Goal: Task Accomplishment & Management: Manage account settings

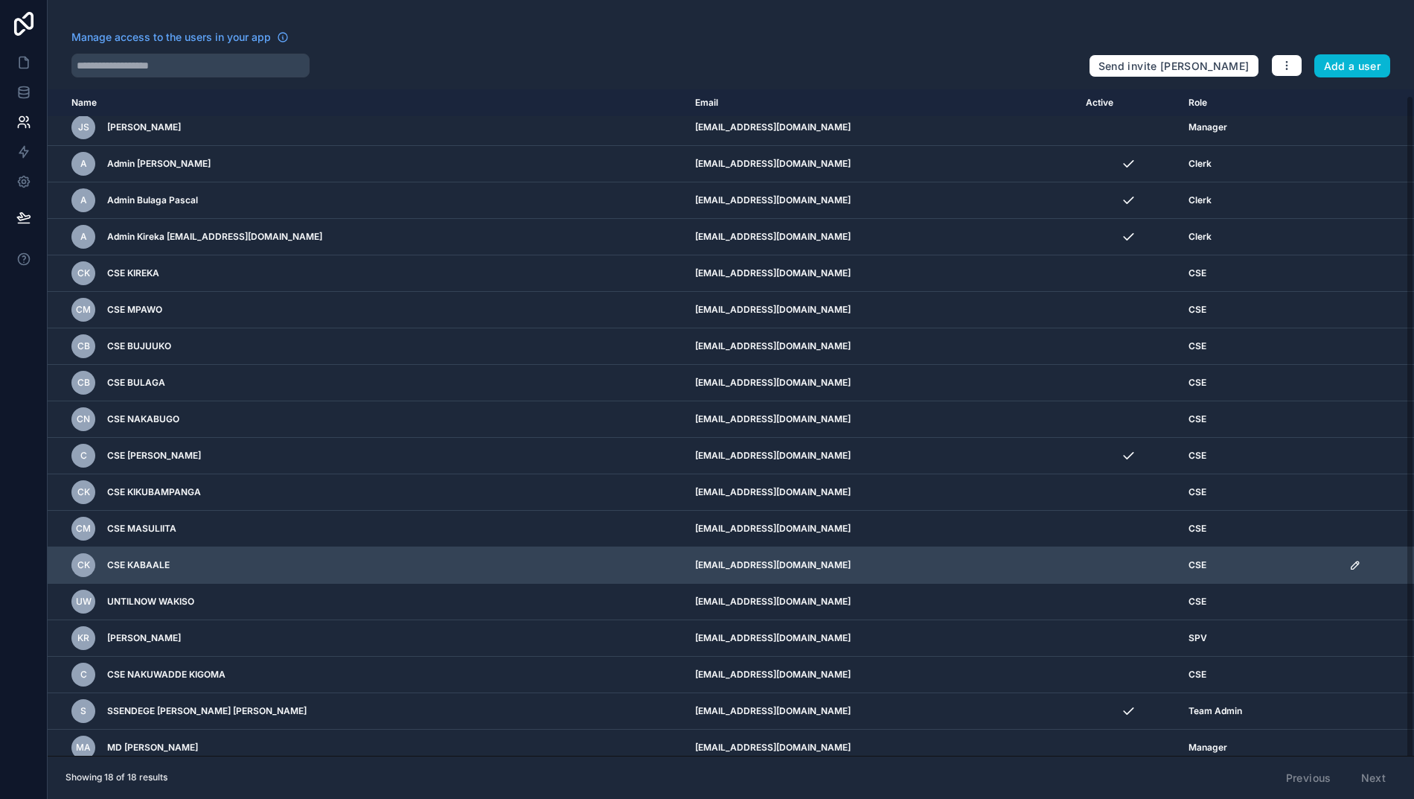
scroll to position [7, 0]
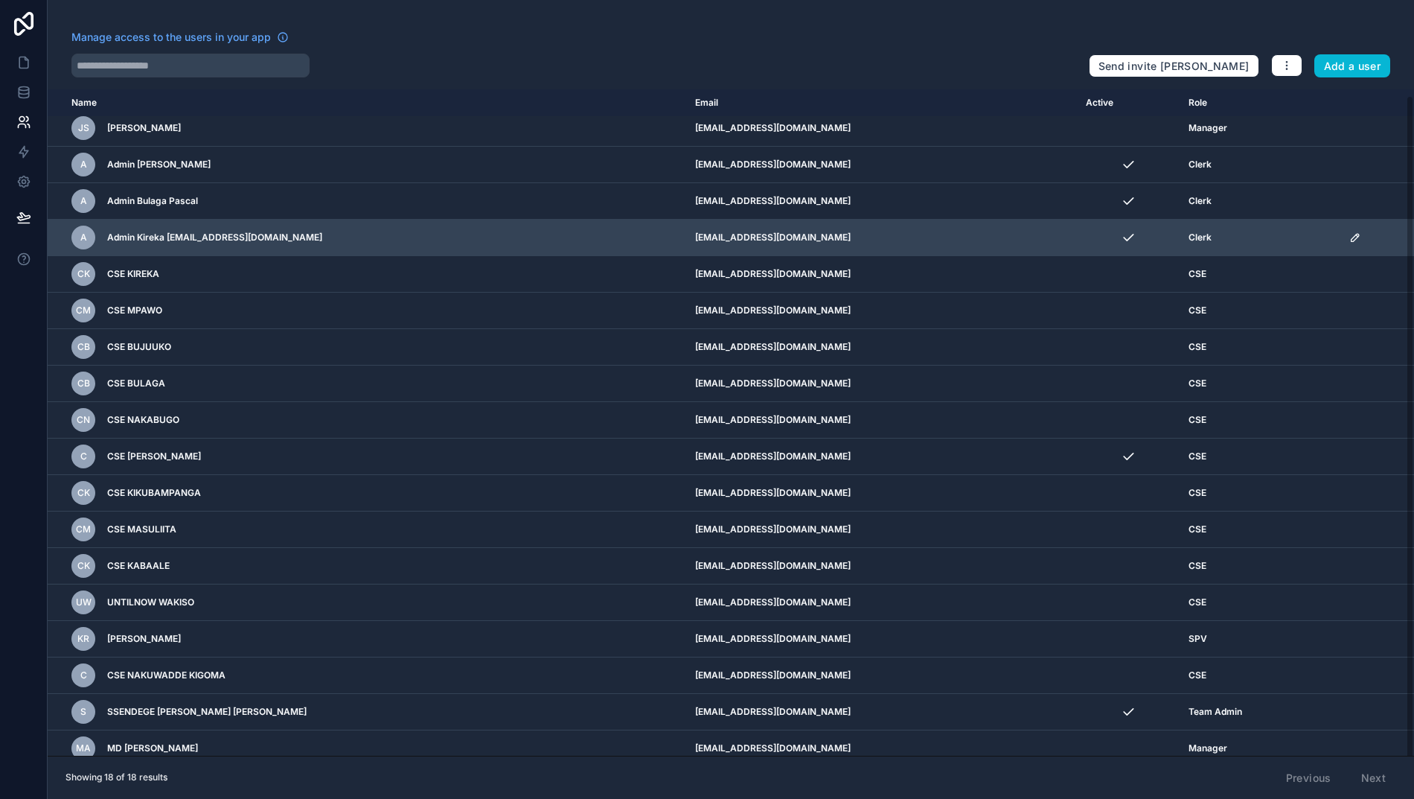
click at [1362, 237] on icon "scrollable content" at bounding box center [1356, 238] width 12 height 12
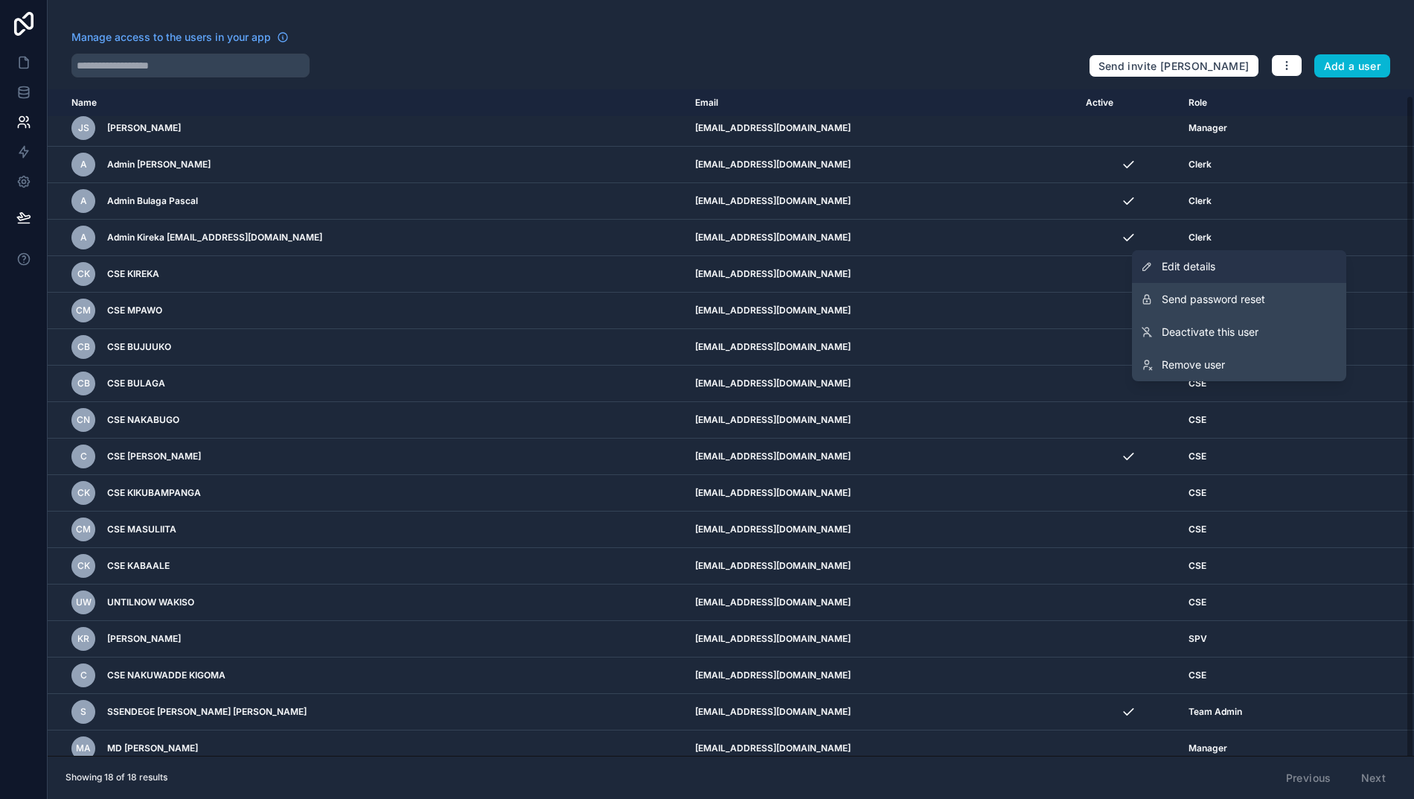
click at [1216, 268] on span "Edit details" at bounding box center [1189, 266] width 54 height 15
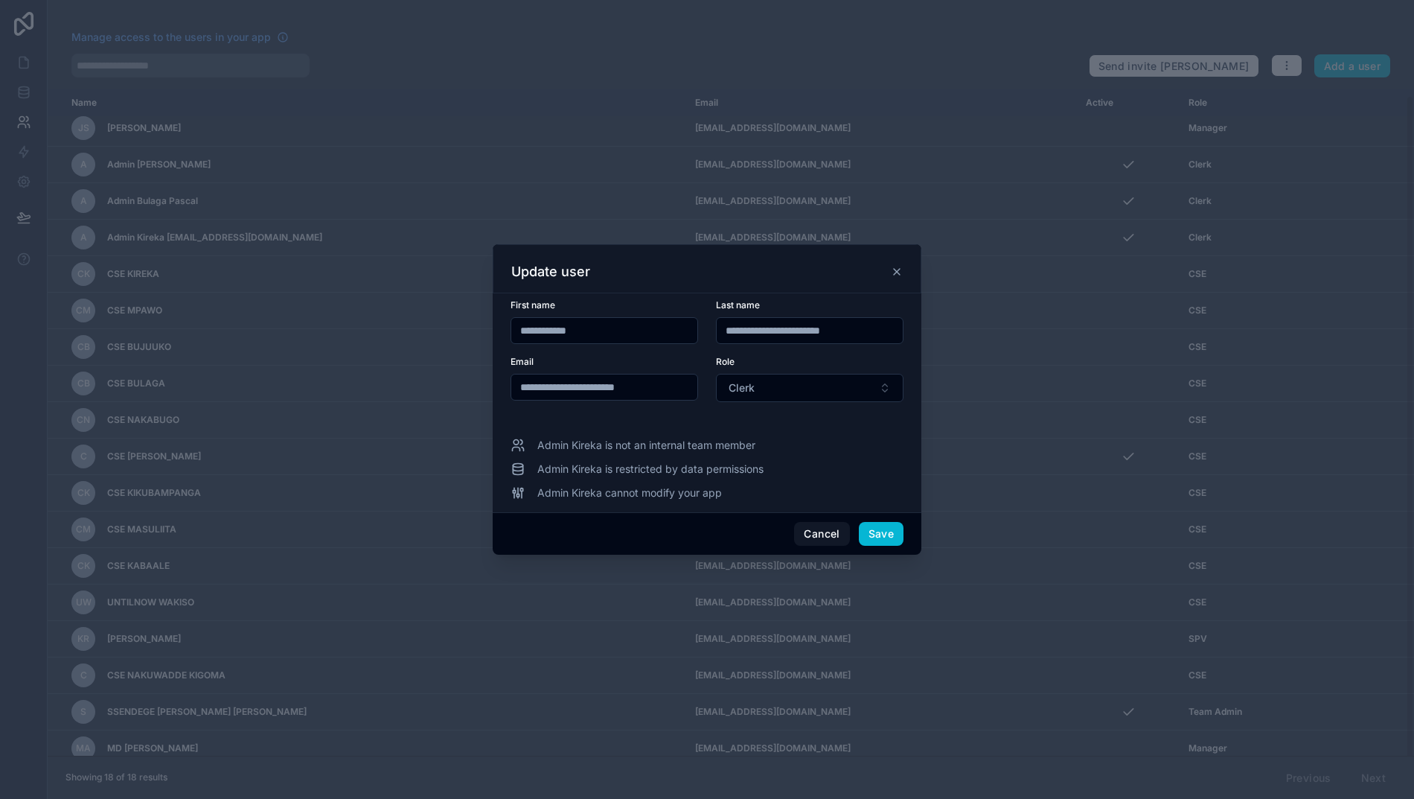
drag, startPoint x: 870, startPoint y: 335, endPoint x: 609, endPoint y: 316, distance: 262.0
type input "******"
click at [882, 539] on button "Save" at bounding box center [881, 534] width 45 height 24
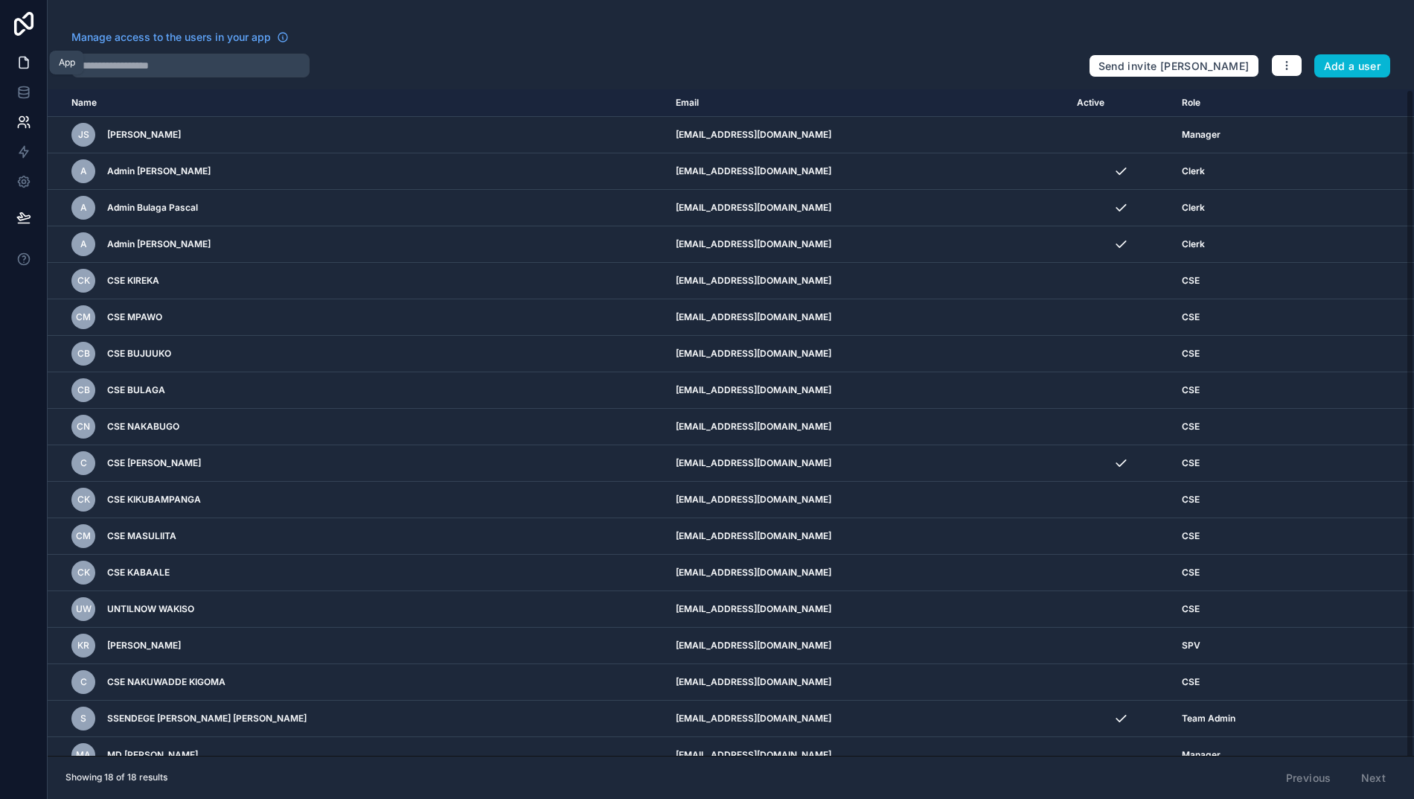
click at [24, 61] on icon at bounding box center [23, 62] width 15 height 15
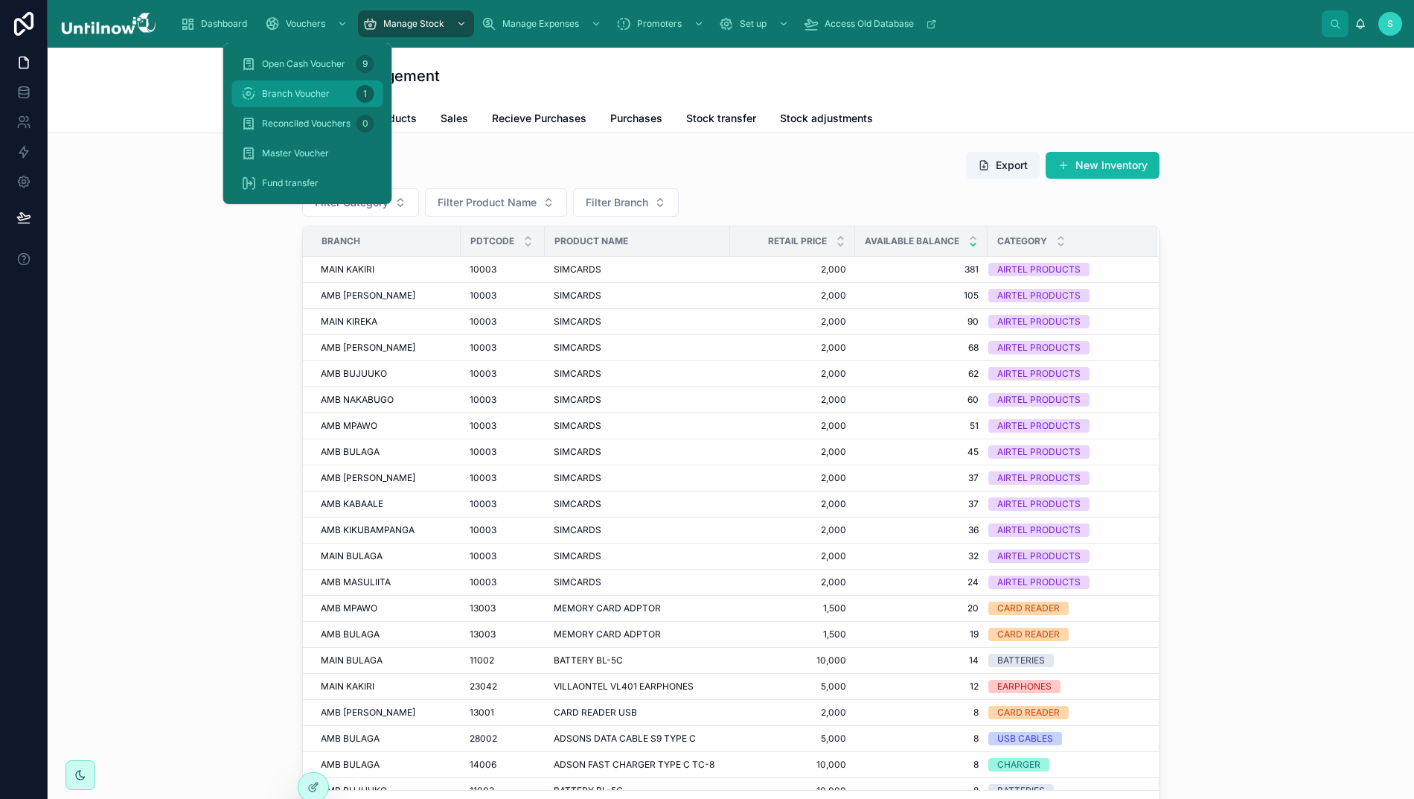
click at [295, 92] on span "Branch Voucher" at bounding box center [296, 94] width 68 height 12
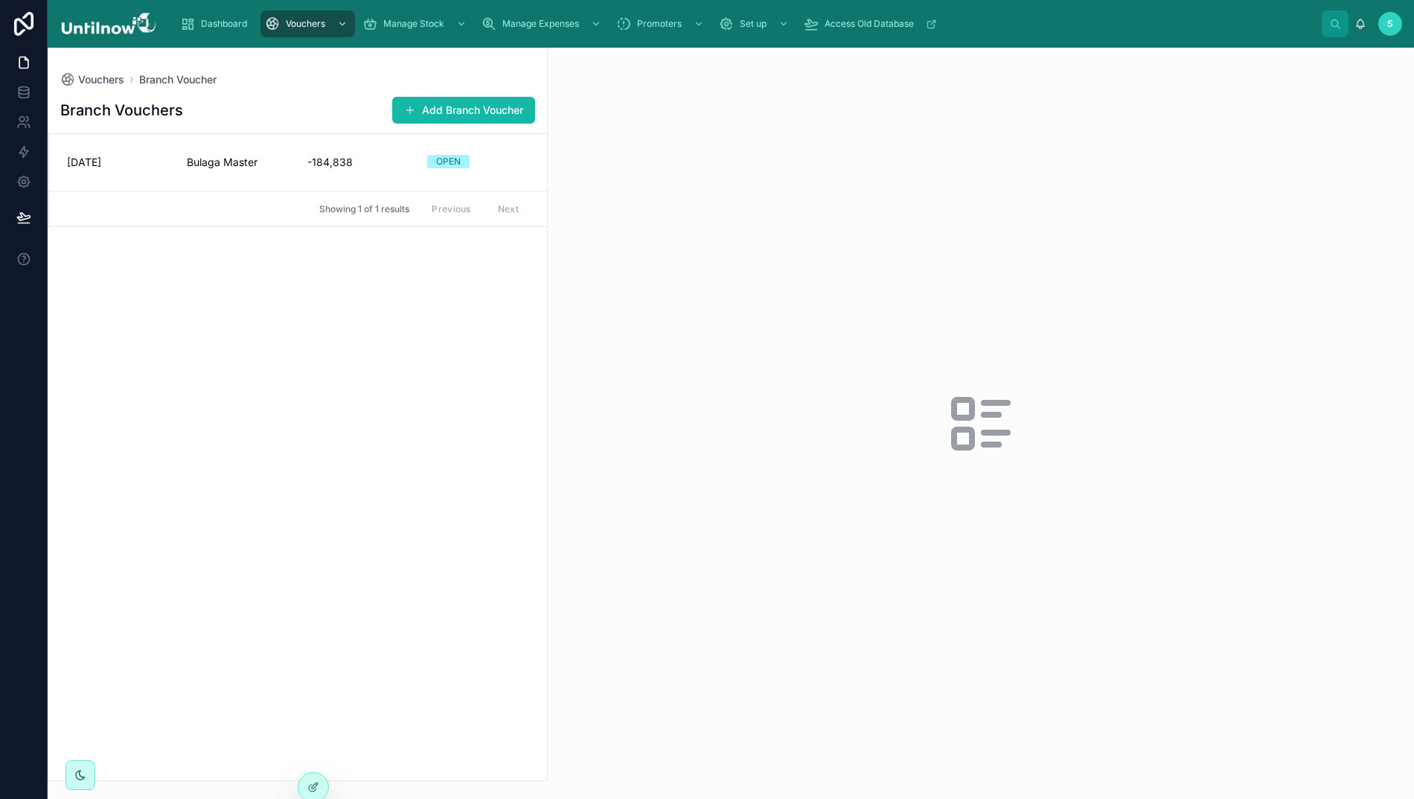
click at [319, 411] on div "Branch Vouchers Add Branch Voucher [DATE] Bulaga Master -184,838 OPEN Showing 1…" at bounding box center [297, 433] width 499 height 693
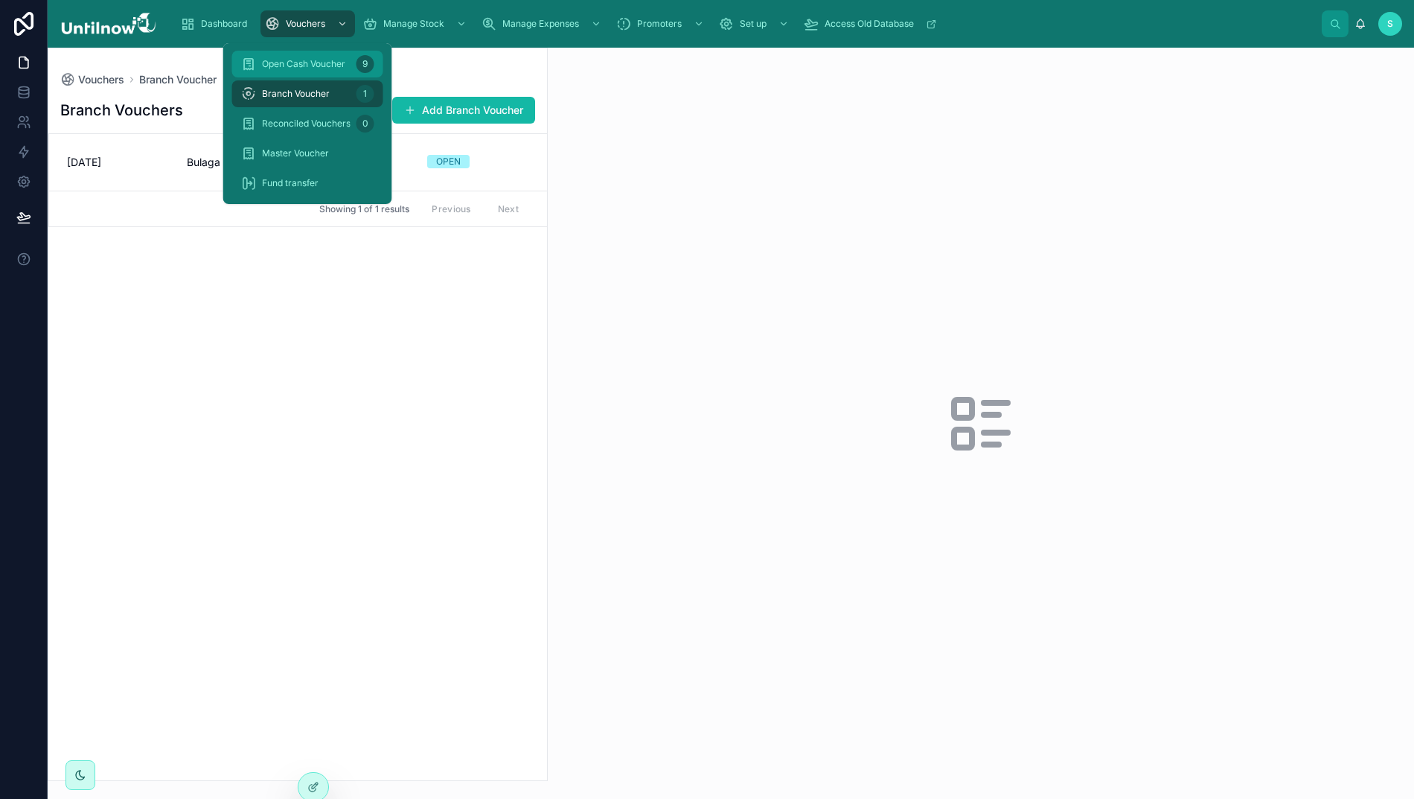
click at [313, 61] on span "Open Cash Voucher" at bounding box center [303, 64] width 83 height 12
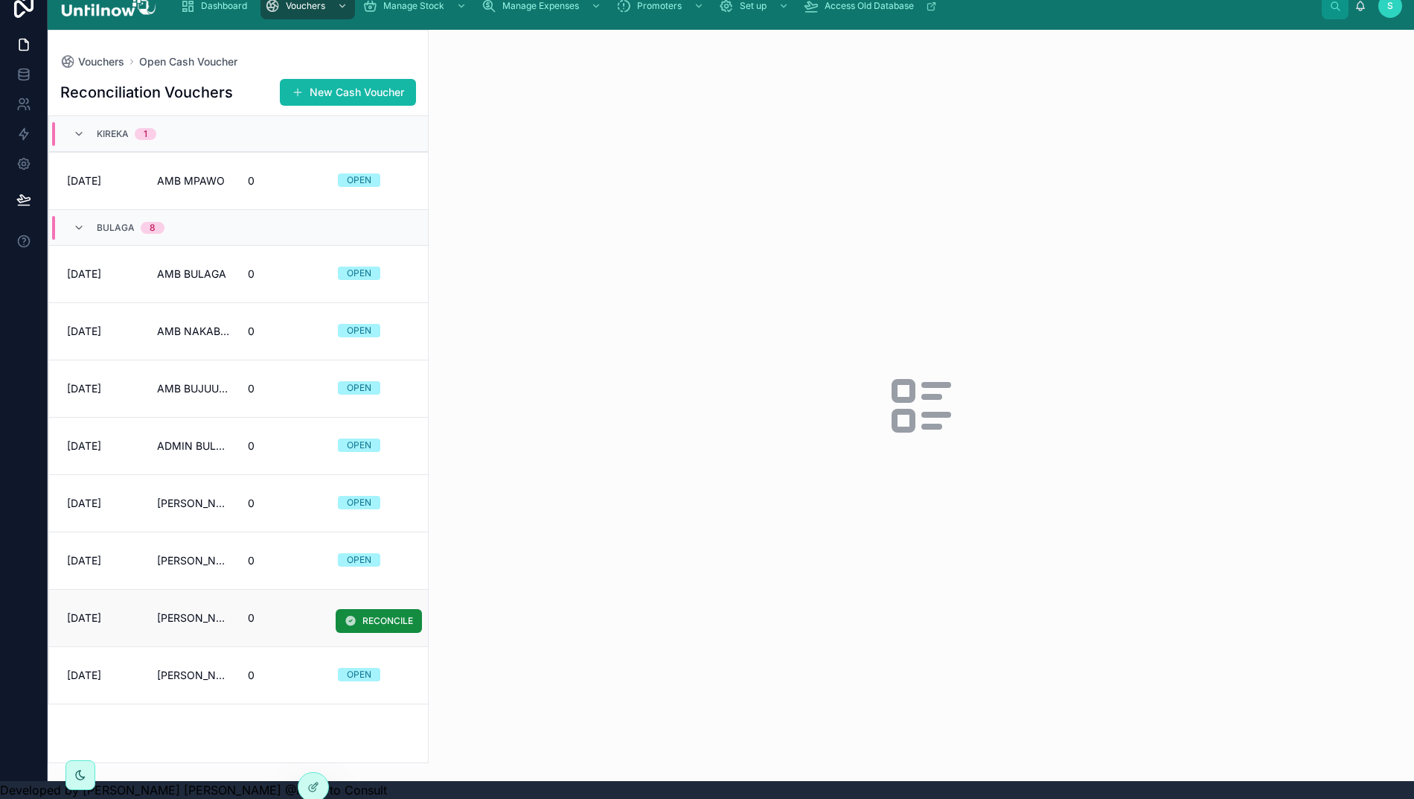
scroll to position [33, 0]
click at [334, 79] on button "New Cash Voucher" at bounding box center [348, 92] width 136 height 27
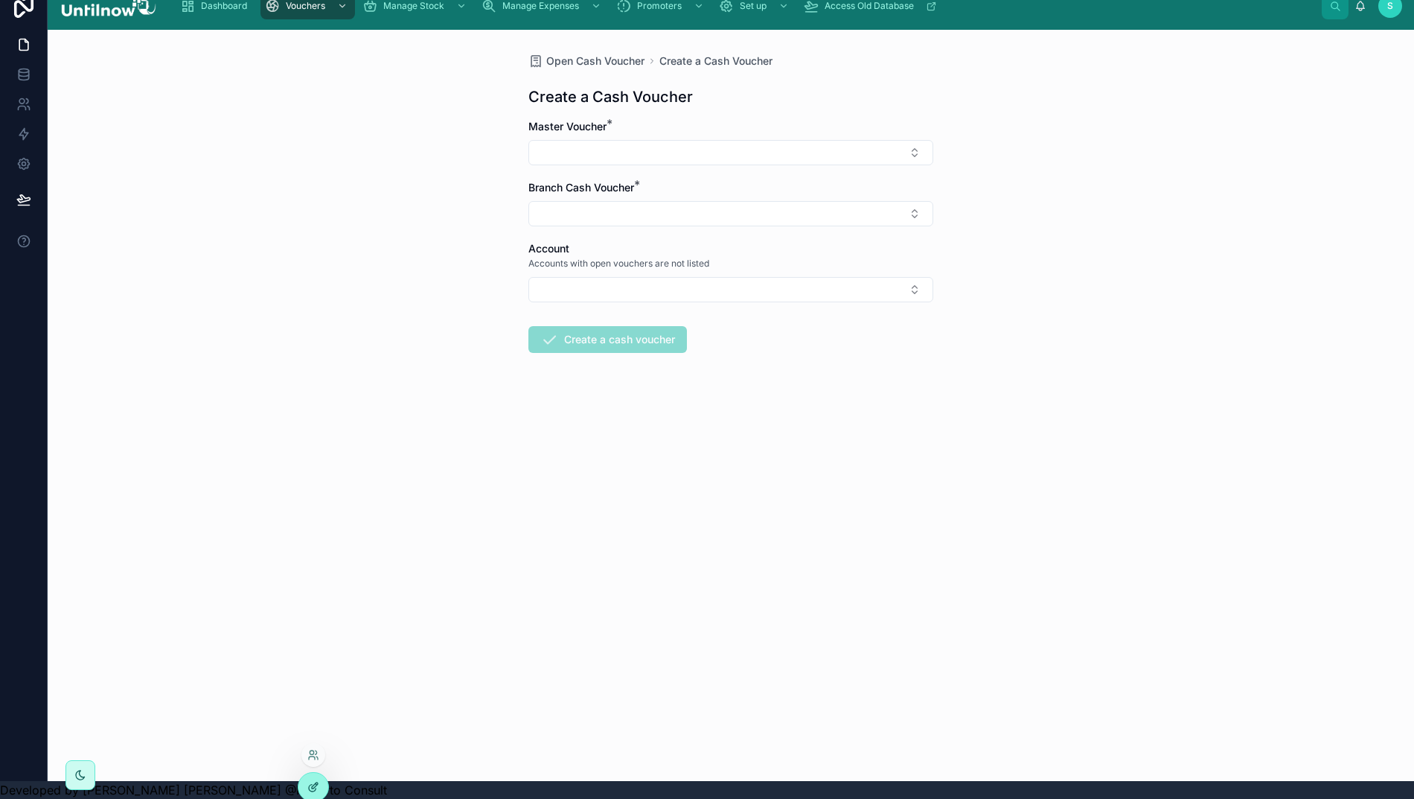
click at [313, 783] on icon at bounding box center [313, 787] width 12 height 12
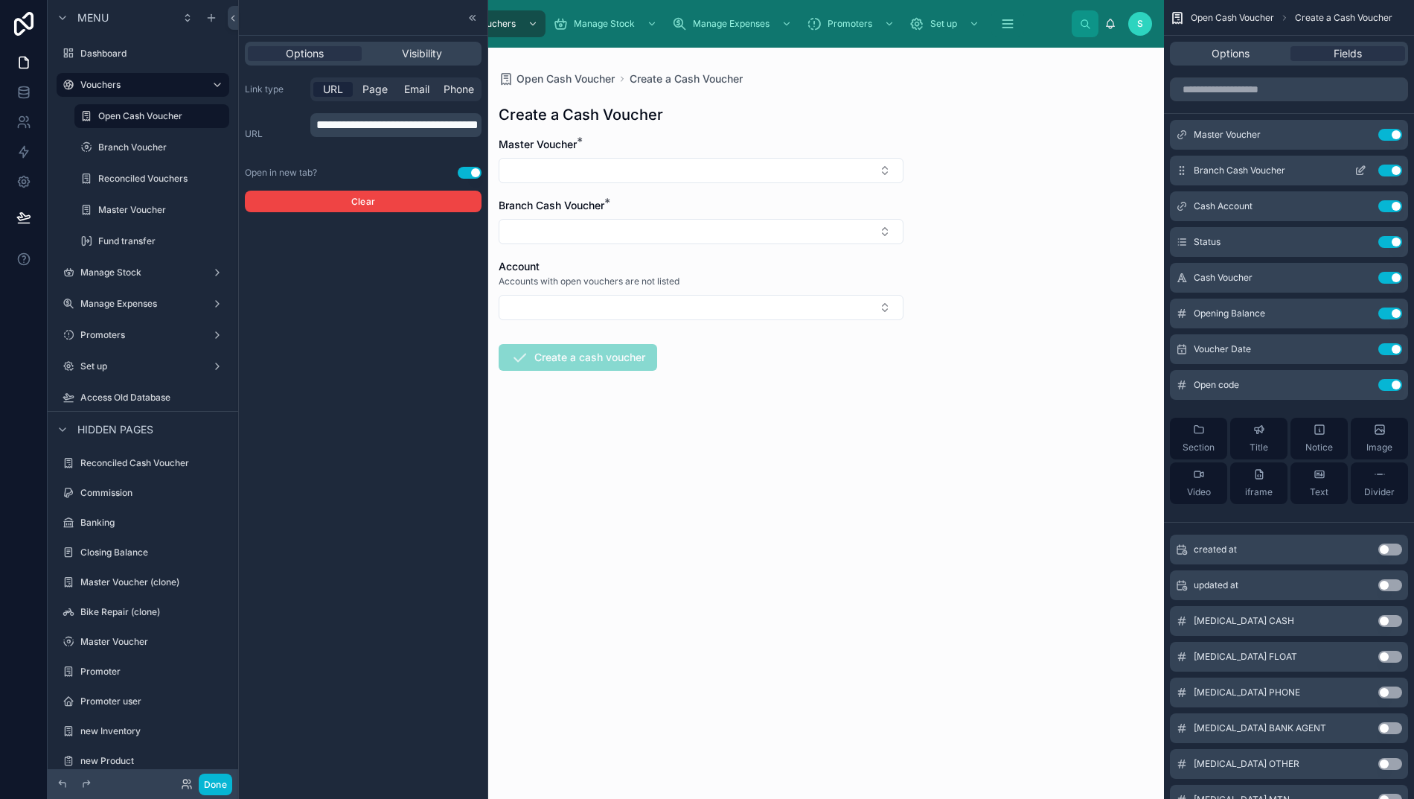
click at [1365, 170] on icon "scrollable content" at bounding box center [1362, 169] width 6 height 6
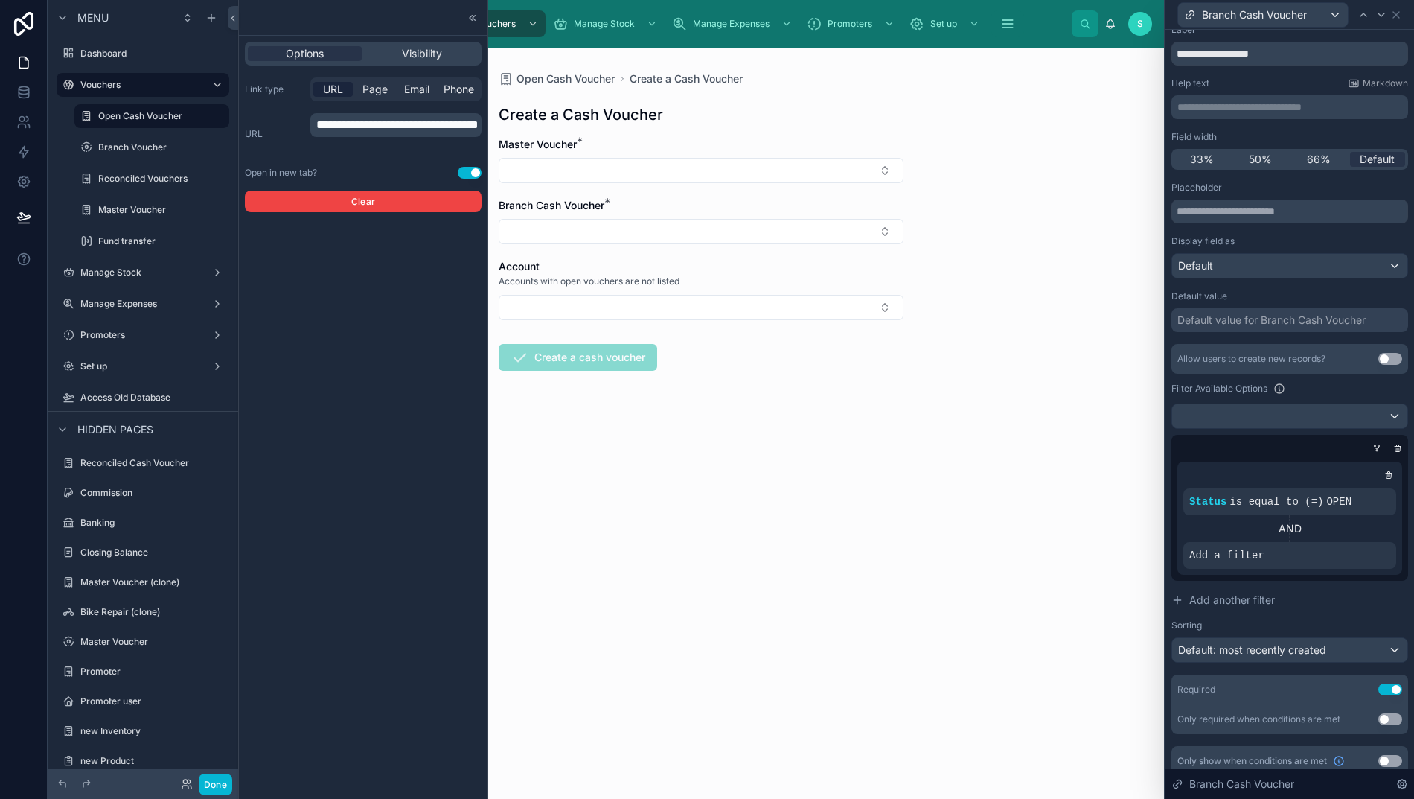
scroll to position [37, 0]
click at [211, 781] on button "Done" at bounding box center [215, 784] width 33 height 22
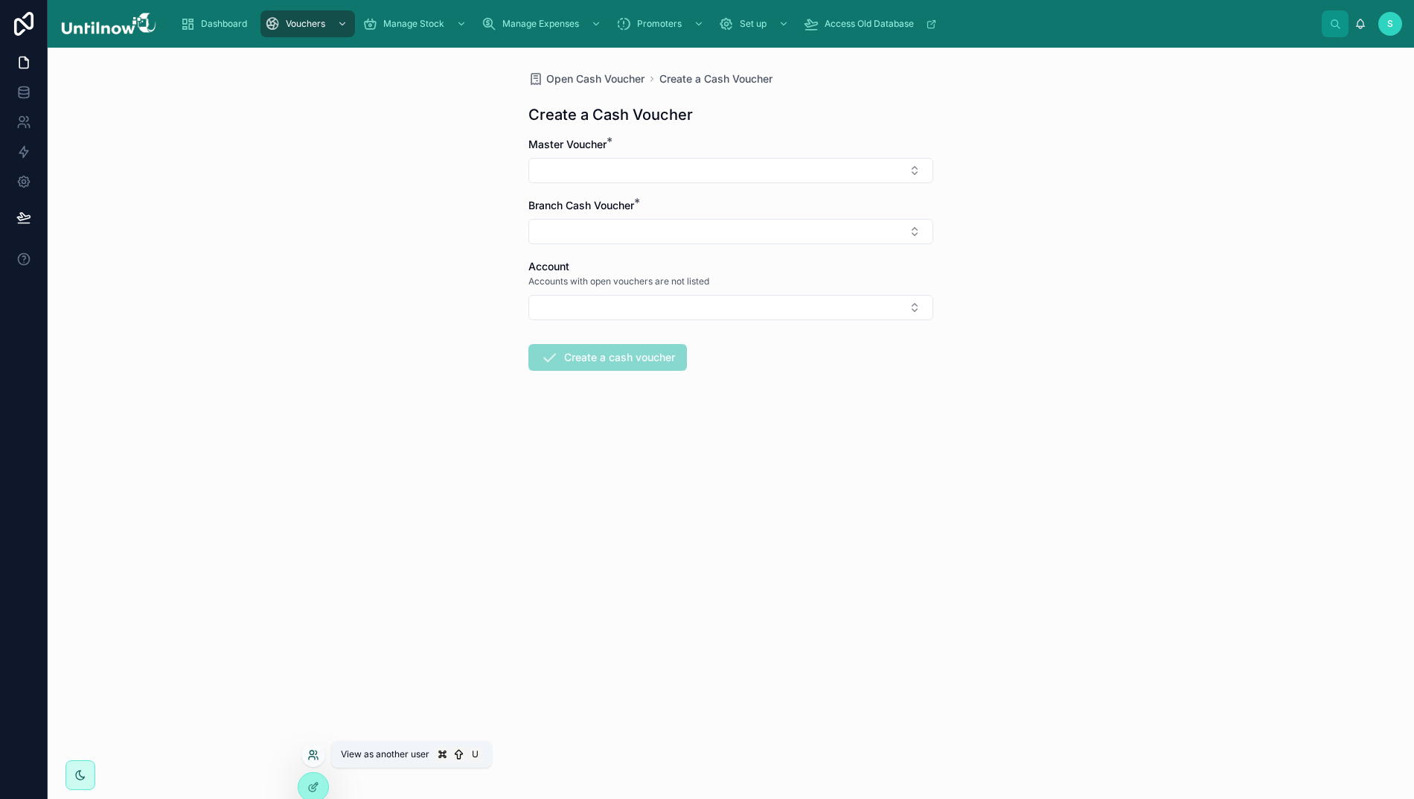
click at [311, 756] on icon at bounding box center [313, 755] width 12 height 12
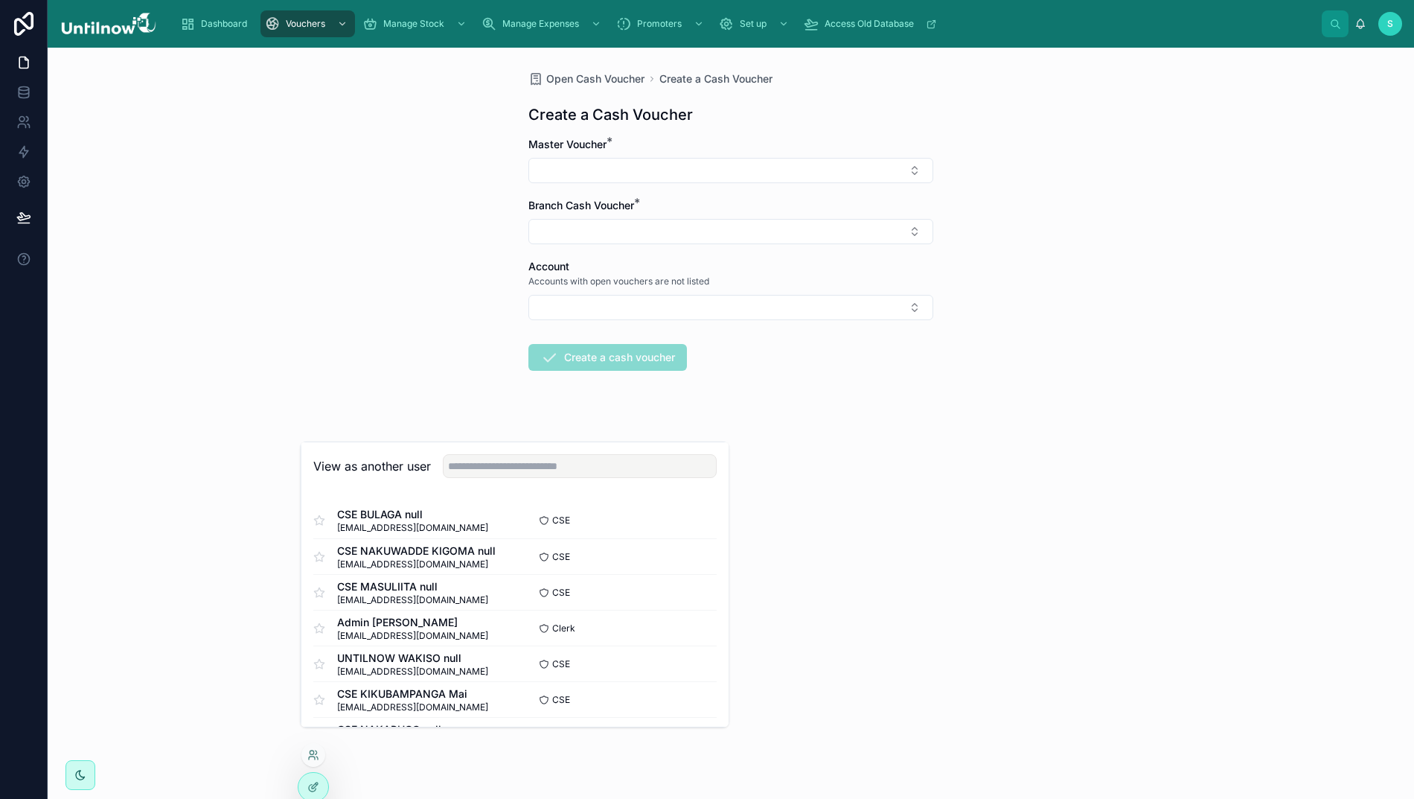
click at [929, 417] on form "Master Voucher * Branch Cash Voucher * Account Accounts with open vouchers are …" at bounding box center [731, 301] width 405 height 329
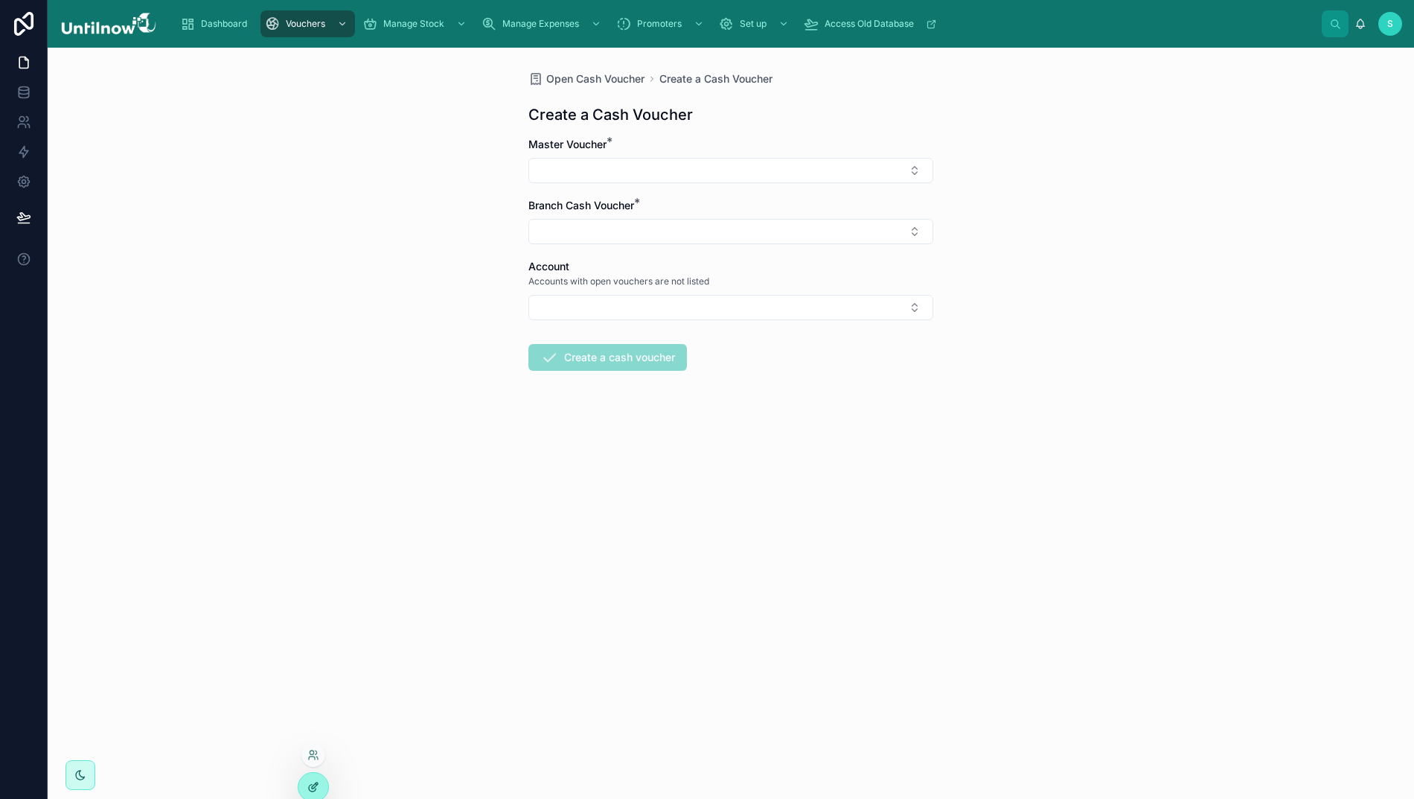
click at [310, 785] on icon at bounding box center [312, 788] width 7 height 7
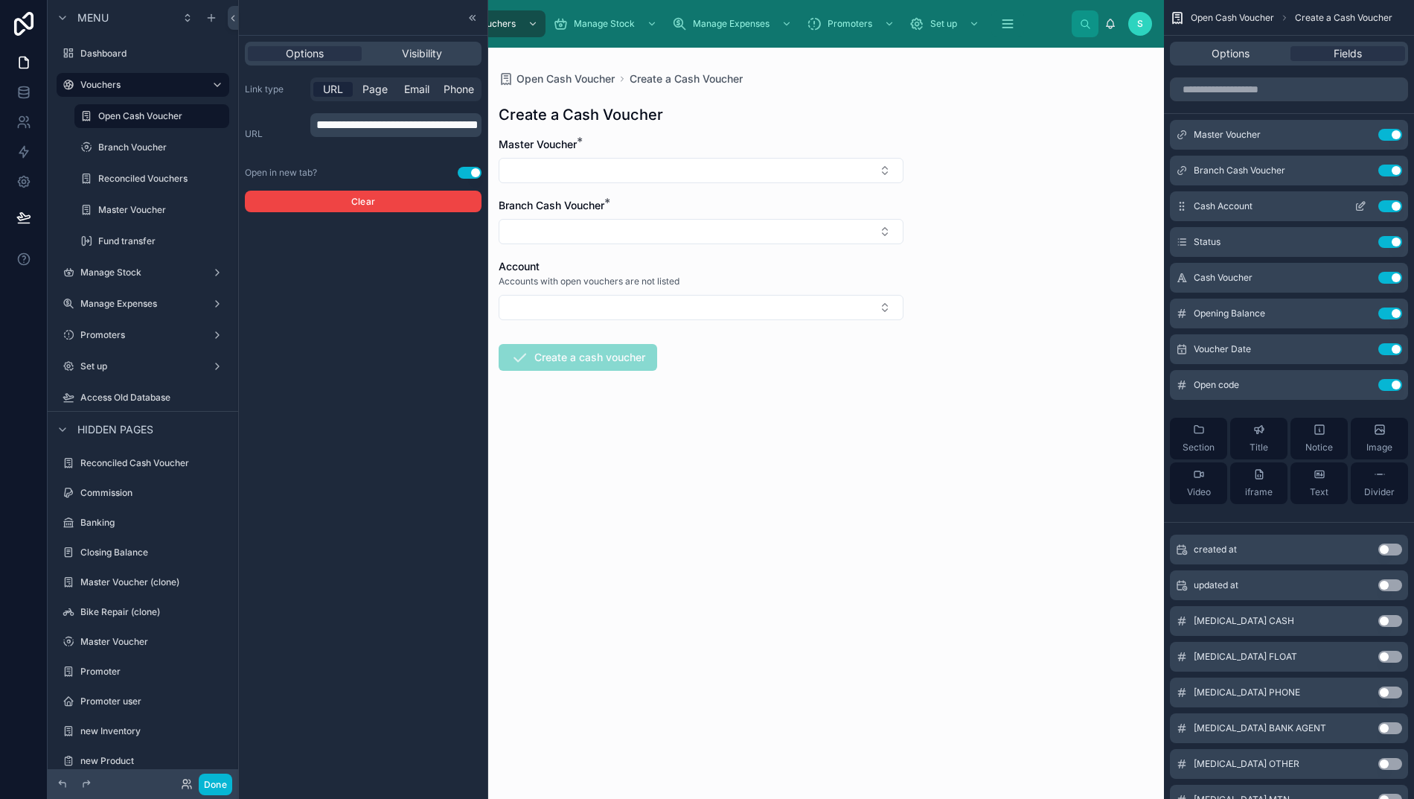
click at [1365, 203] on icon "scrollable content" at bounding box center [1363, 202] width 1 height 1
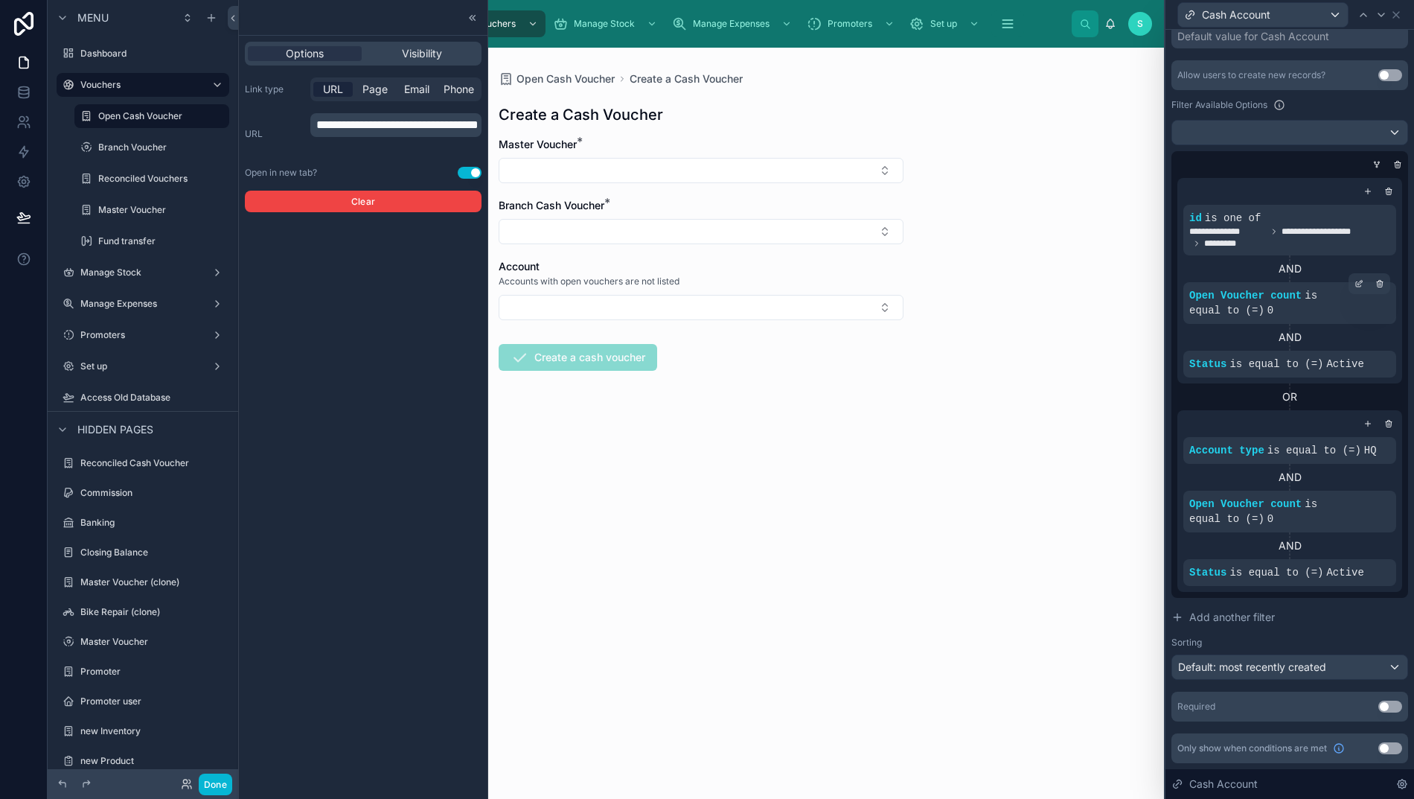
scroll to position [335, 0]
click at [1394, 712] on button "Use setting" at bounding box center [1391, 706] width 24 height 12
click at [1402, 13] on icon at bounding box center [1397, 15] width 12 height 12
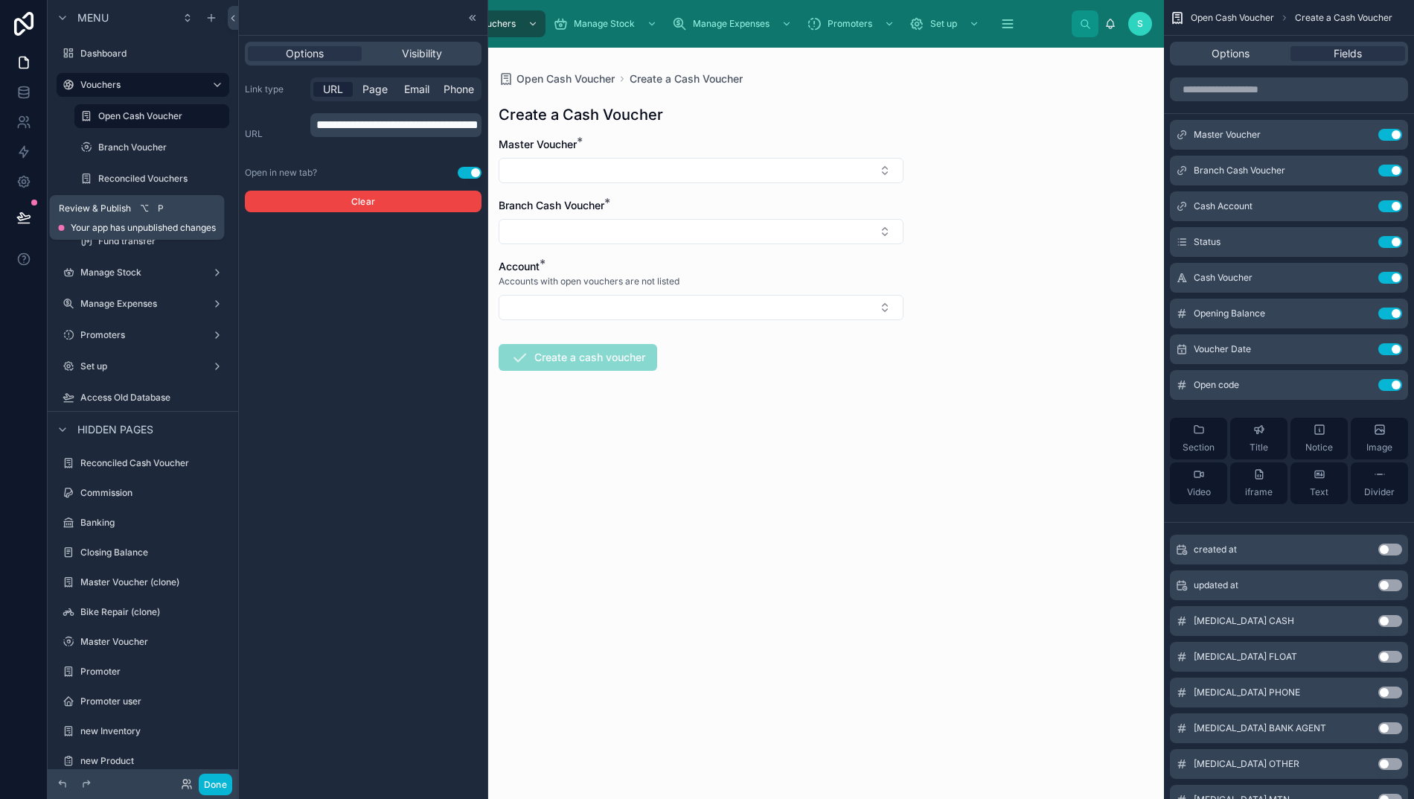
click at [25, 214] on icon at bounding box center [23, 217] width 15 height 15
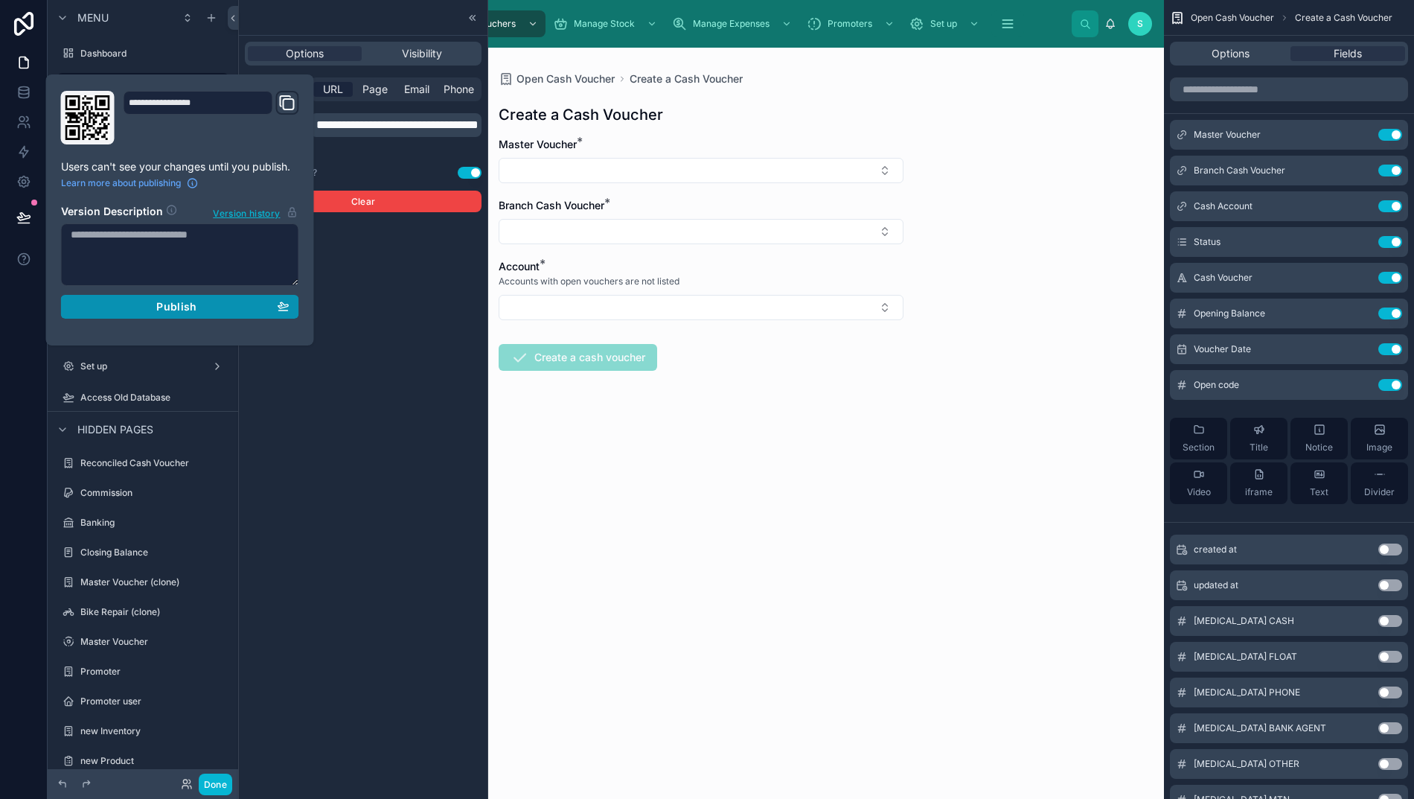
click at [156, 311] on div "Publish" at bounding box center [180, 306] width 219 height 13
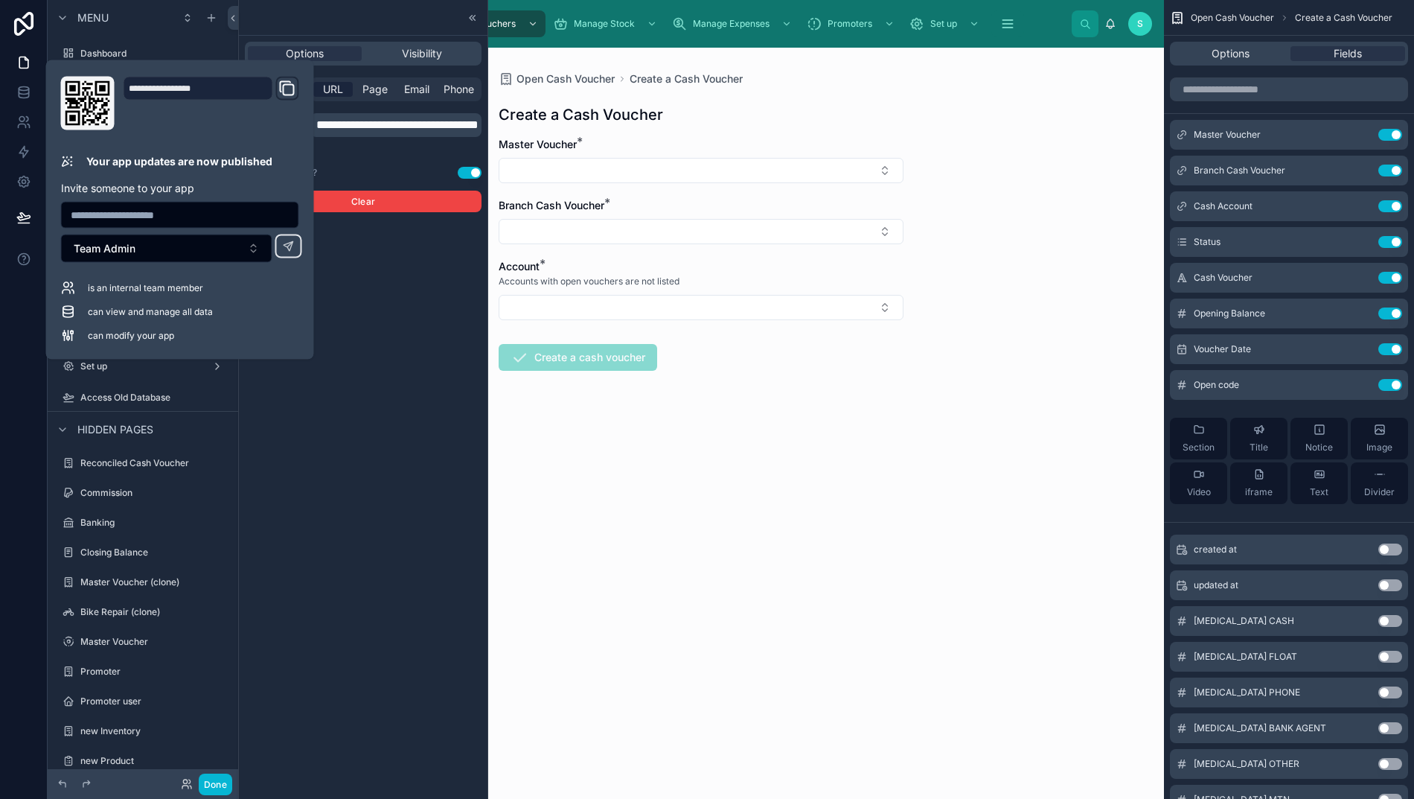
click at [680, 680] on div "Open Cash Voucher Create a Cash Voucher Create a Cash Voucher Master Voucher * …" at bounding box center [701, 423] width 926 height 751
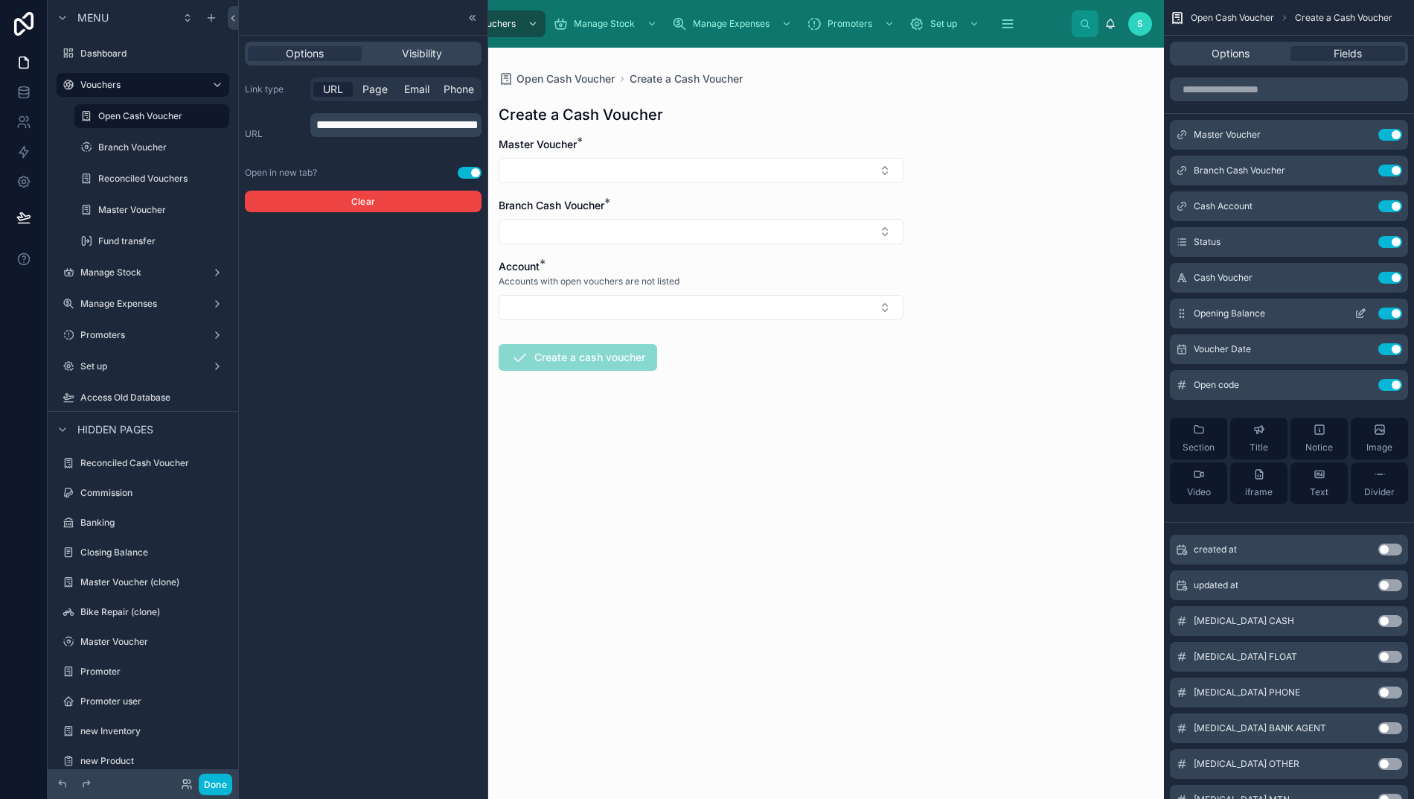
click at [1367, 314] on icon "scrollable content" at bounding box center [1361, 313] width 12 height 12
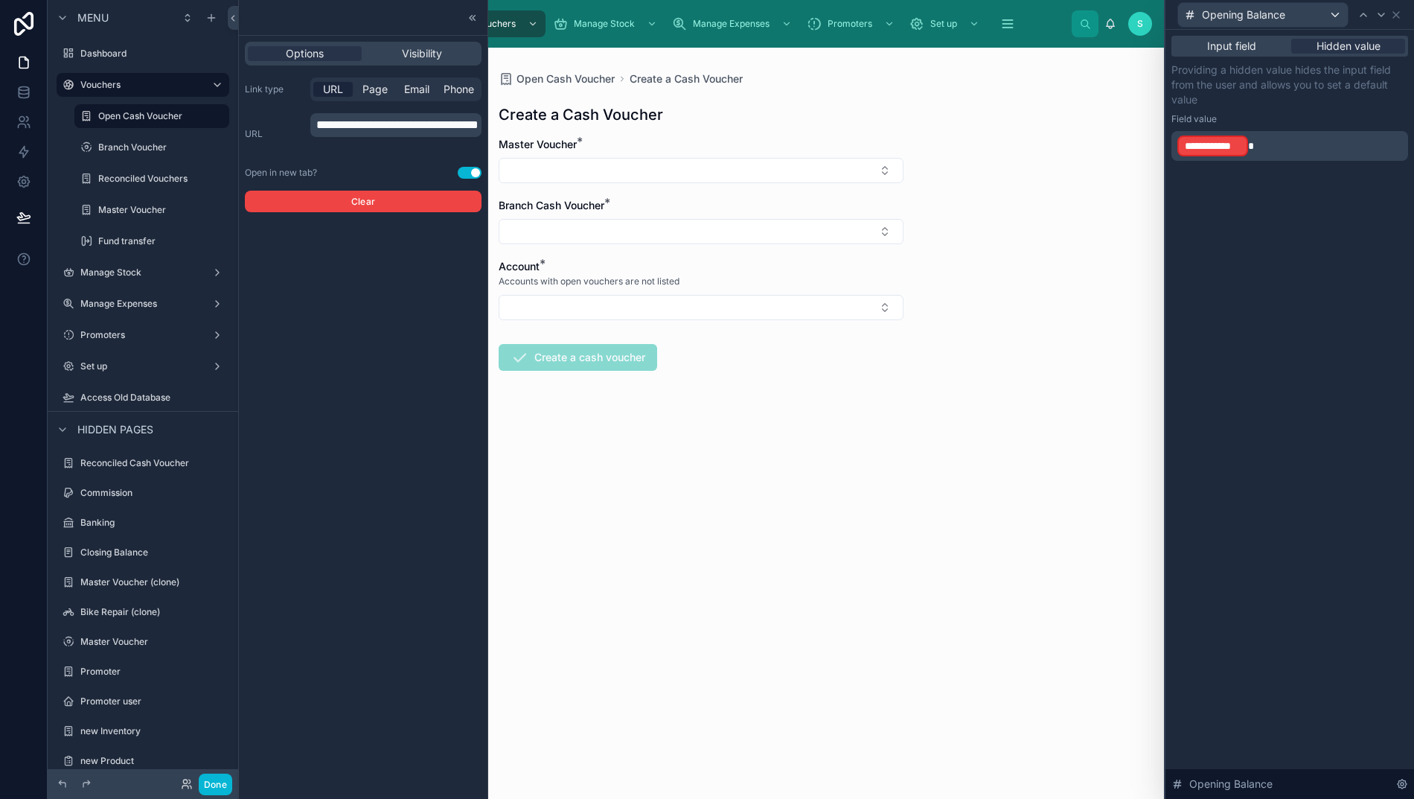
click at [1291, 144] on p "**********" at bounding box center [1292, 146] width 228 height 24
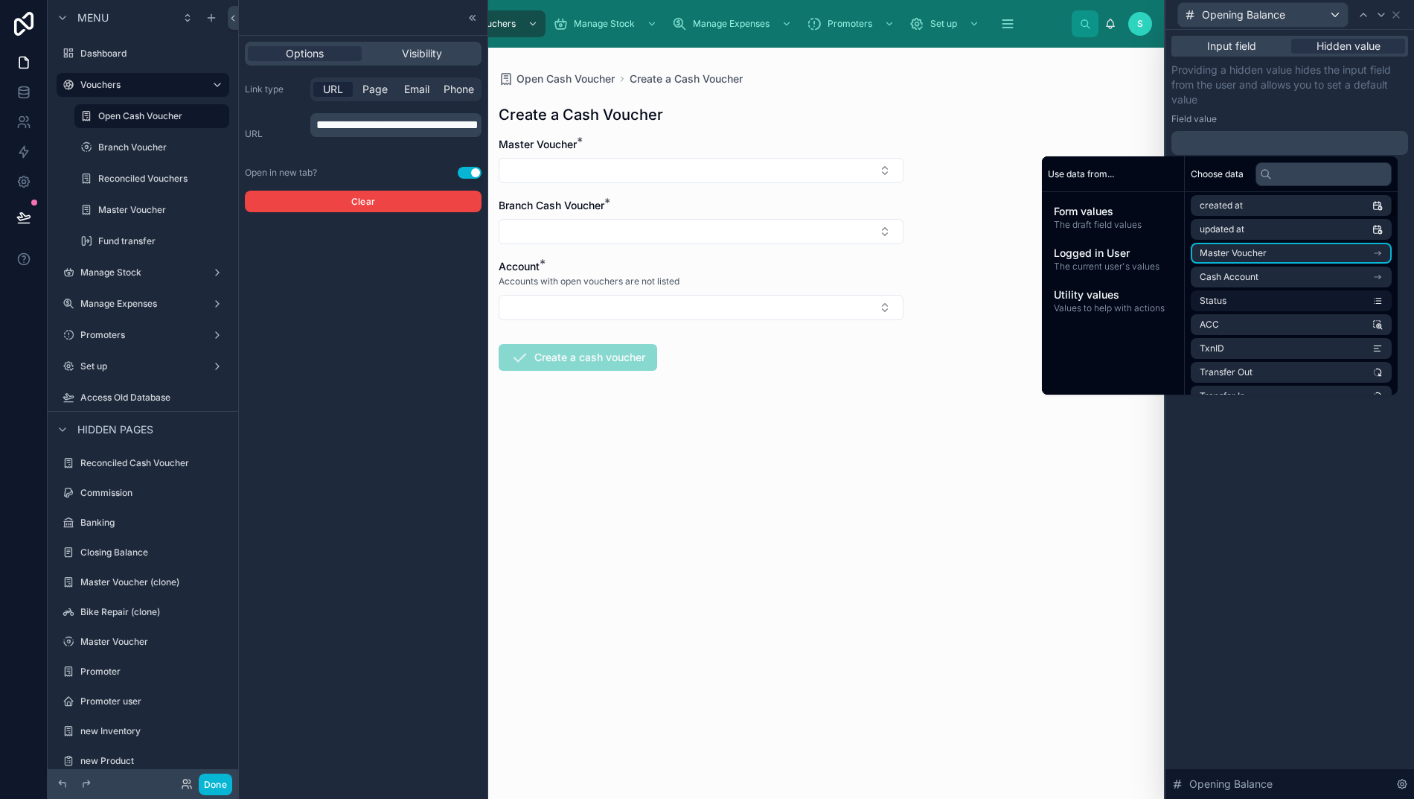
scroll to position [52, 0]
click at [1242, 269] on span "Cash Account" at bounding box center [1229, 275] width 59 height 12
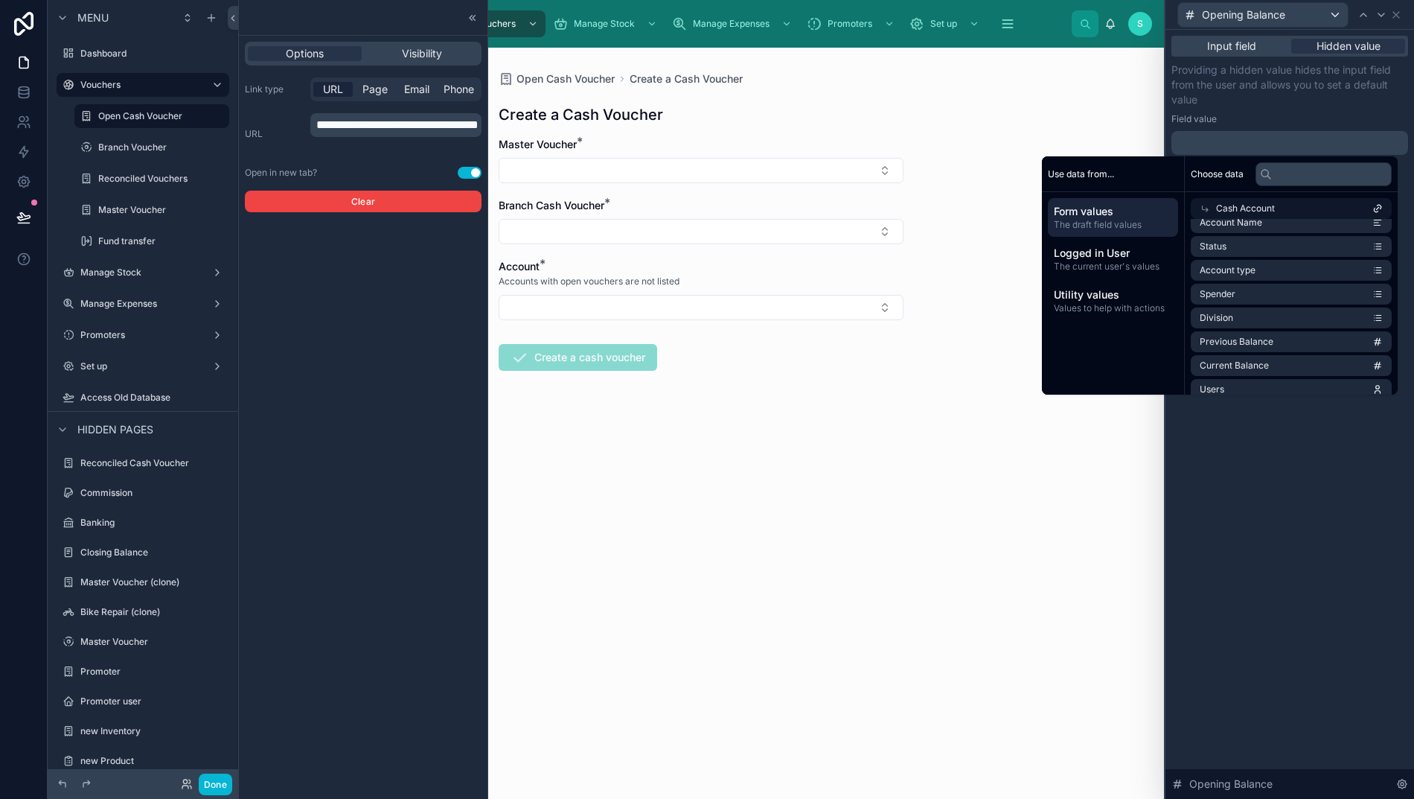
click at [1112, 213] on span "Form values" at bounding box center [1113, 211] width 118 height 15
click at [1259, 289] on span "Cash Account" at bounding box center [1229, 289] width 59 height 12
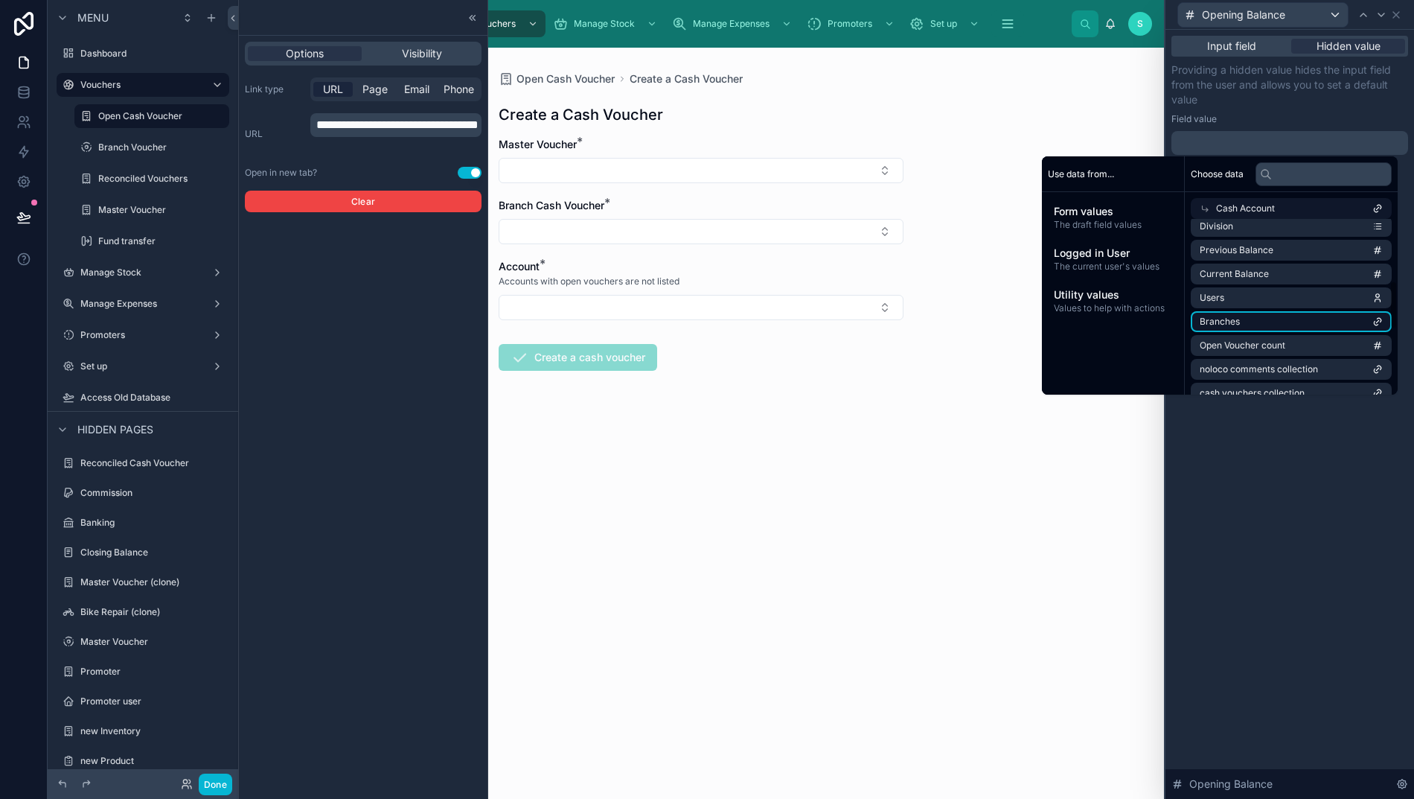
scroll to position [197, 0]
click at [1242, 272] on span "Current Balance" at bounding box center [1234, 277] width 69 height 12
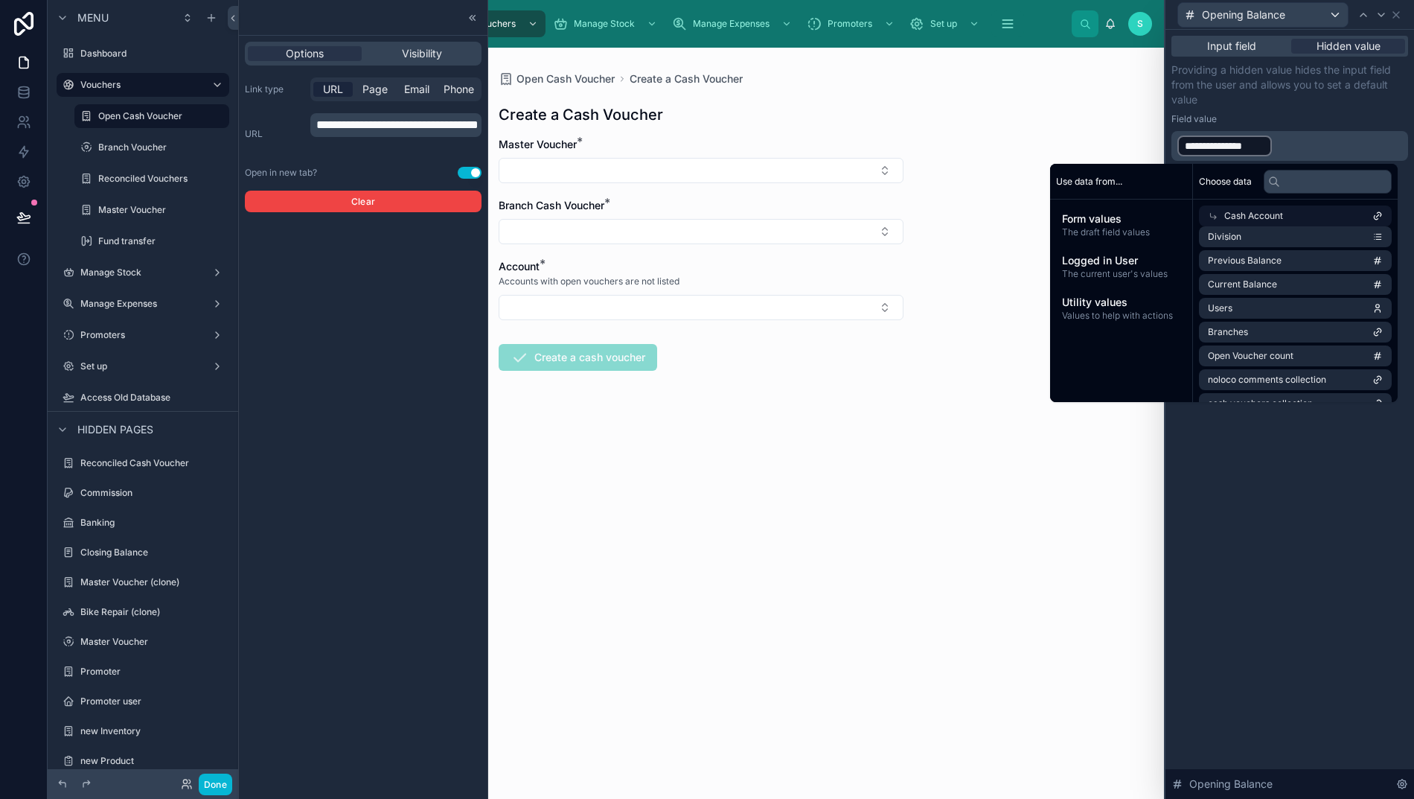
click at [1263, 563] on div "**********" at bounding box center [1290, 414] width 249 height 769
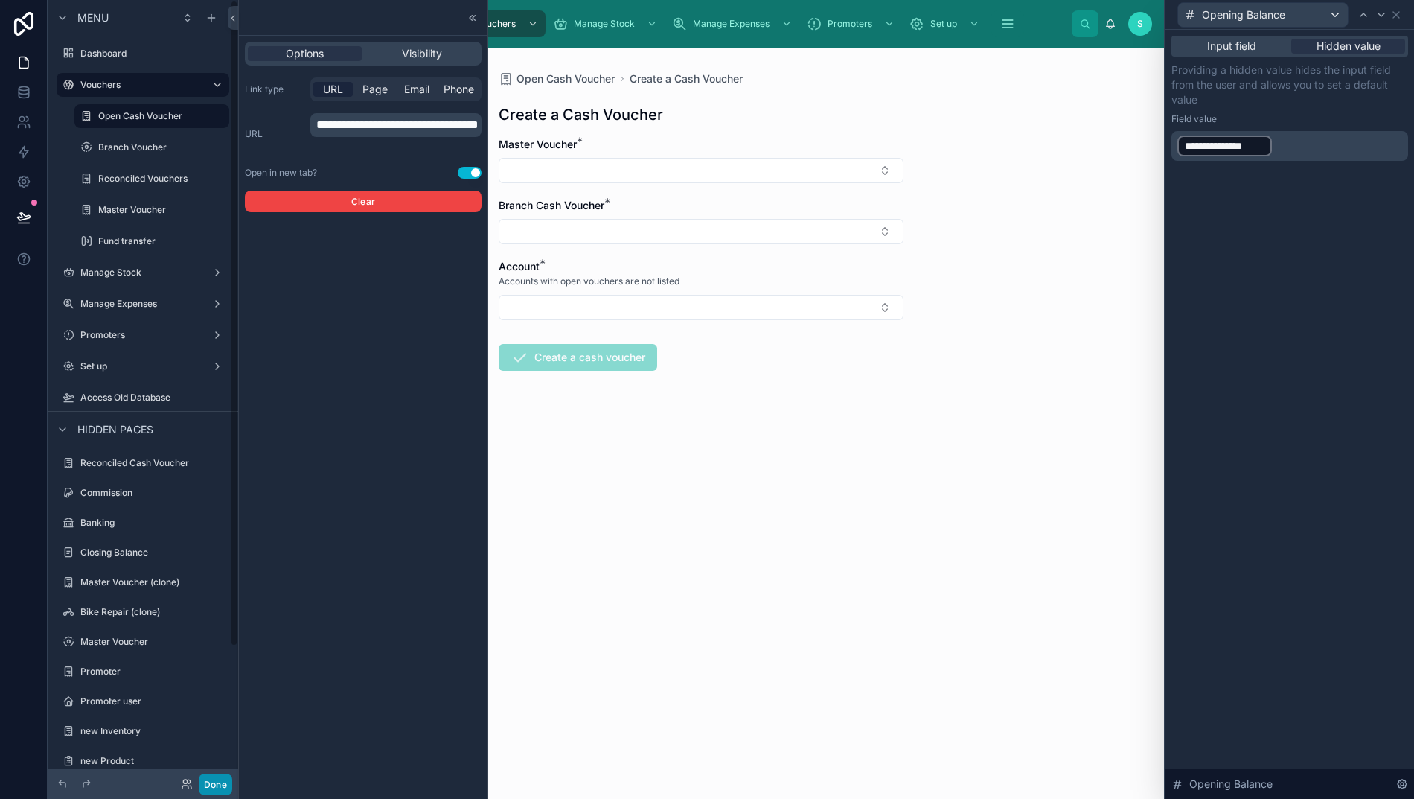
click at [209, 782] on button "Done" at bounding box center [215, 784] width 33 height 22
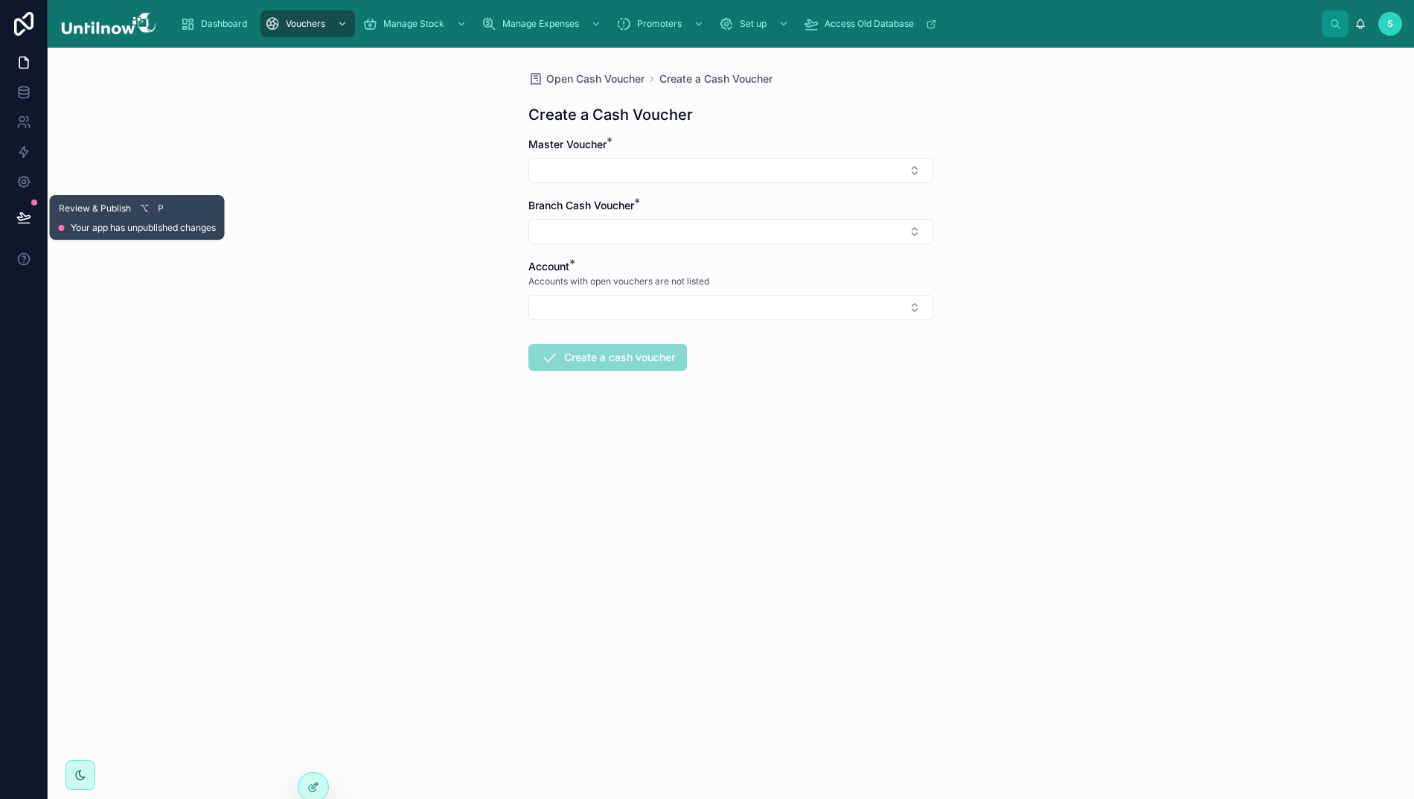
click at [19, 214] on icon at bounding box center [23, 217] width 15 height 15
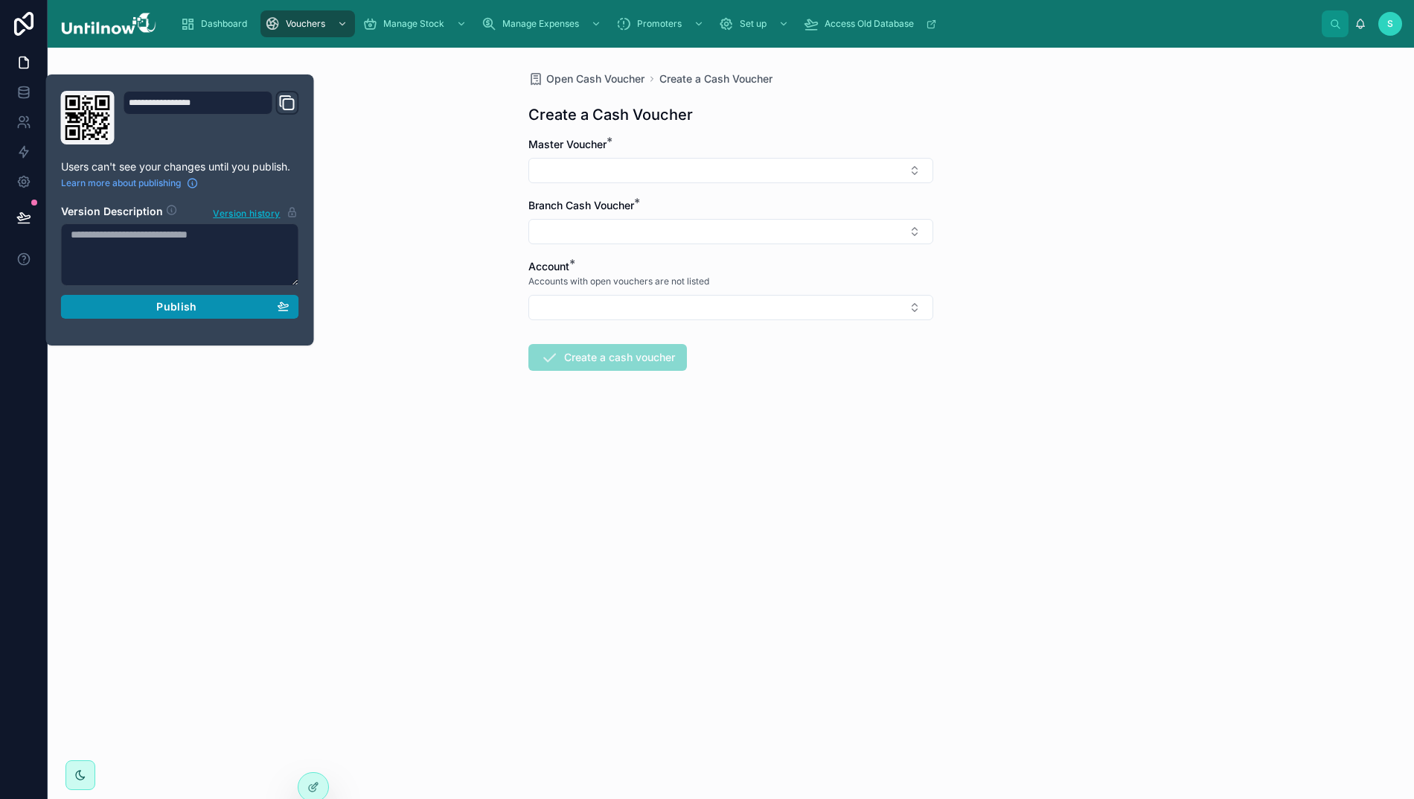
click at [173, 316] on button "Publish" at bounding box center [180, 307] width 238 height 24
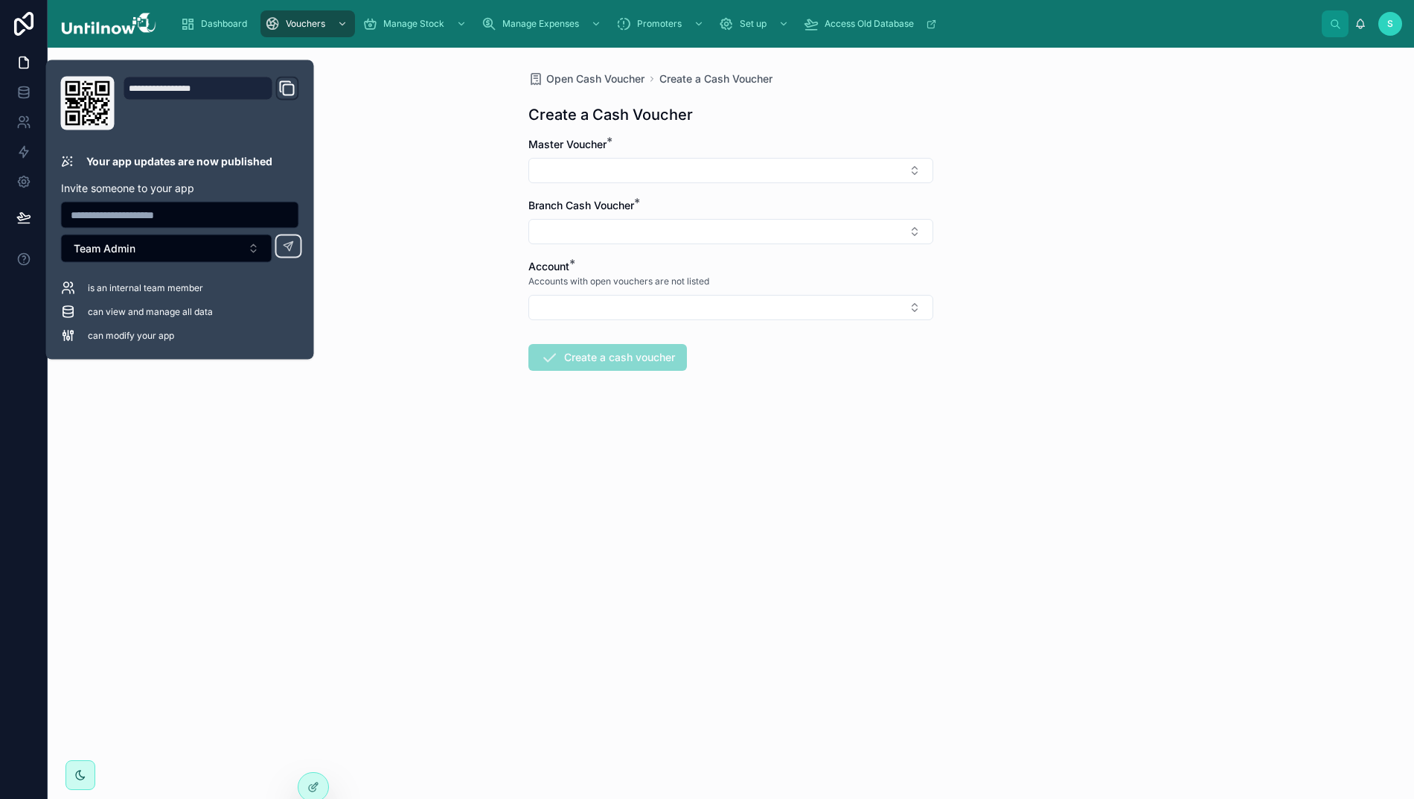
click at [451, 152] on div "Open Cash Voucher Create a Cash Voucher Create a Cash Voucher Master Voucher * …" at bounding box center [731, 423] width 1367 height 751
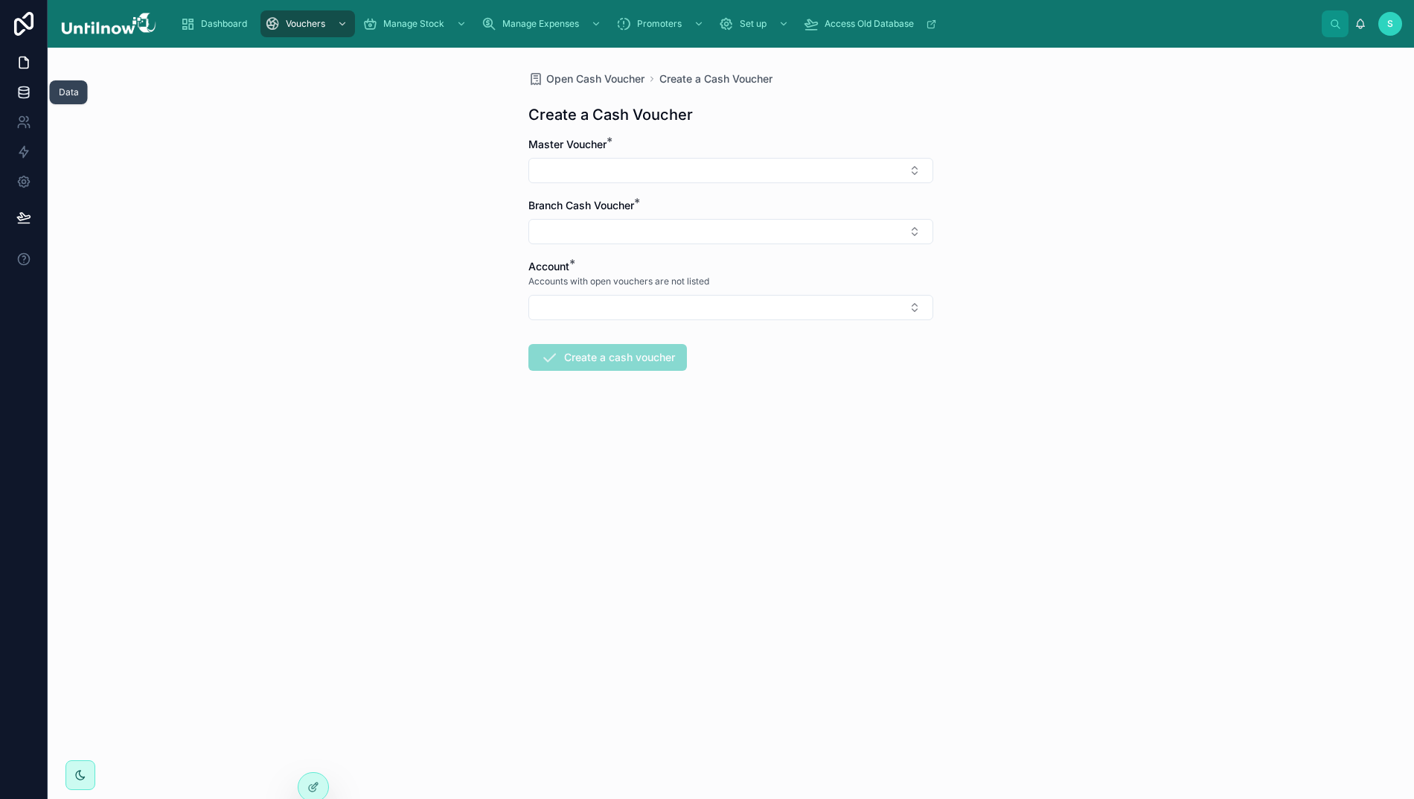
click at [21, 93] on icon at bounding box center [23, 92] width 15 height 15
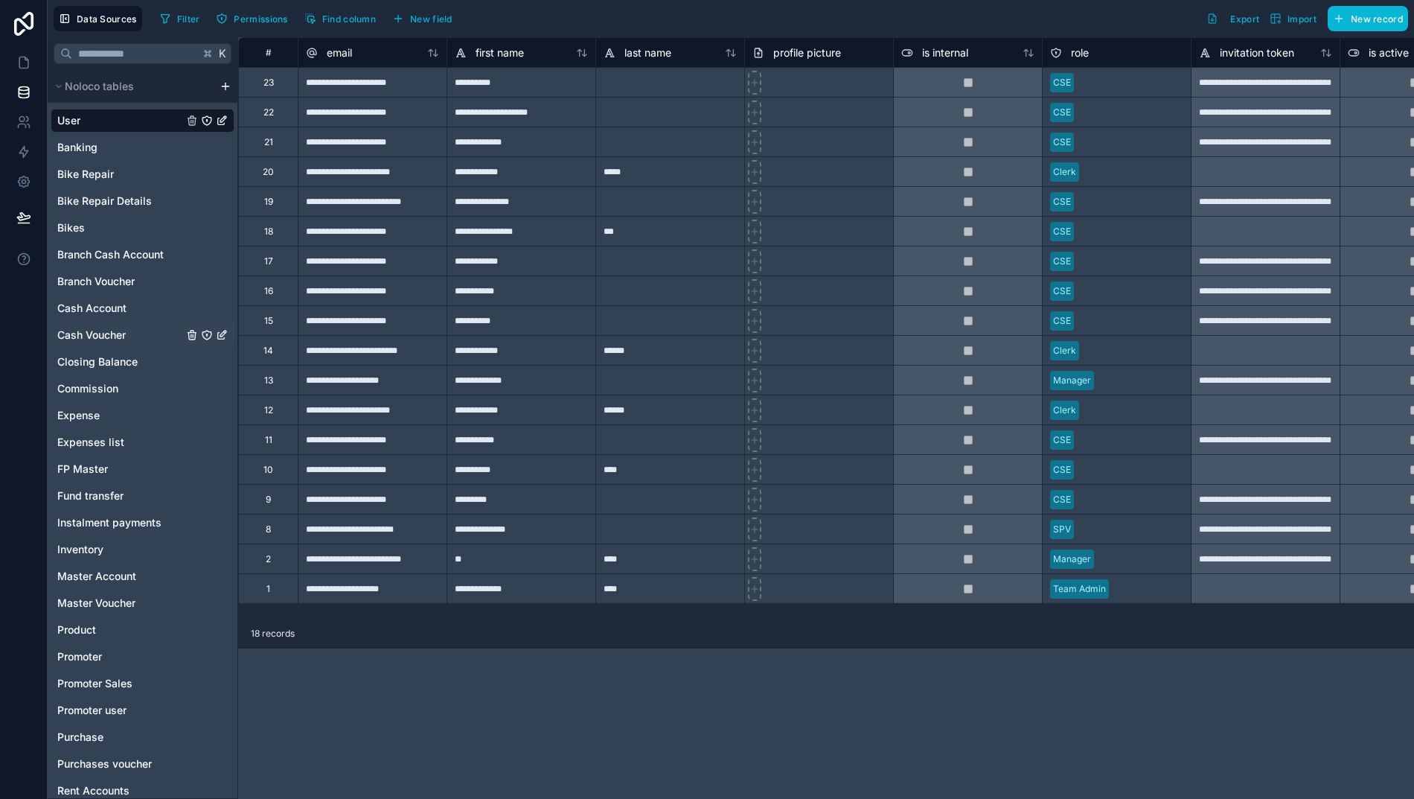
click at [84, 331] on span "Cash Voucher" at bounding box center [91, 335] width 68 height 15
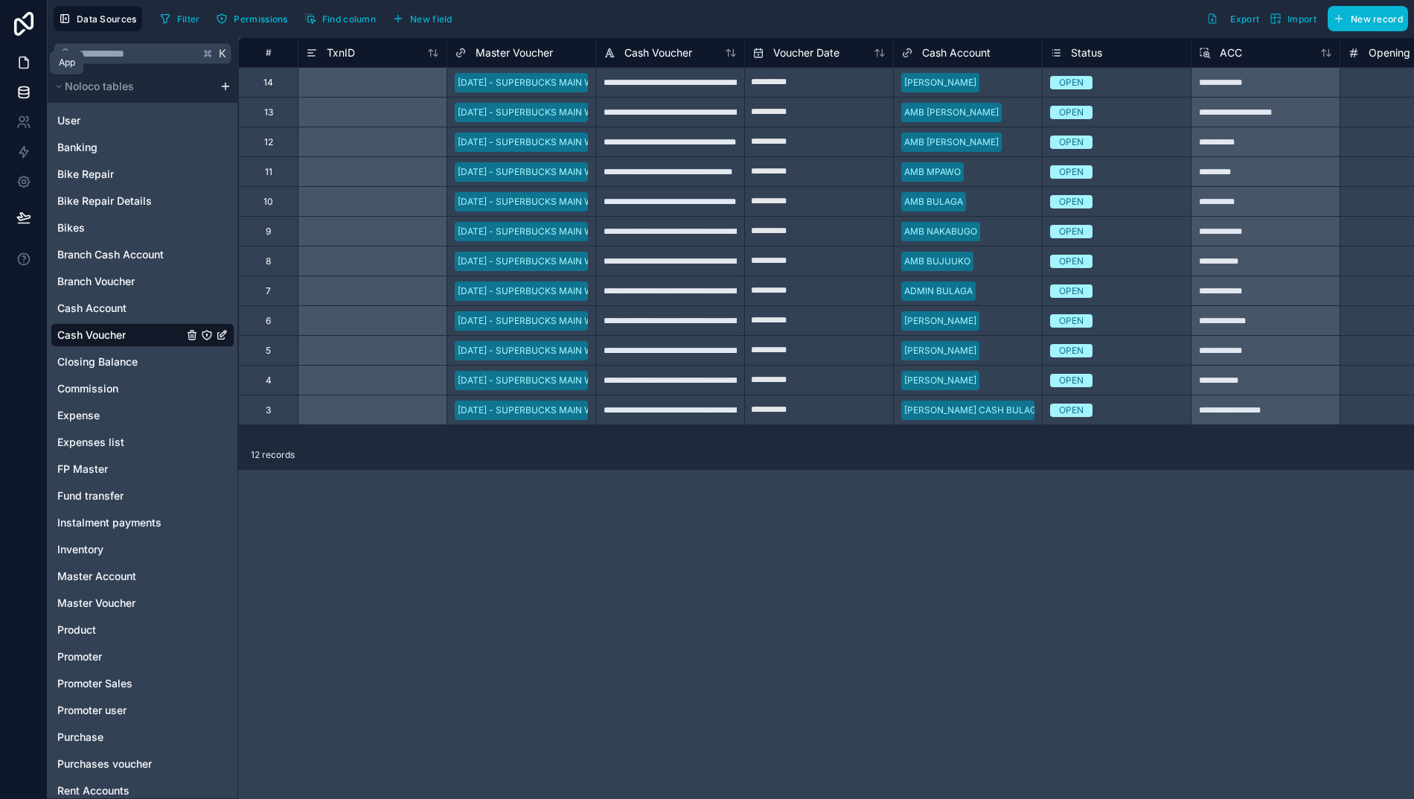
click at [13, 60] on link at bounding box center [23, 63] width 47 height 30
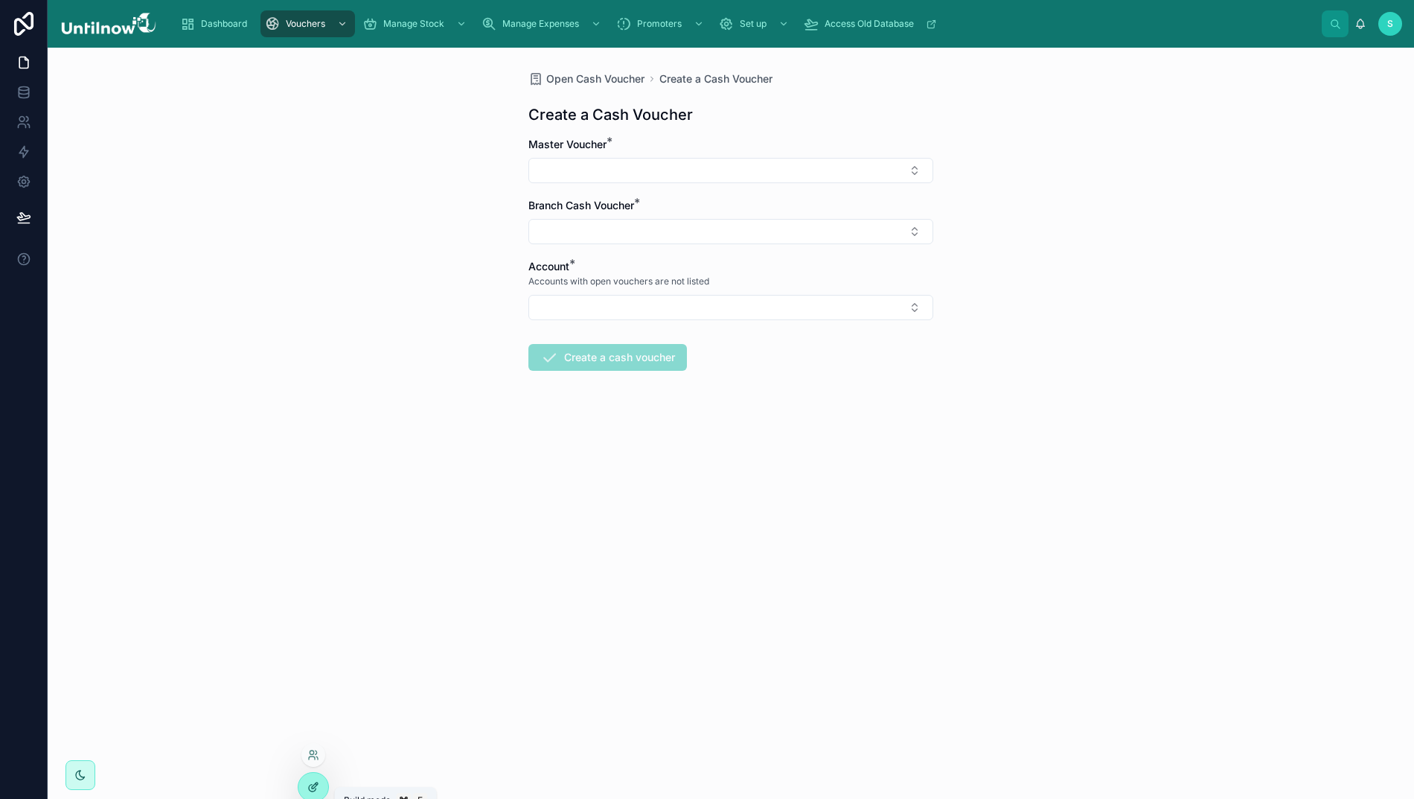
click at [316, 784] on icon at bounding box center [316, 783] width 1 height 1
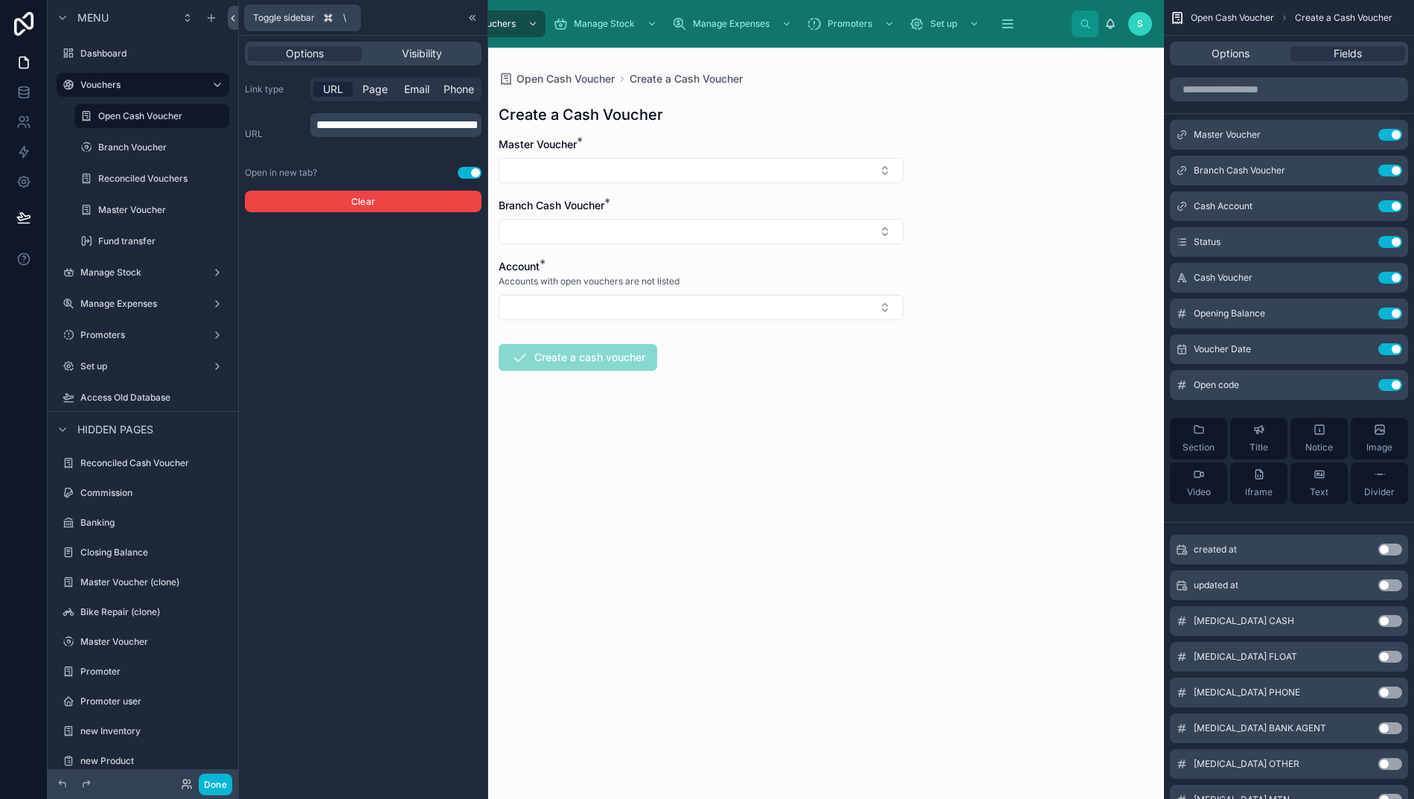
click at [233, 18] on icon at bounding box center [233, 18] width 10 height 11
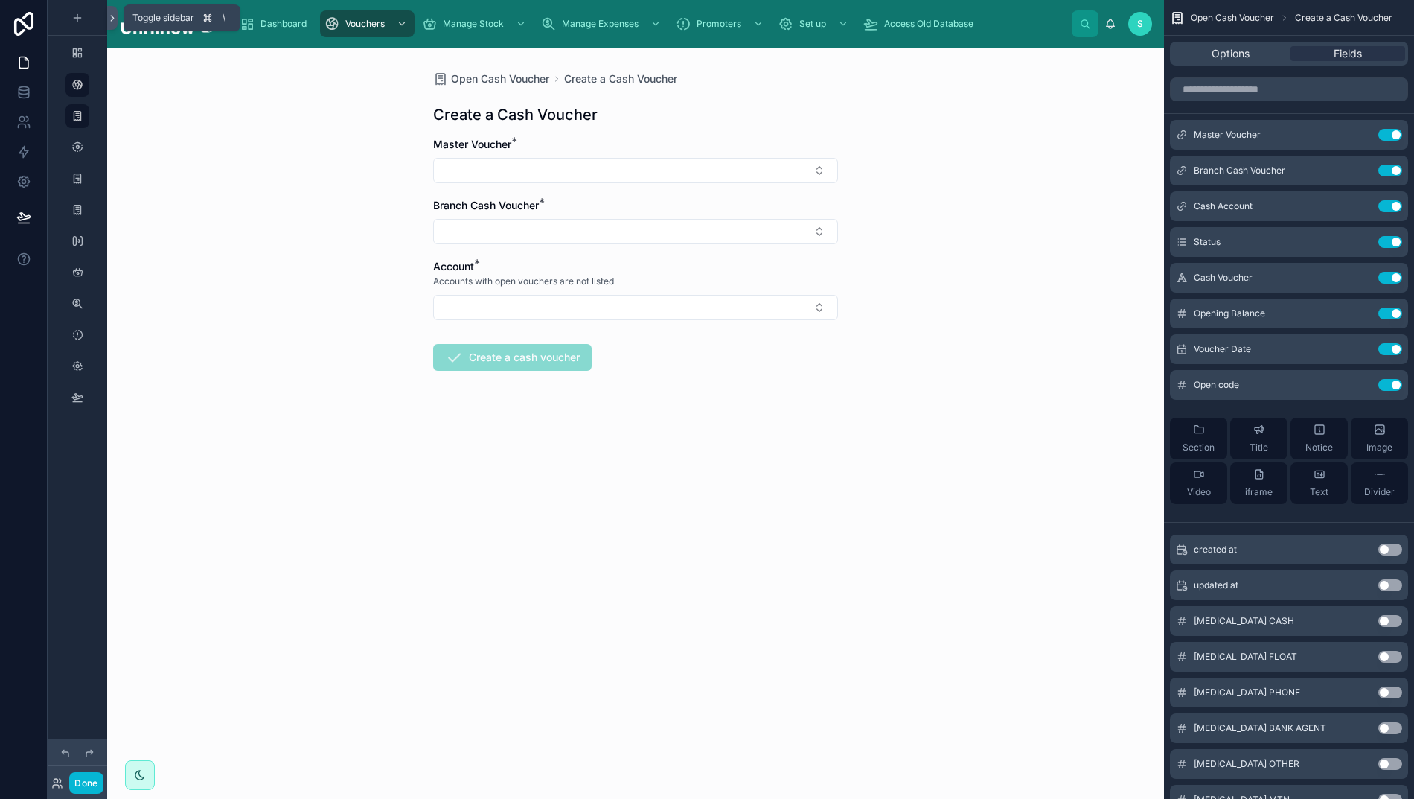
click at [110, 15] on icon at bounding box center [112, 18] width 10 height 11
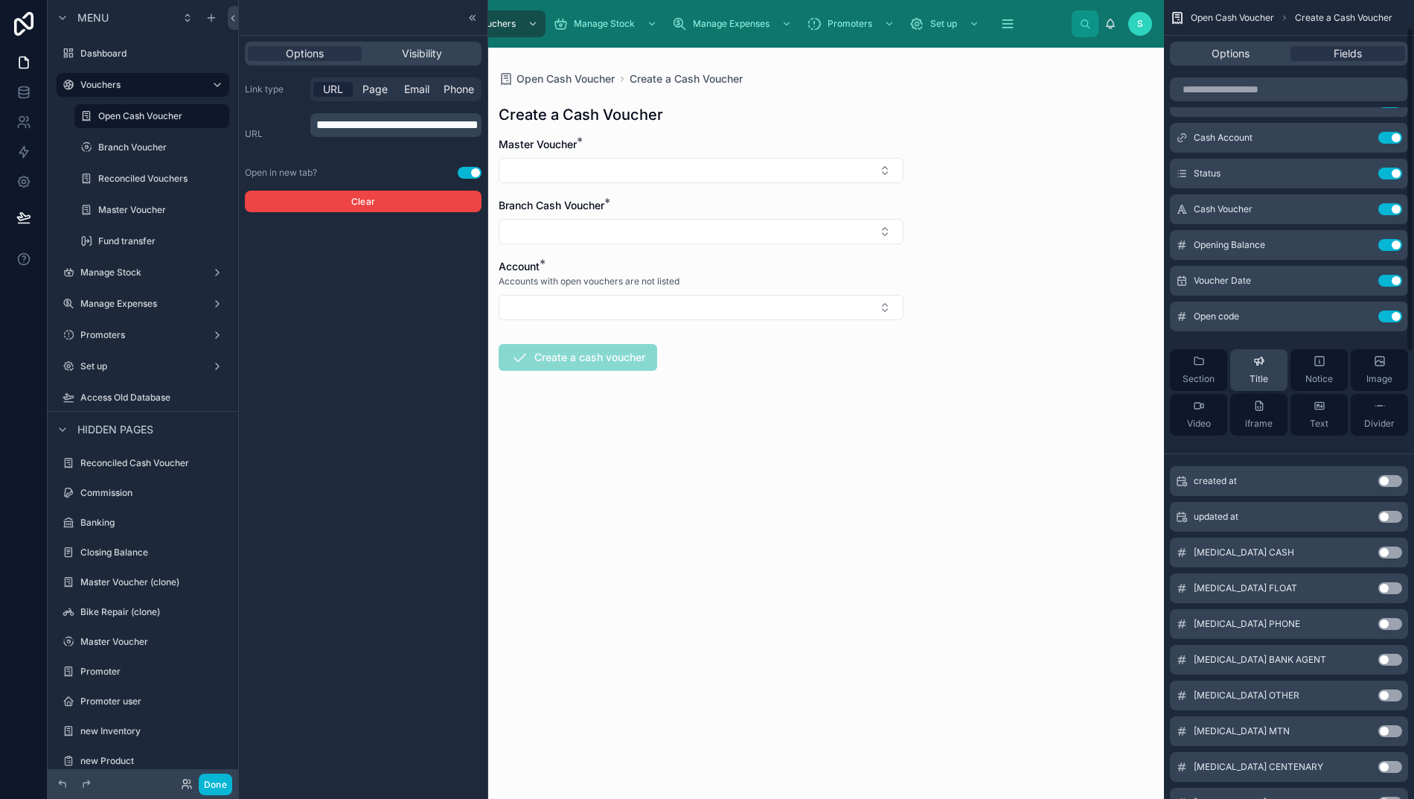
scroll to position [70, 0]
click at [19, 94] on icon at bounding box center [24, 92] width 10 height 6
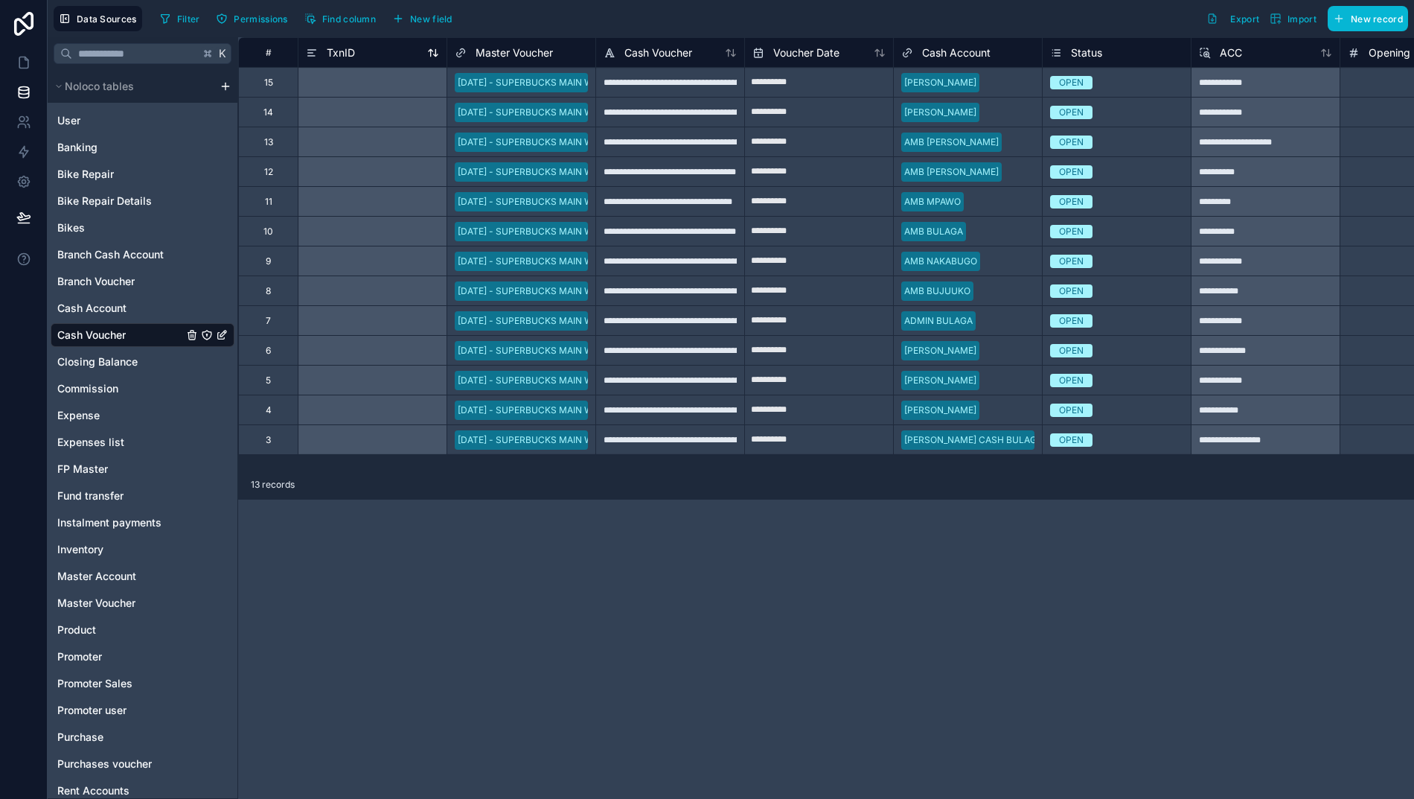
click at [311, 54] on icon at bounding box center [312, 53] width 12 height 18
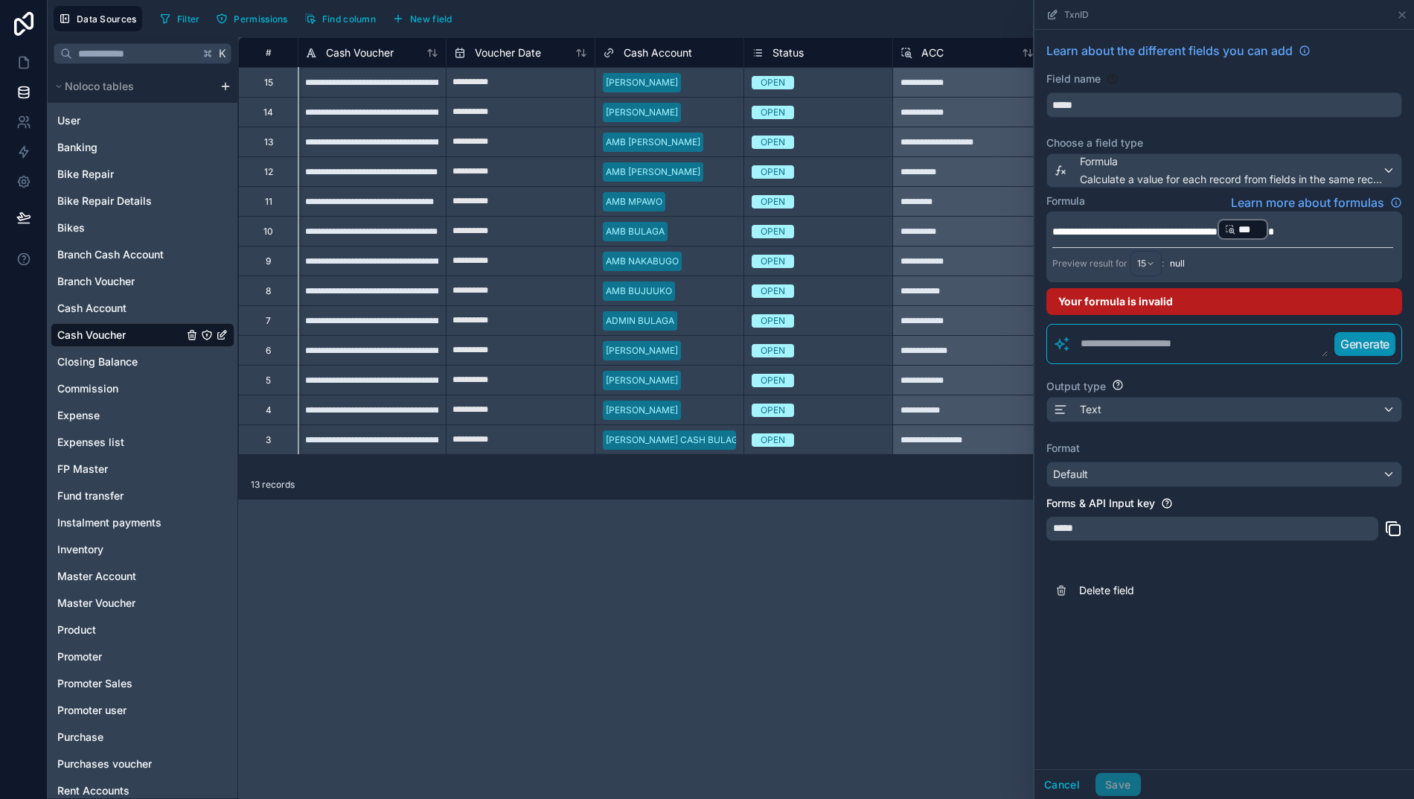
scroll to position [0, 298]
click at [1218, 231] on span "**********" at bounding box center [1181, 231] width 71 height 10
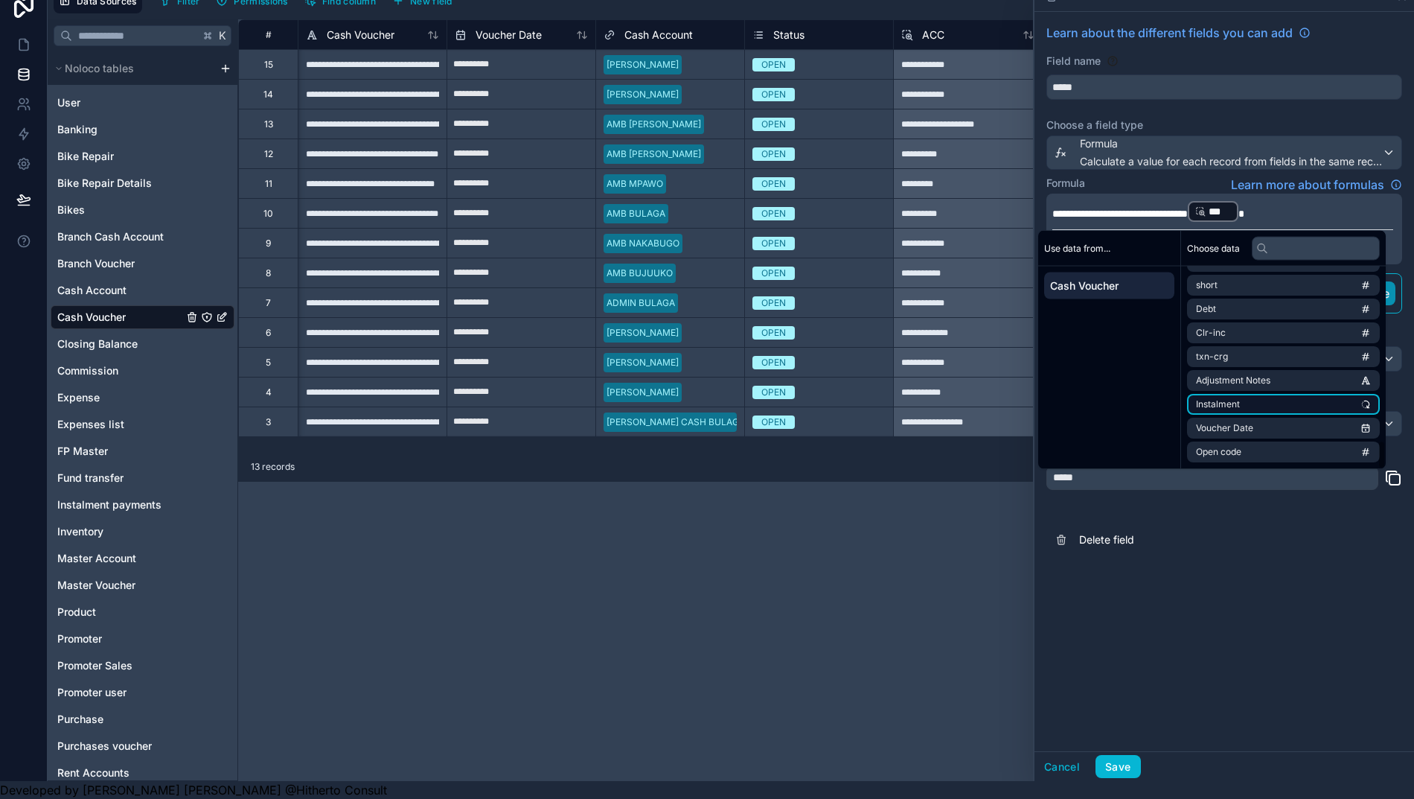
scroll to position [33, 0]
click at [1248, 423] on span "Voucher Date" at bounding box center [1224, 429] width 57 height 12
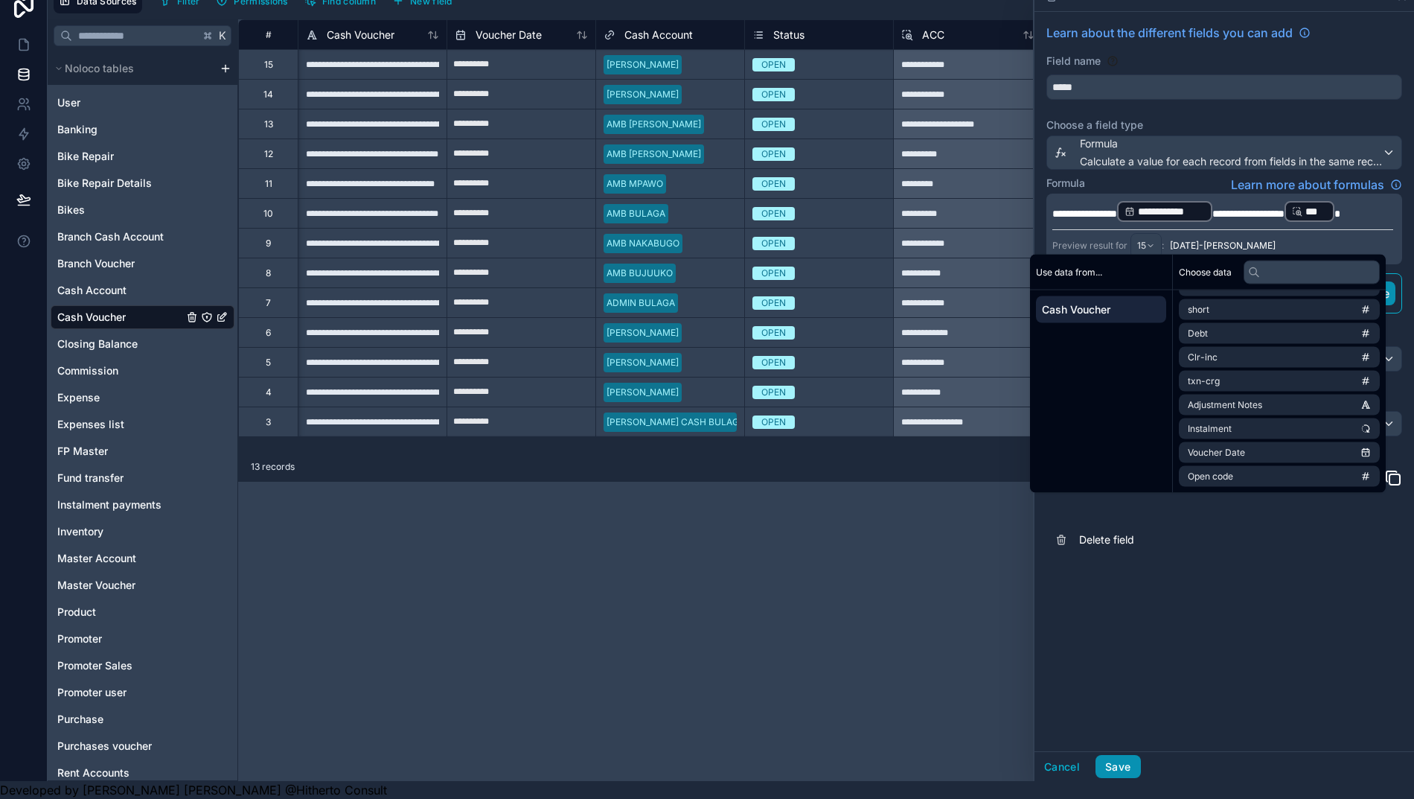
click at [1136, 765] on button "Save" at bounding box center [1118, 767] width 45 height 24
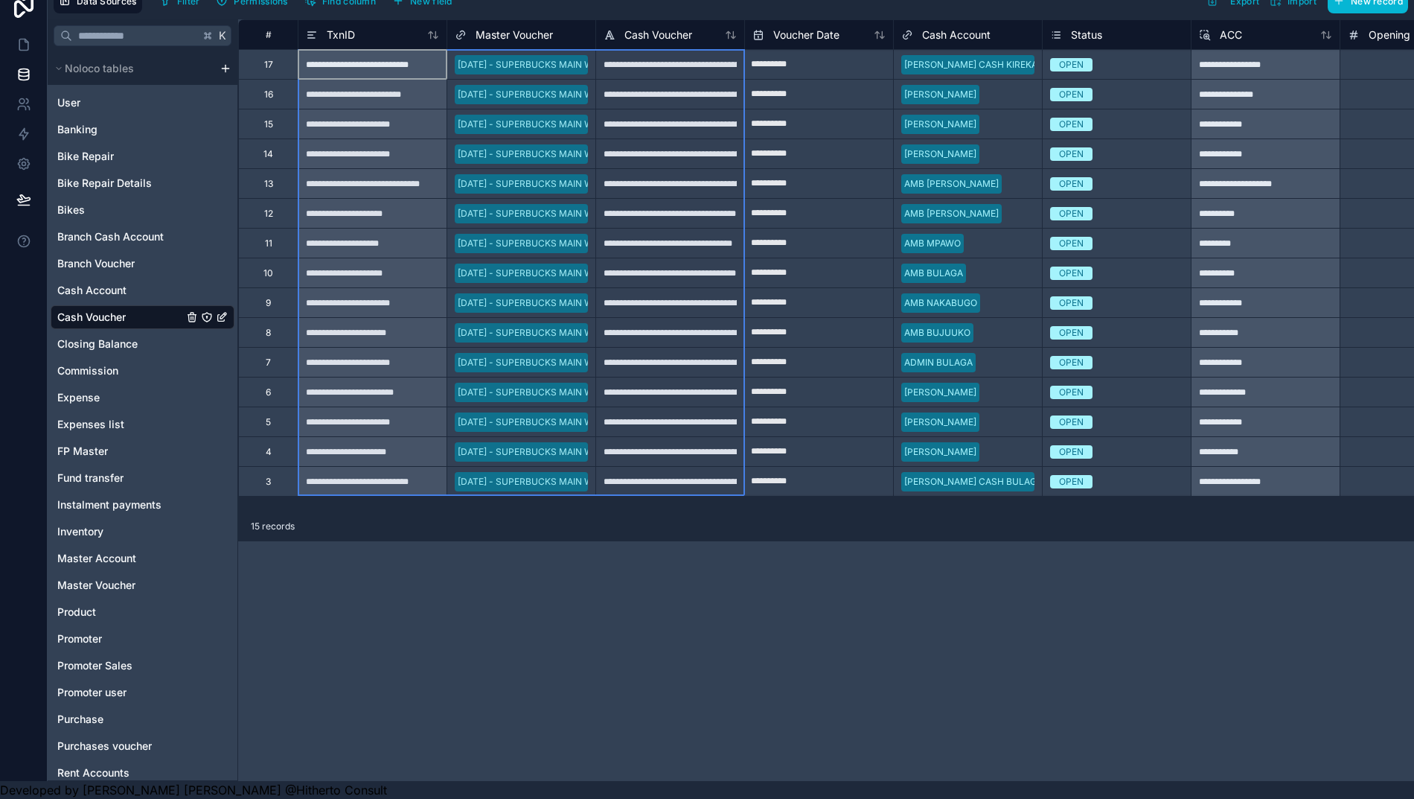
drag, startPoint x: 334, startPoint y: 48, endPoint x: 724, endPoint y: 479, distance: 581.3
click at [436, 271] on div "Delete rows 1 to 15" at bounding box center [441, 271] width 101 height 16
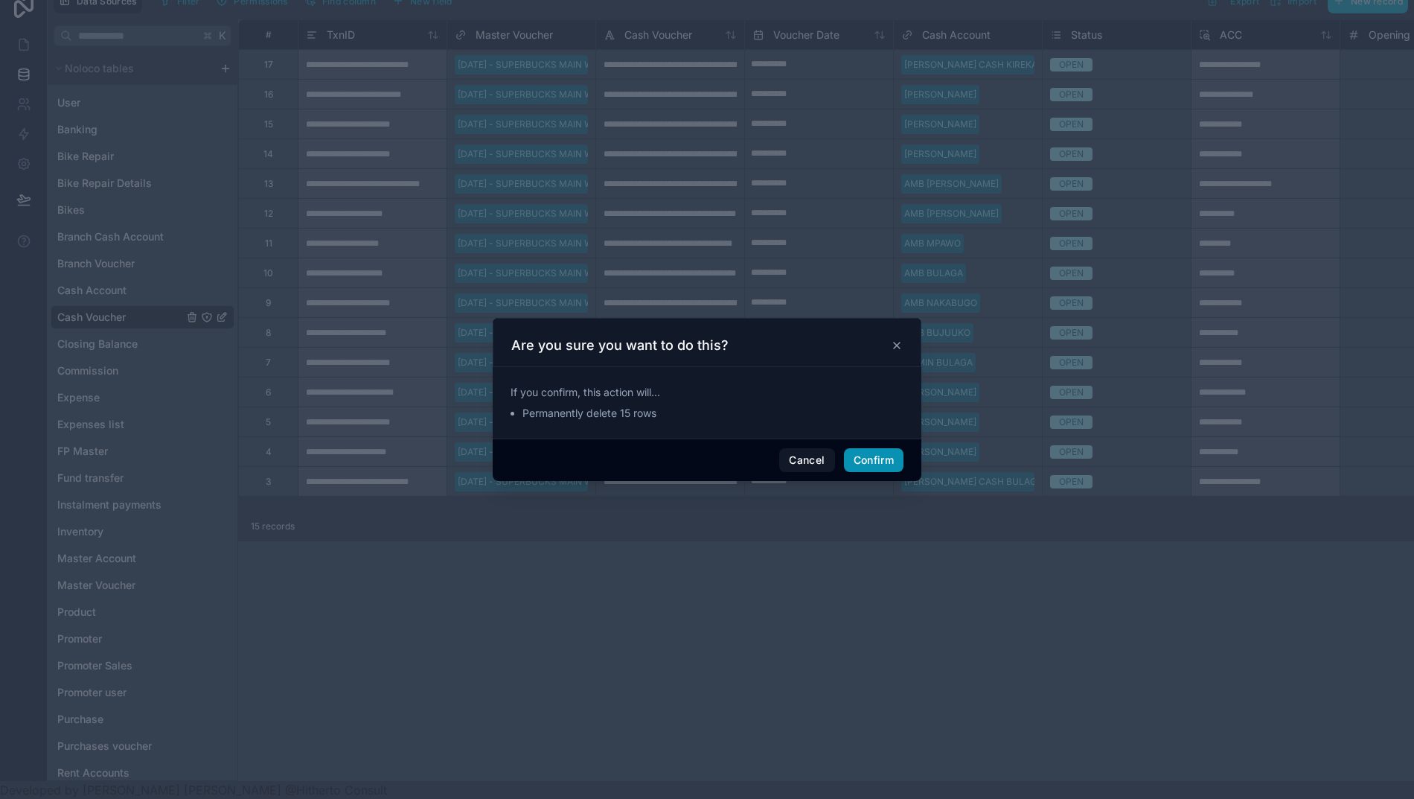
click at [859, 471] on button "Confirm" at bounding box center [874, 460] width 60 height 24
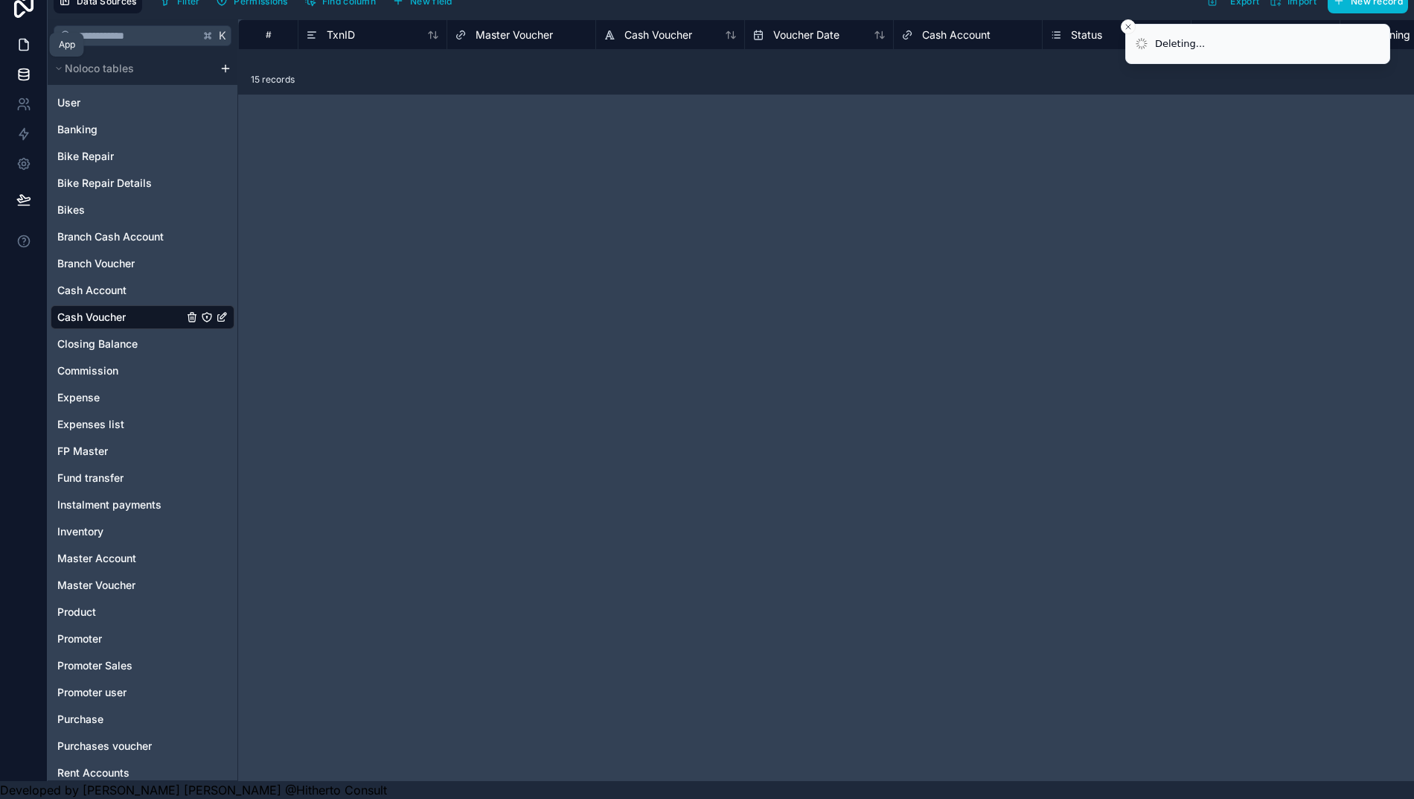
click at [21, 37] on icon at bounding box center [23, 44] width 15 height 15
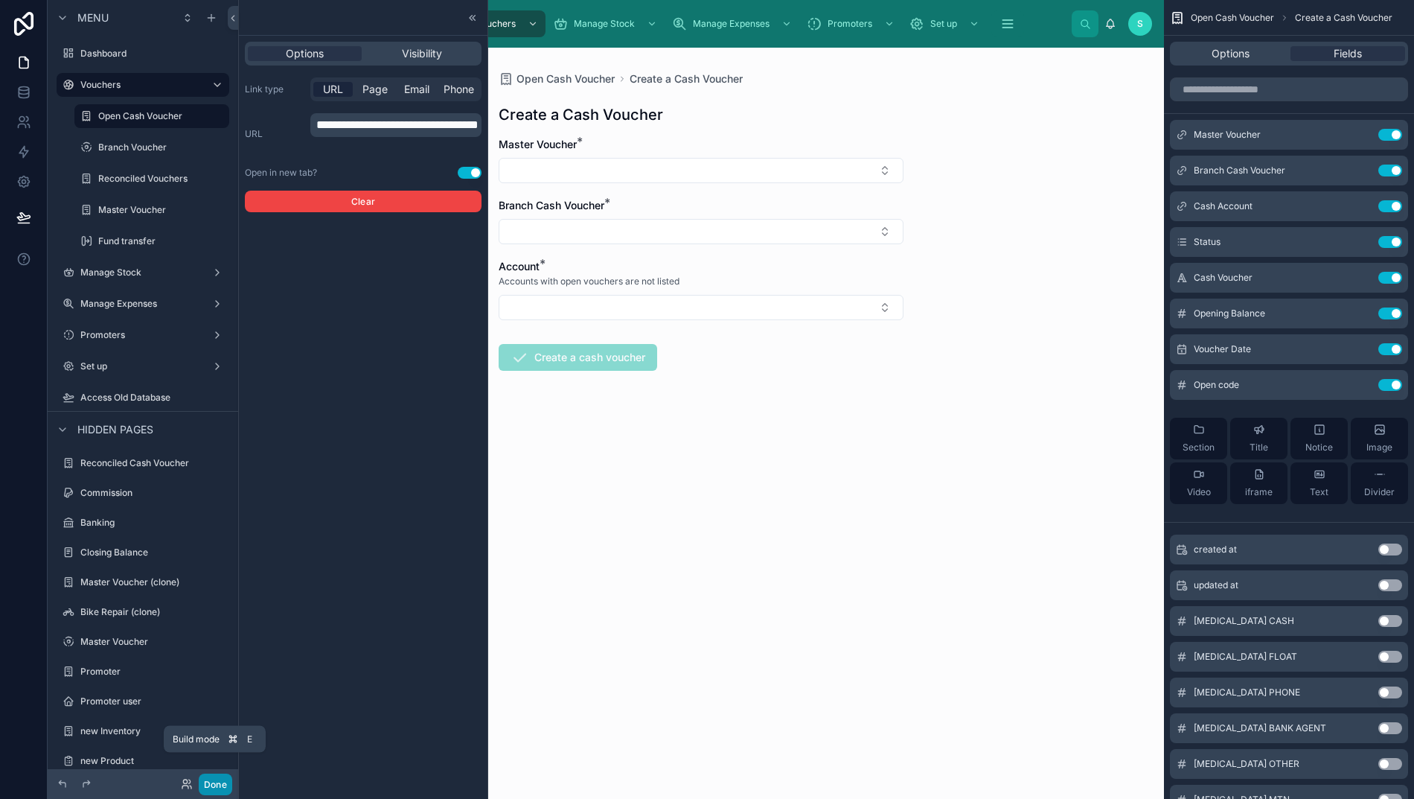
click at [211, 783] on button "Done" at bounding box center [215, 784] width 33 height 22
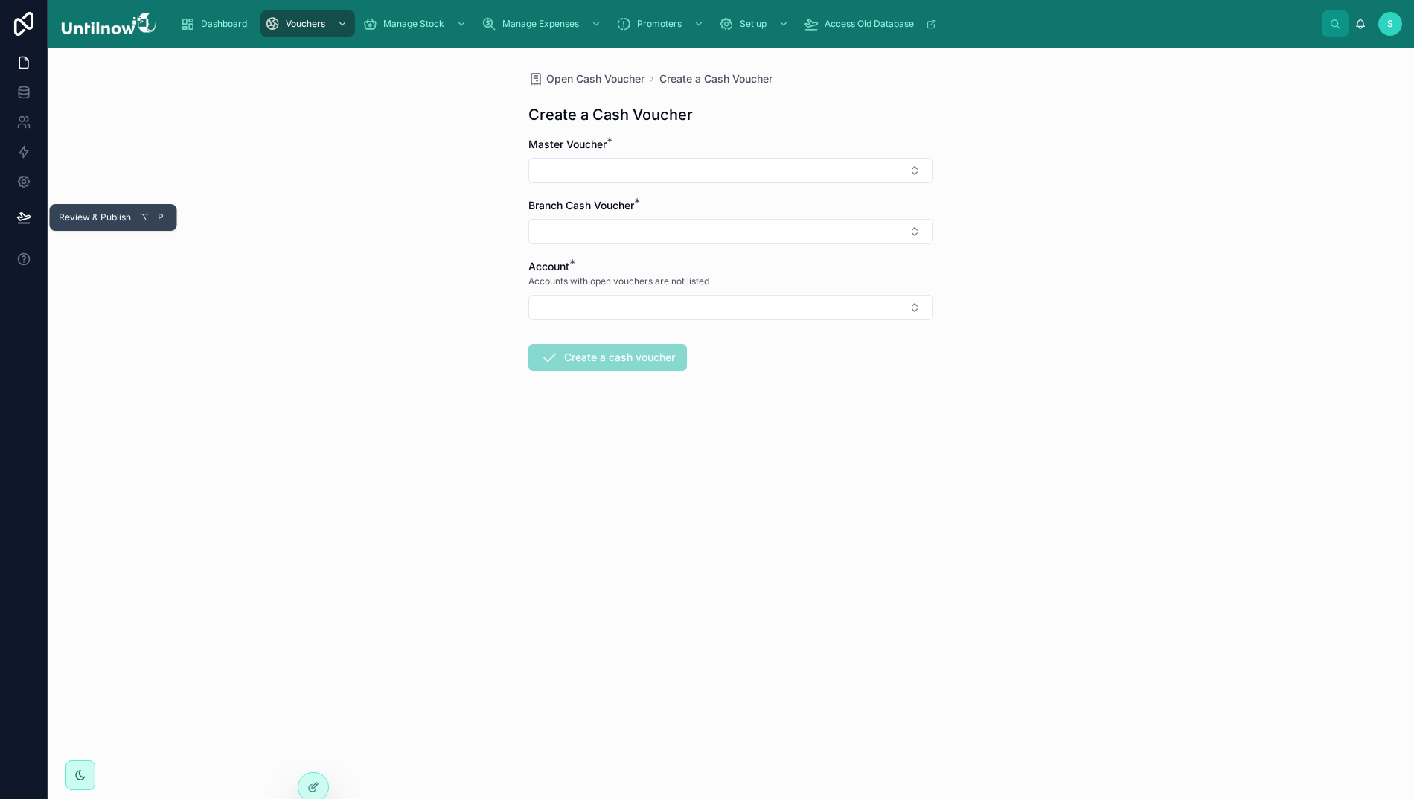
click at [25, 220] on icon at bounding box center [23, 217] width 15 height 15
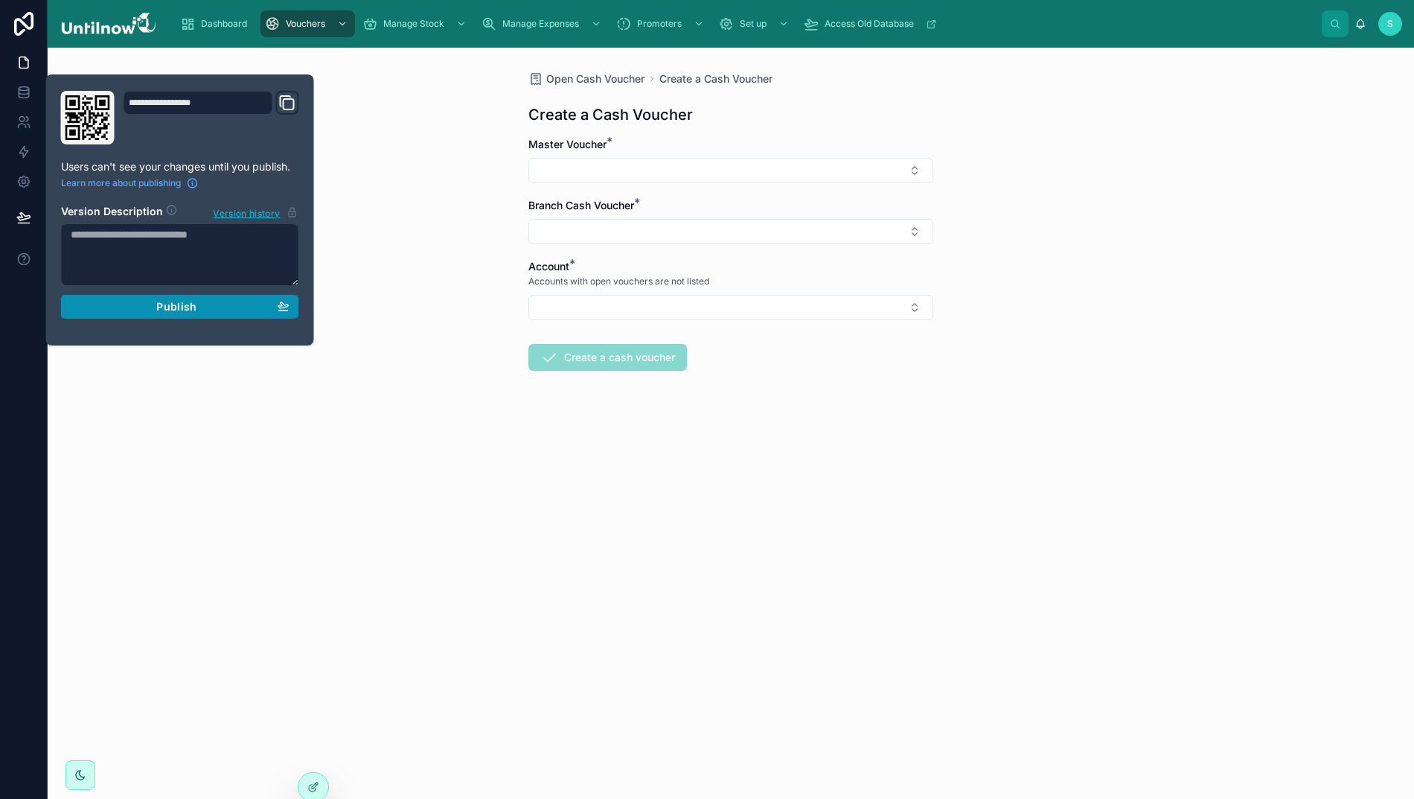
click at [179, 307] on span "Publish" at bounding box center [176, 306] width 40 height 13
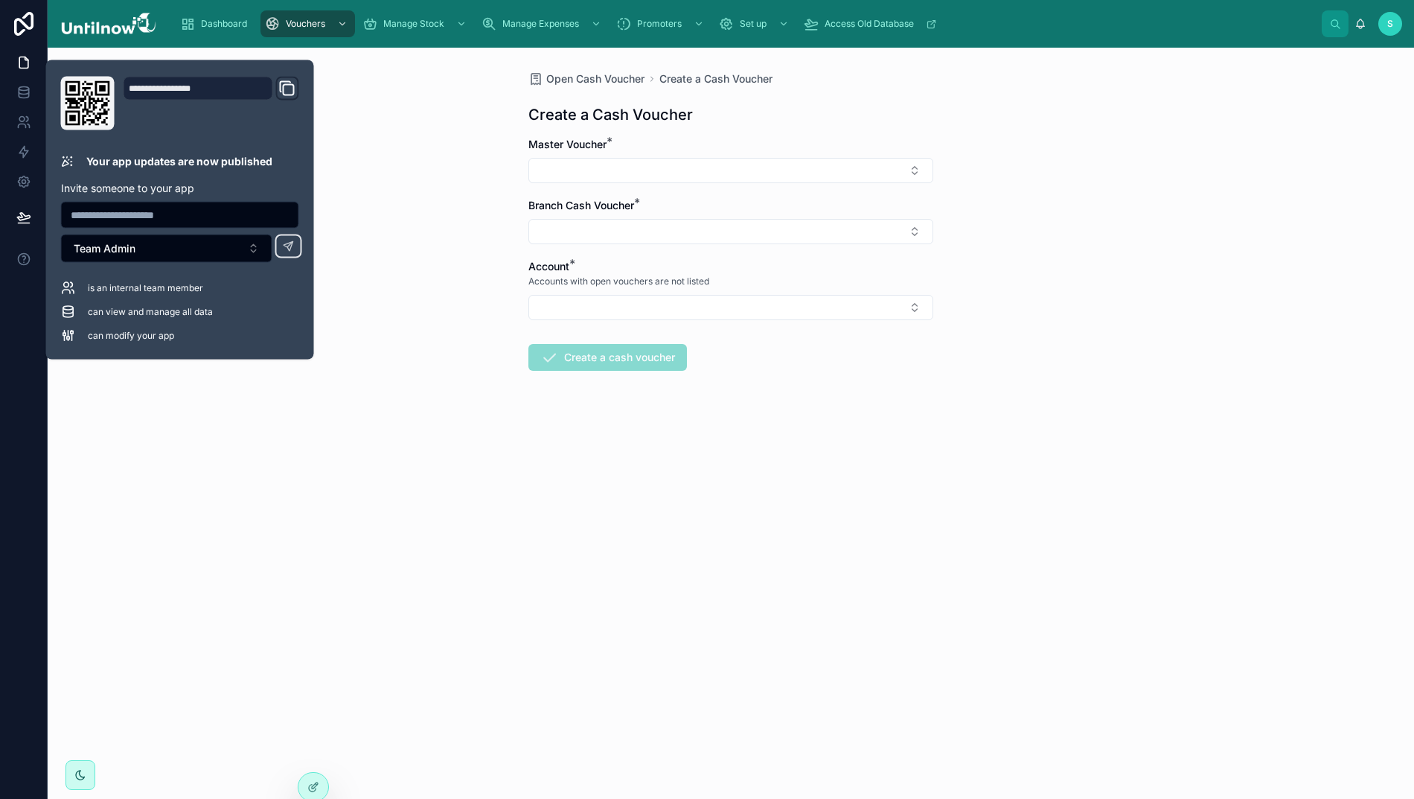
click at [671, 601] on div "Open Cash Voucher Create a Cash Voucher Create a Cash Voucher Master Voucher * …" at bounding box center [731, 423] width 1367 height 751
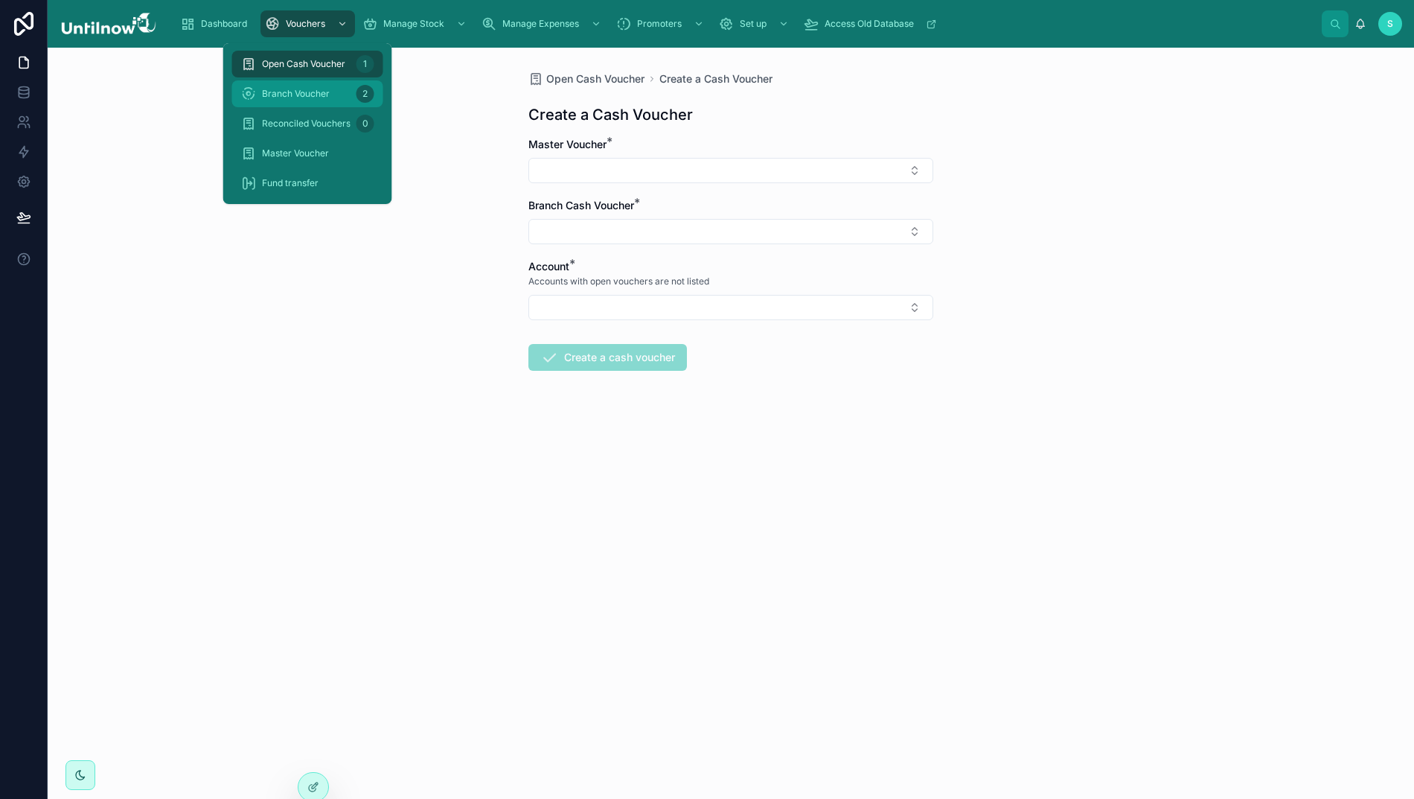
click at [307, 92] on span "Branch Voucher" at bounding box center [296, 94] width 68 height 12
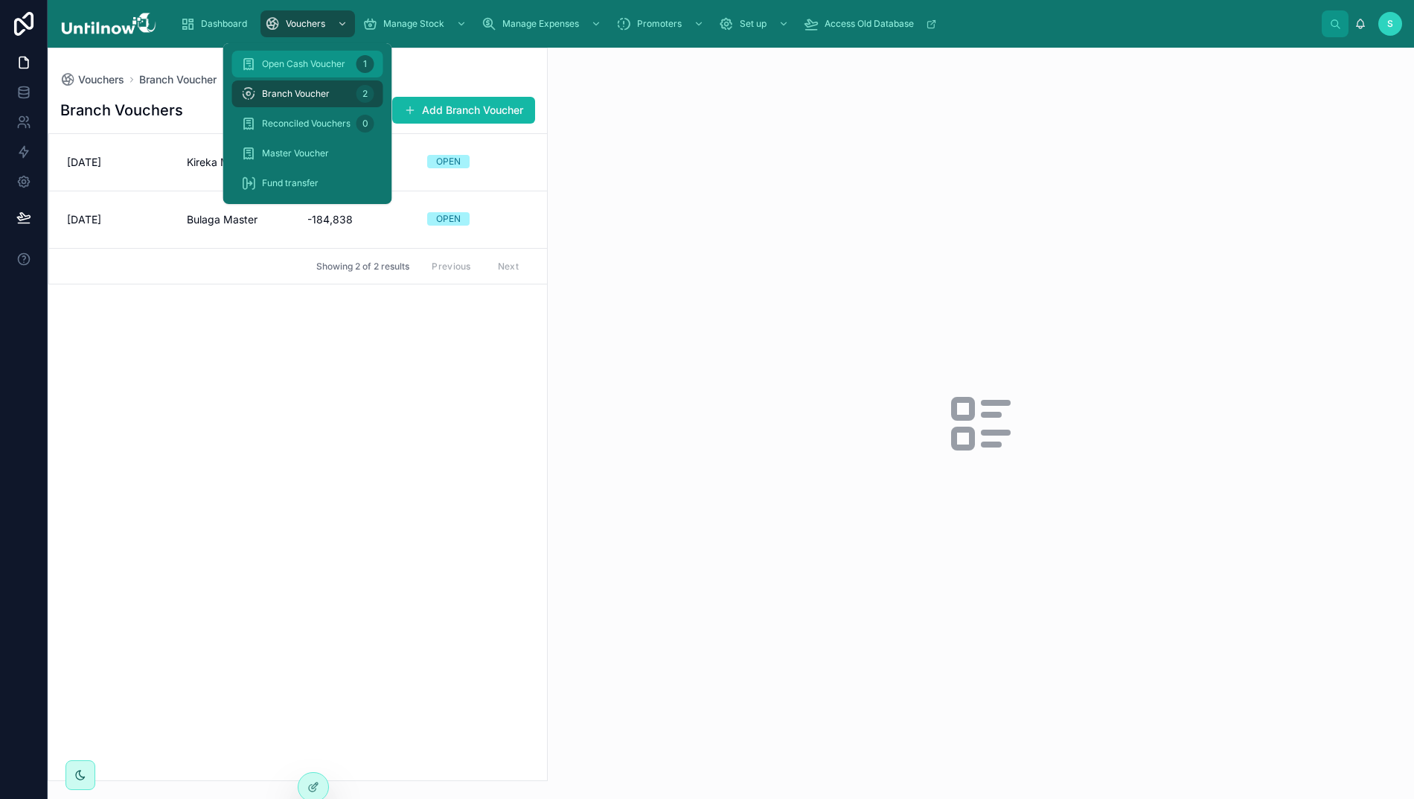
click at [322, 60] on span "Open Cash Voucher" at bounding box center [303, 64] width 83 height 12
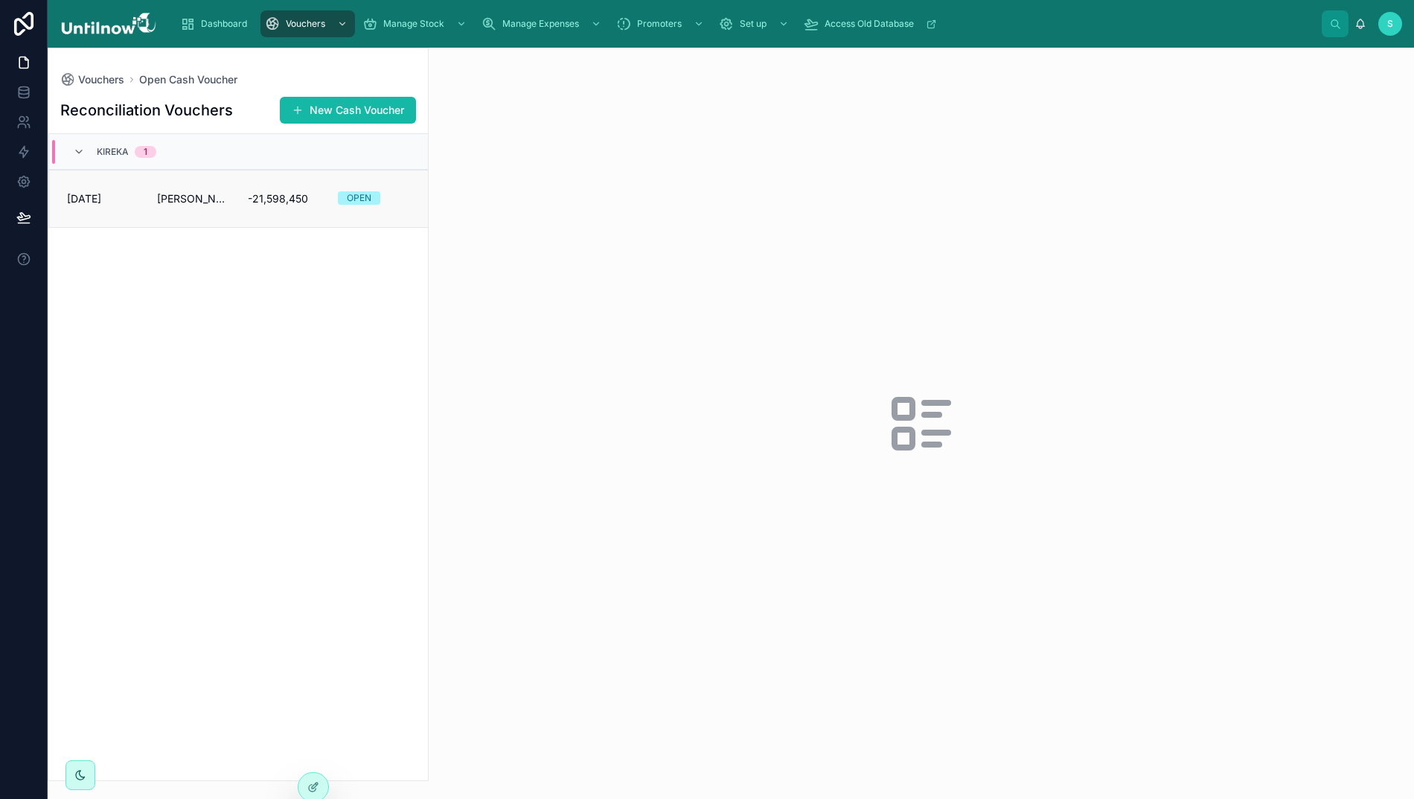
click at [213, 206] on span "ADMIN KIREKA" at bounding box center [193, 198] width 72 height 15
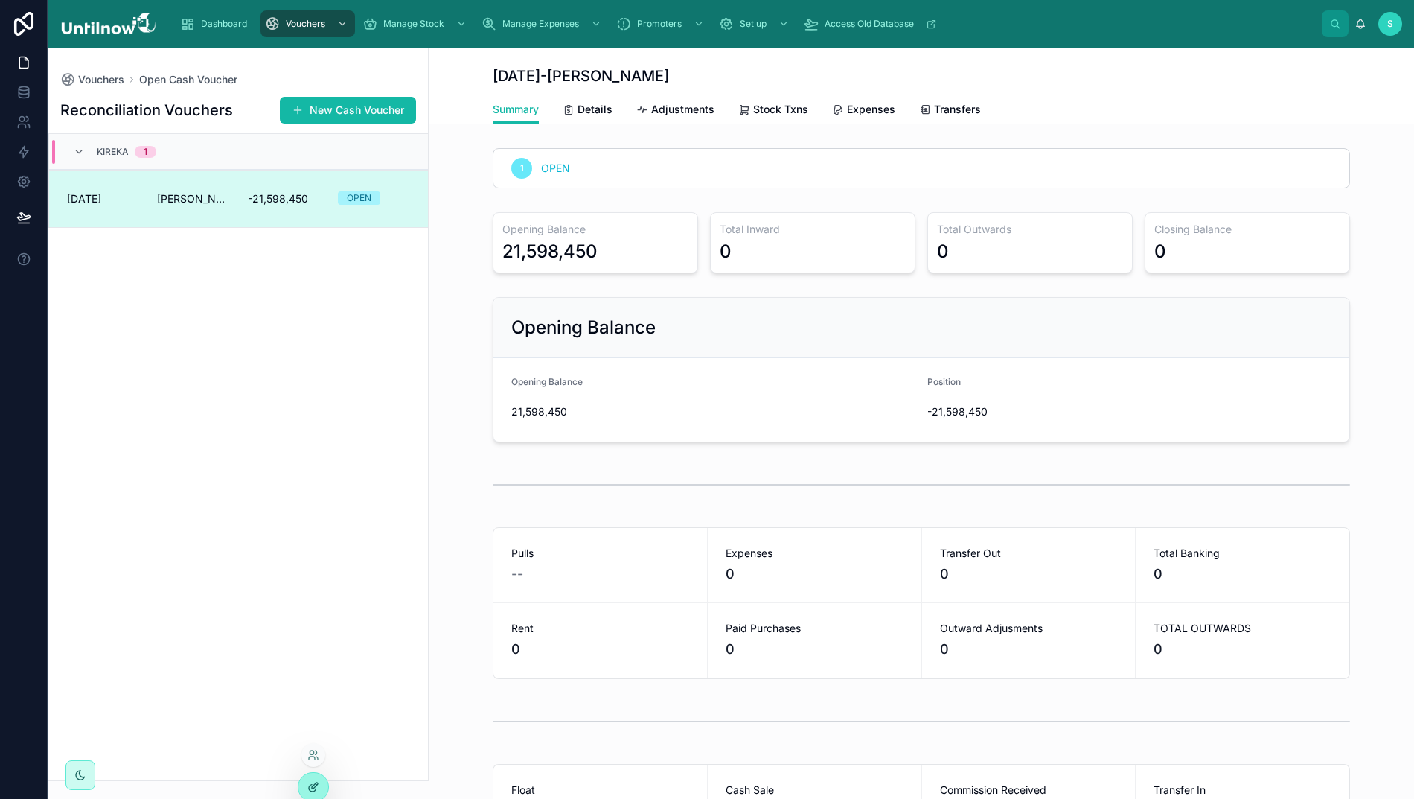
click at [310, 788] on icon at bounding box center [313, 787] width 12 height 12
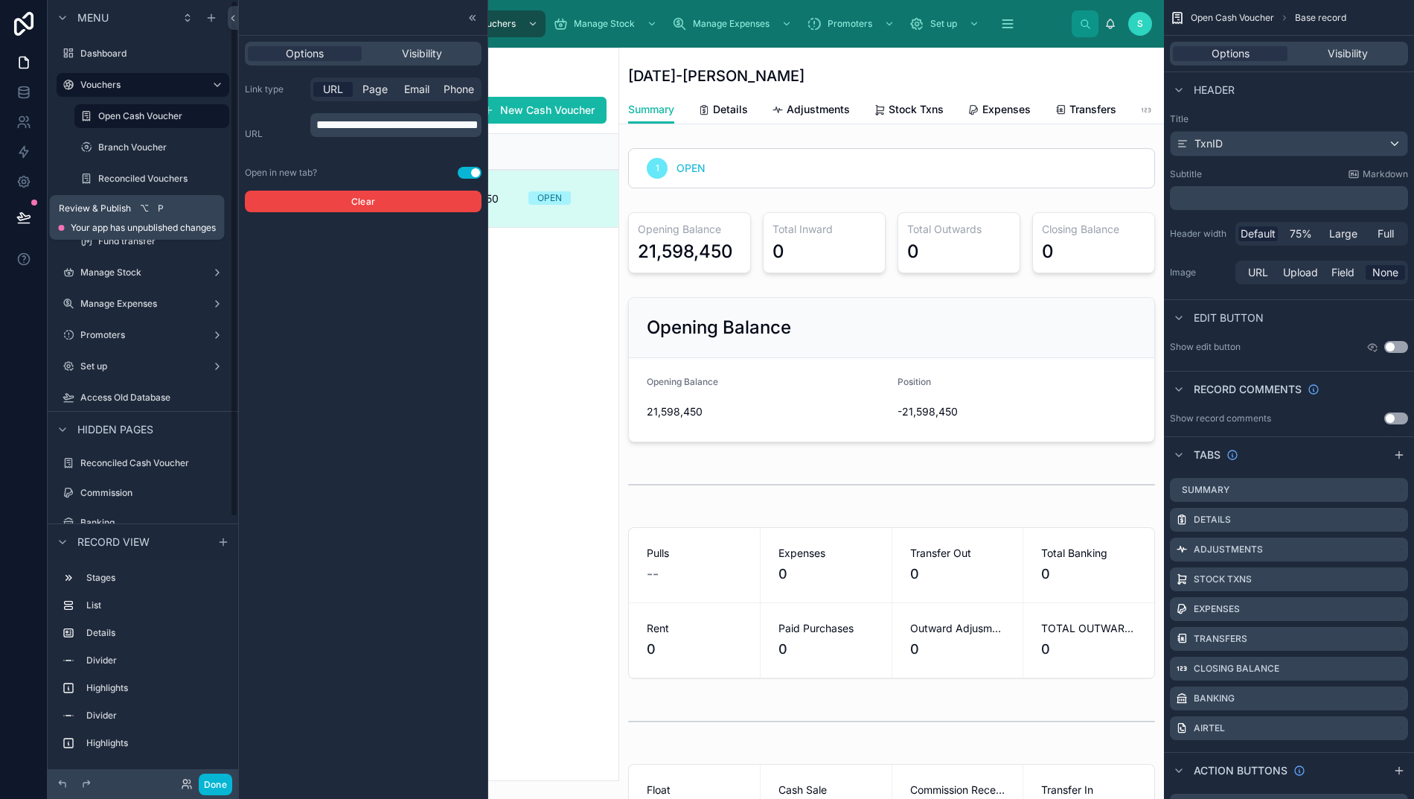
click at [24, 213] on icon at bounding box center [23, 217] width 15 height 15
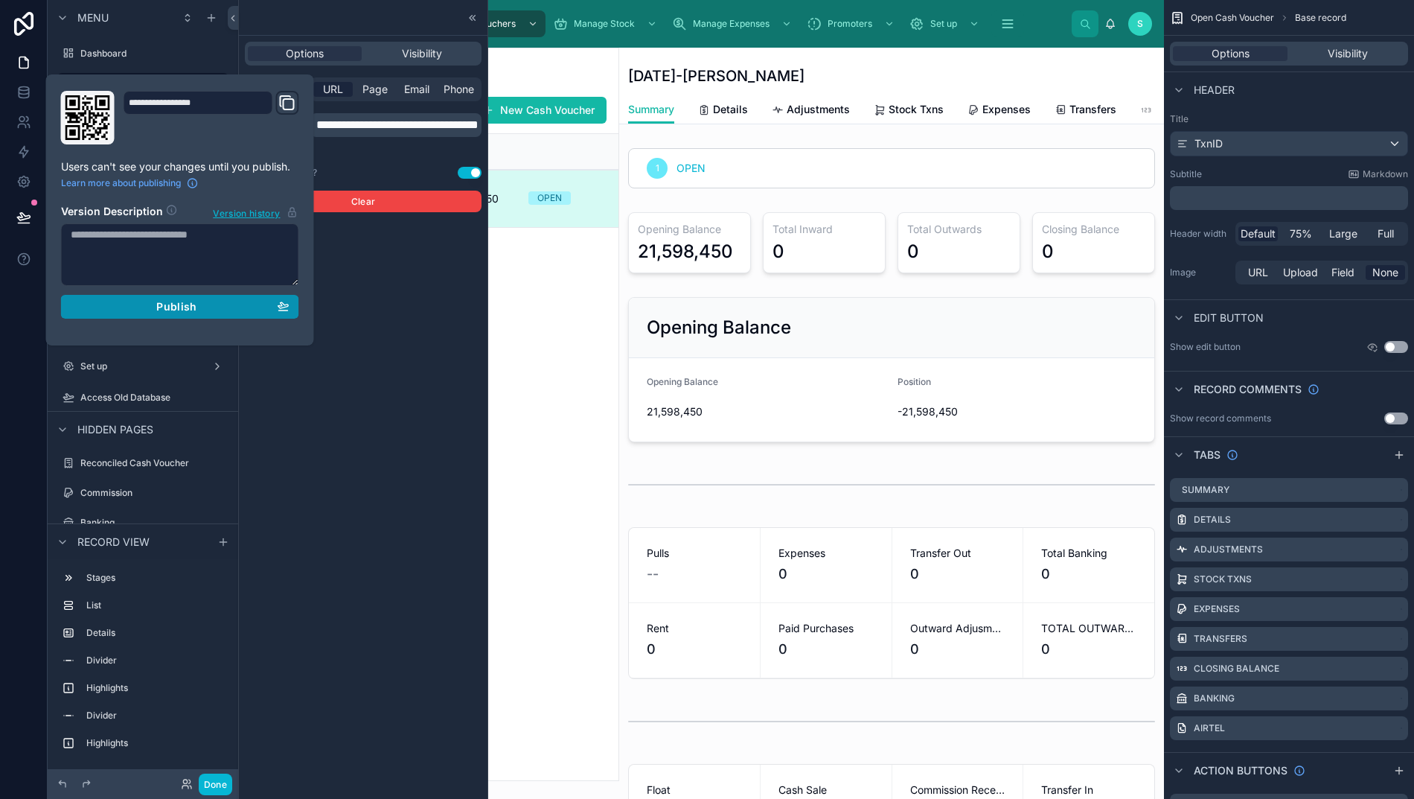
click at [159, 308] on span "Publish" at bounding box center [176, 306] width 40 height 13
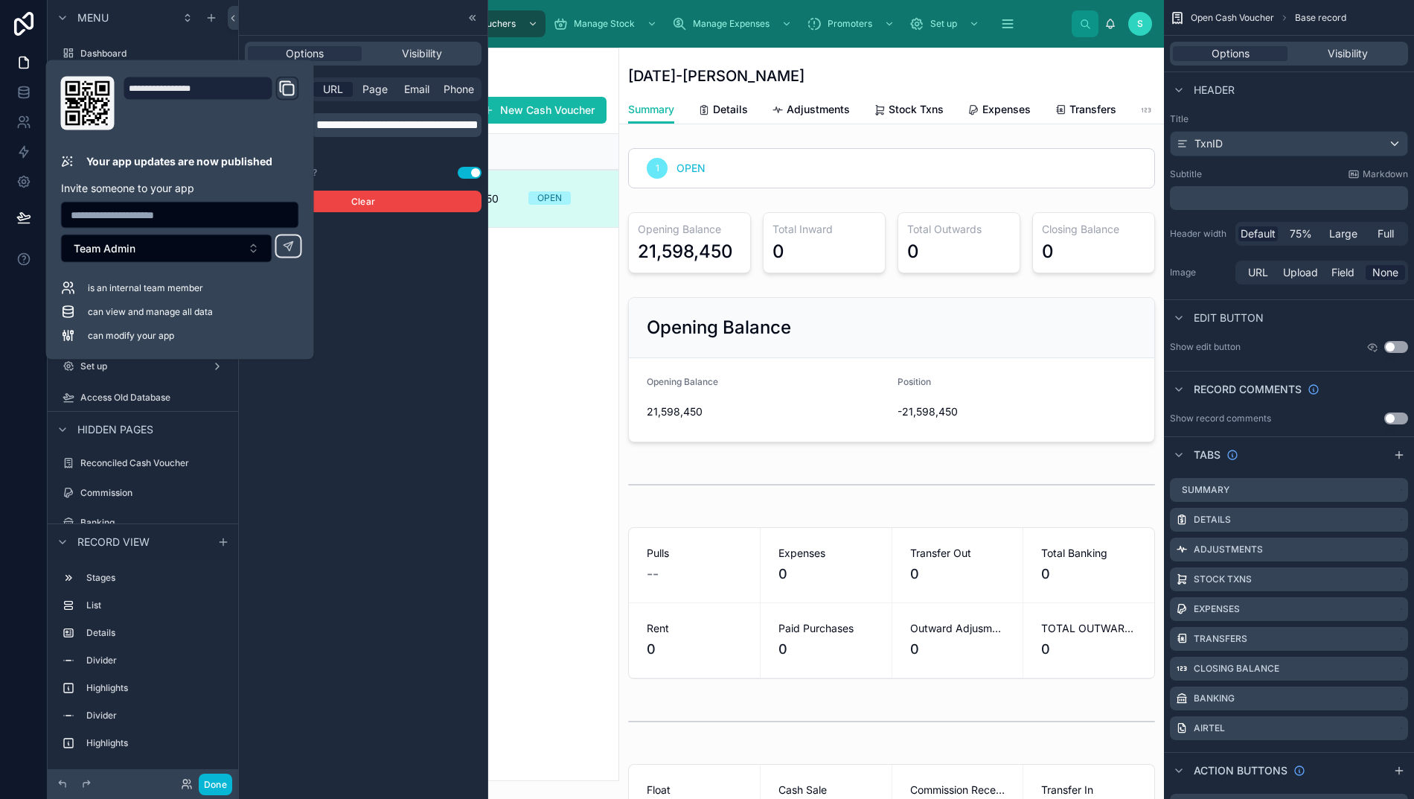
click at [1331, 100] on div "Header" at bounding box center [1289, 89] width 250 height 36
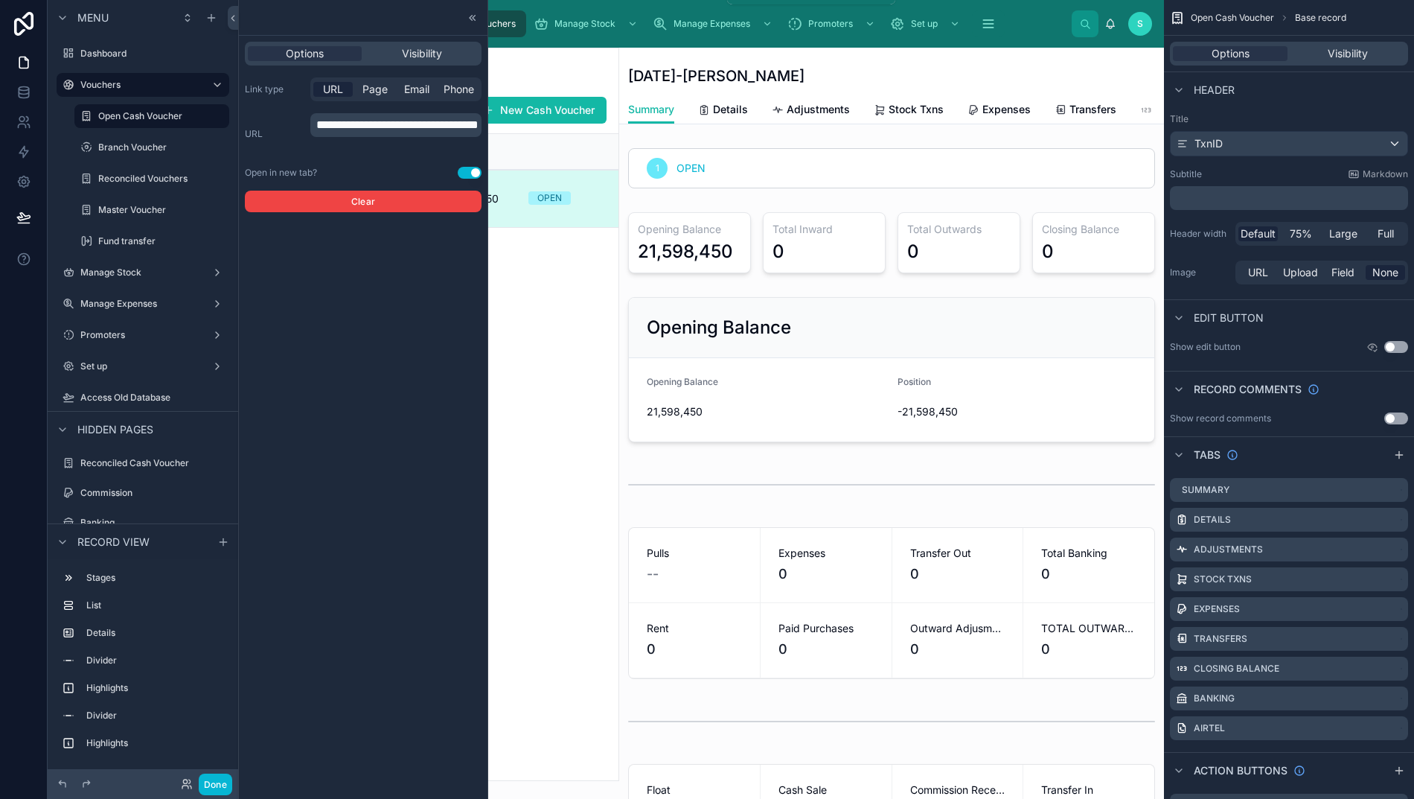
click at [516, 24] on span "Vouchers" at bounding box center [495, 24] width 39 height 12
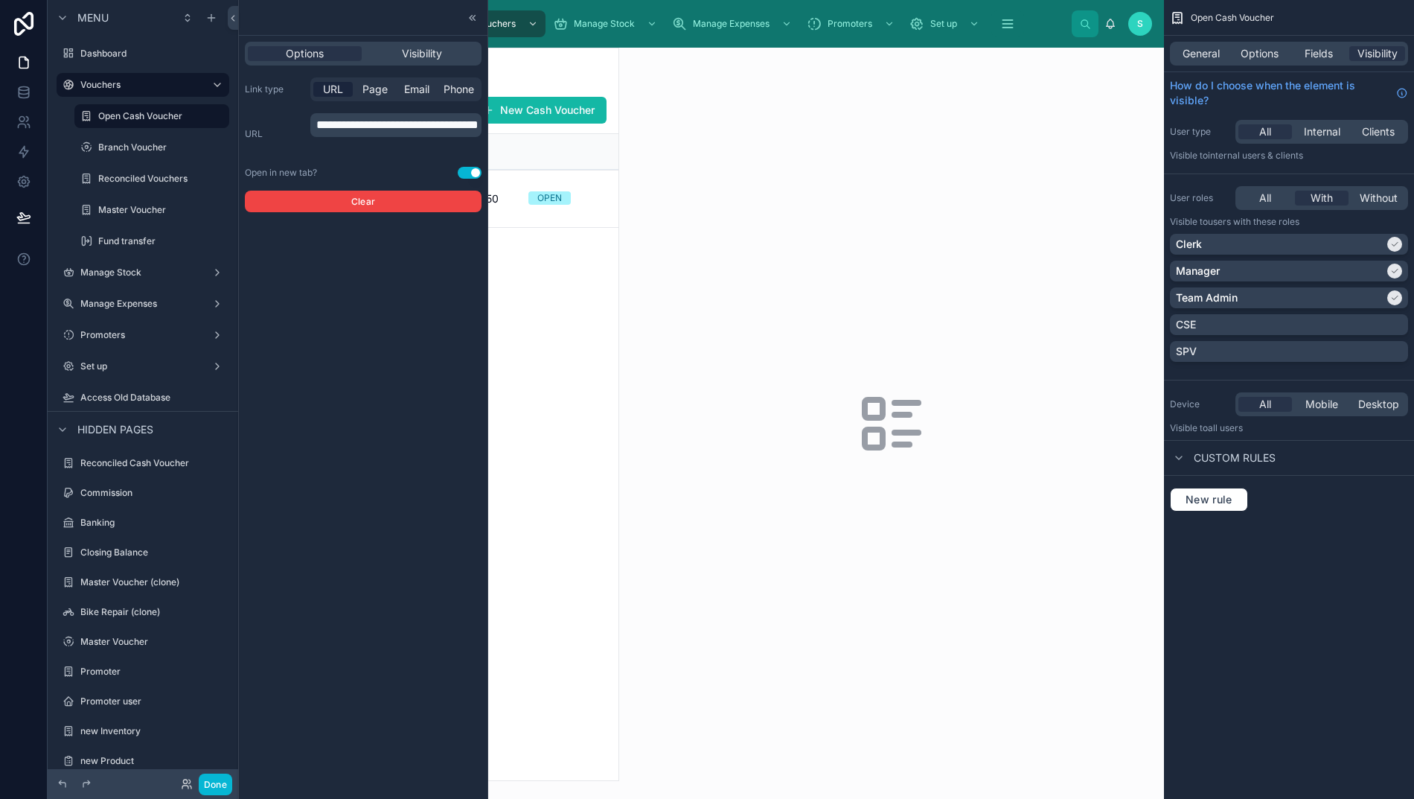
click at [623, 409] on div at bounding box center [891, 423] width 545 height 751
click at [471, 16] on icon at bounding box center [471, 17] width 2 height 5
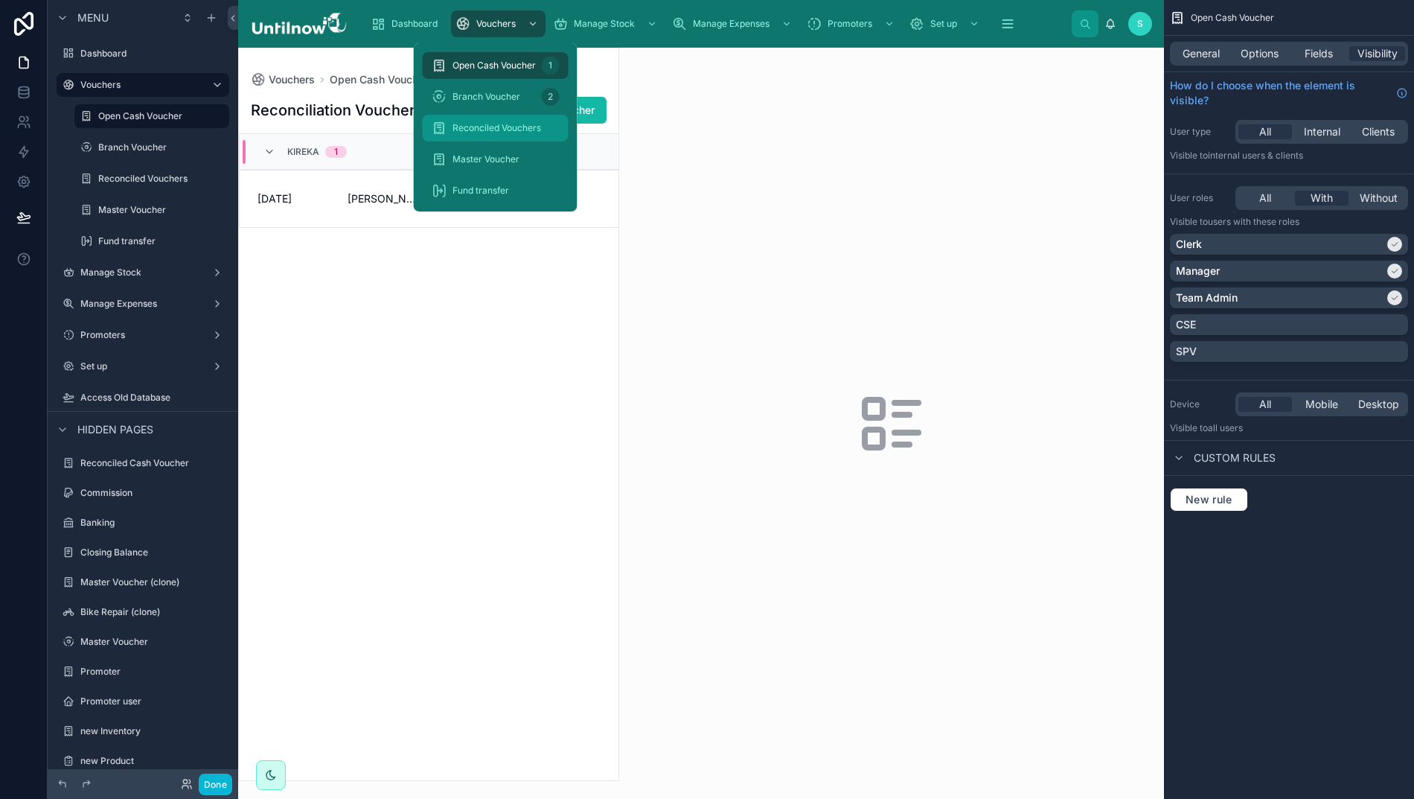
click at [489, 134] on span "Reconciled Vouchers" at bounding box center [497, 128] width 89 height 12
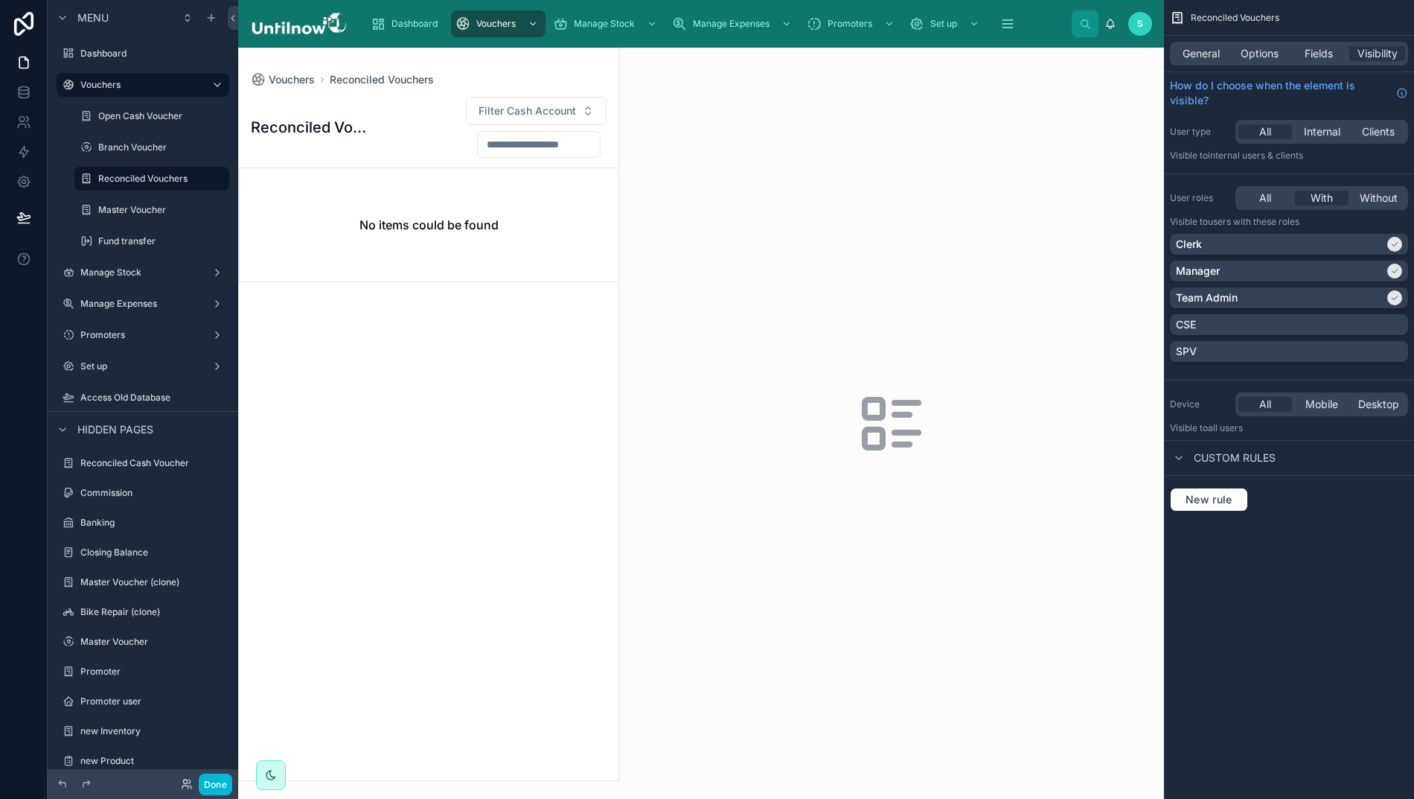
click at [567, 519] on div at bounding box center [429, 414] width 380 height 732
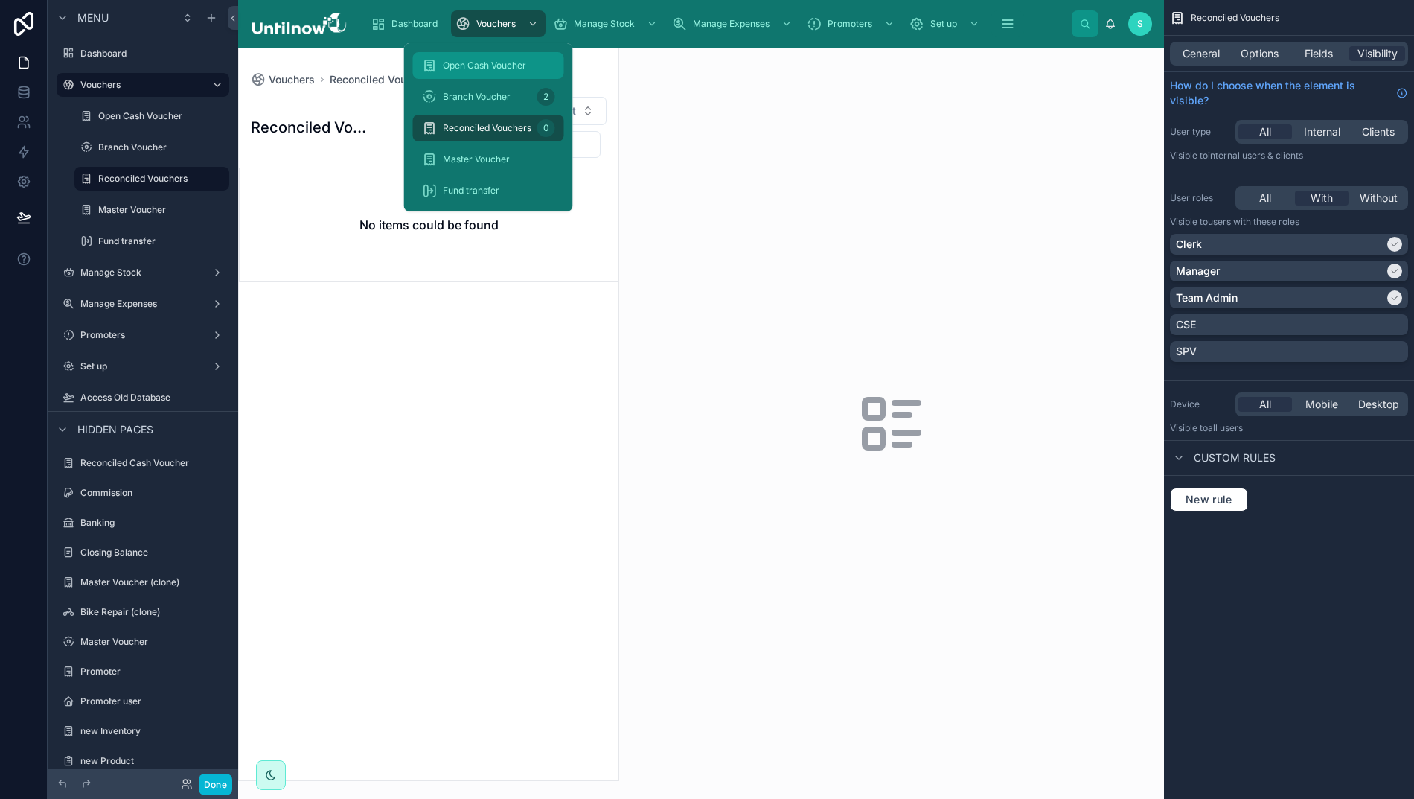
click at [488, 71] on span "Open Cash Voucher" at bounding box center [484, 66] width 83 height 12
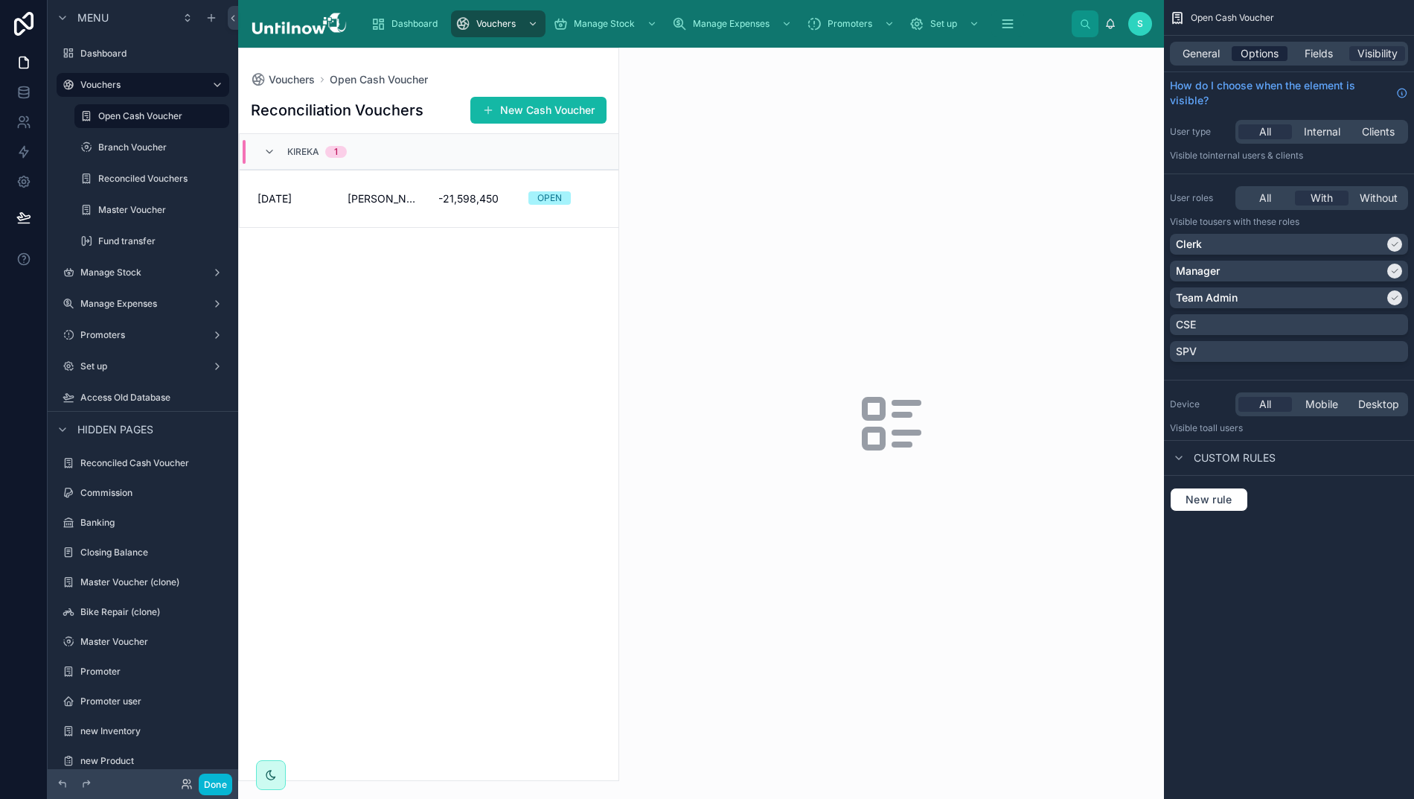
click at [1261, 54] on span "Options" at bounding box center [1260, 53] width 38 height 15
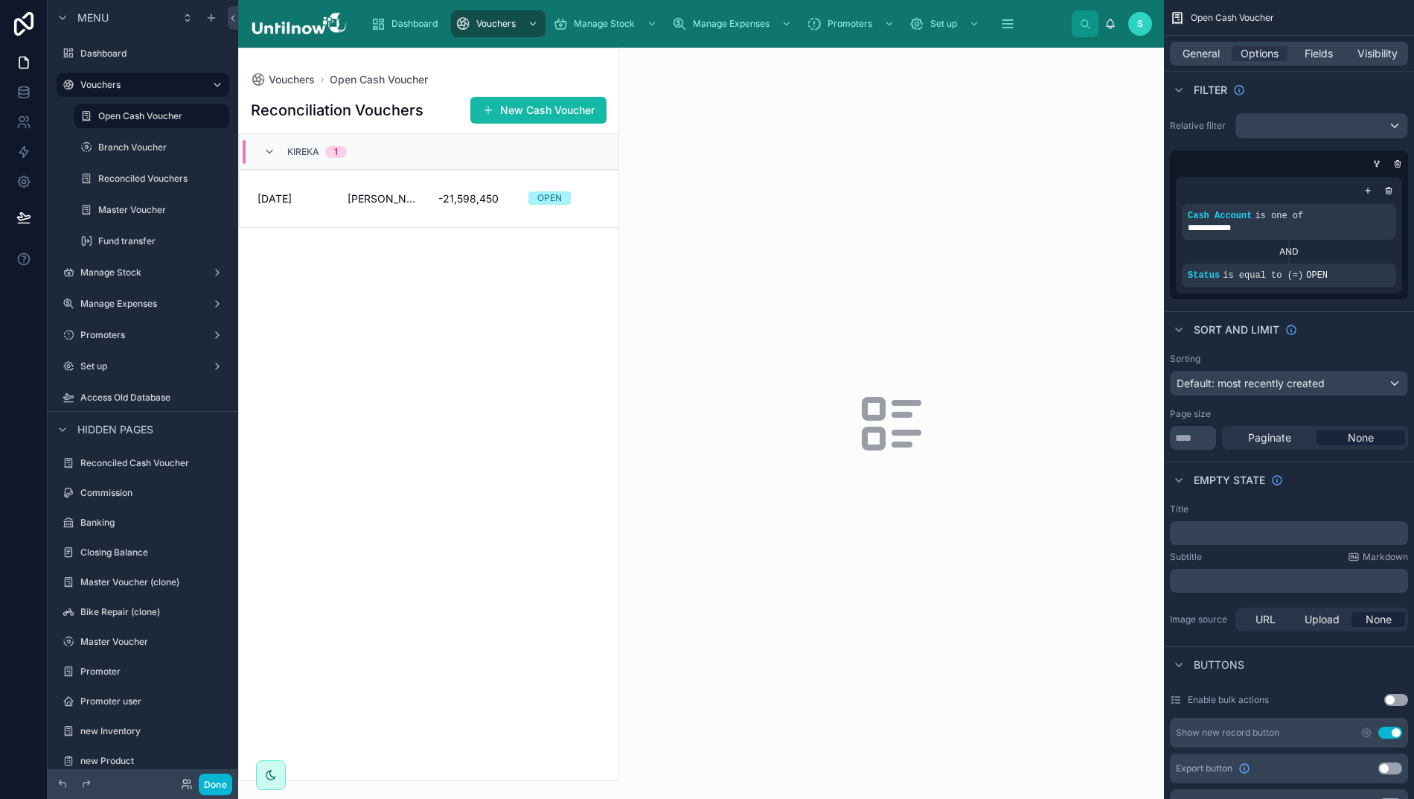
click at [469, 204] on div at bounding box center [429, 414] width 380 height 732
click at [418, 203] on span "ADMIN KIREKA" at bounding box center [384, 198] width 72 height 15
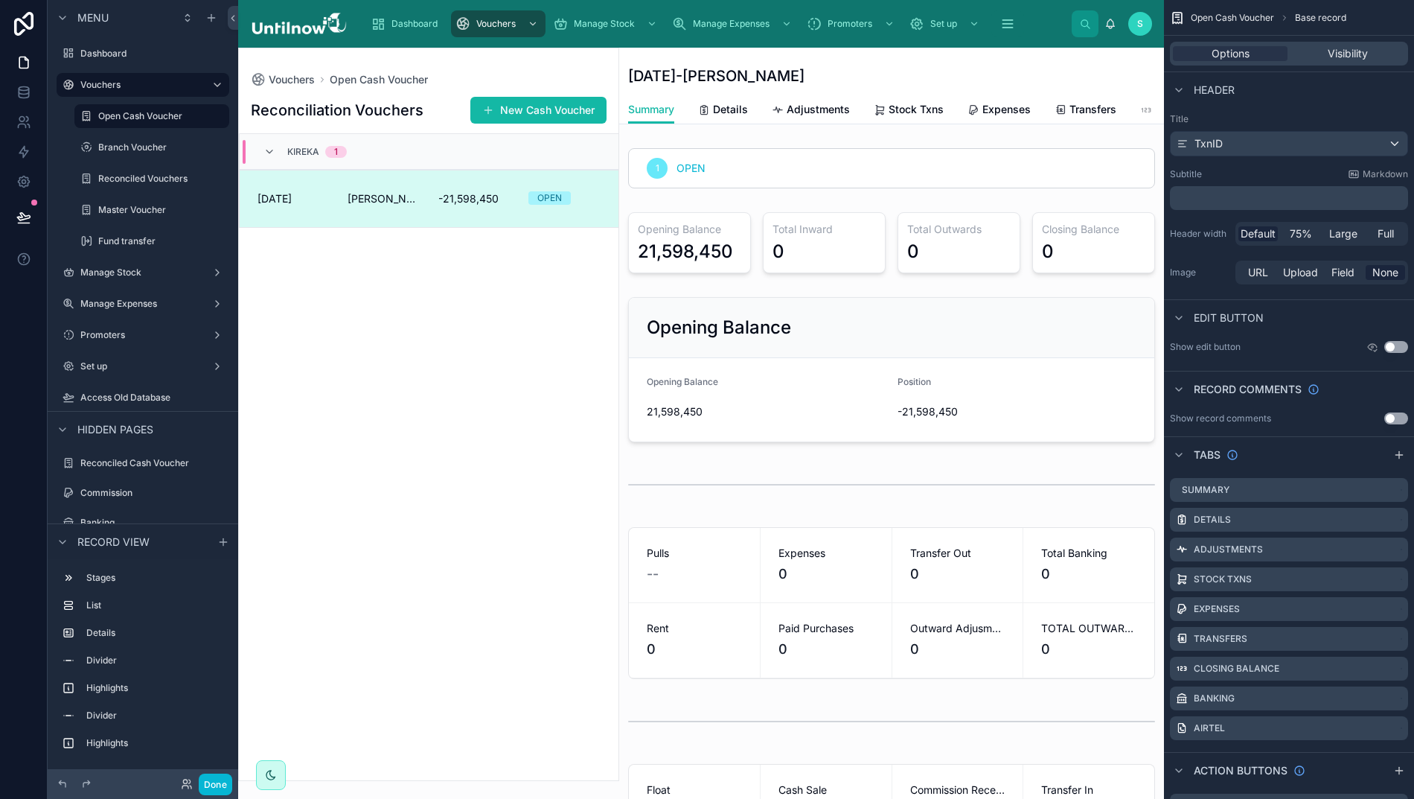
click at [1408, 346] on button "Use setting" at bounding box center [1397, 347] width 24 height 12
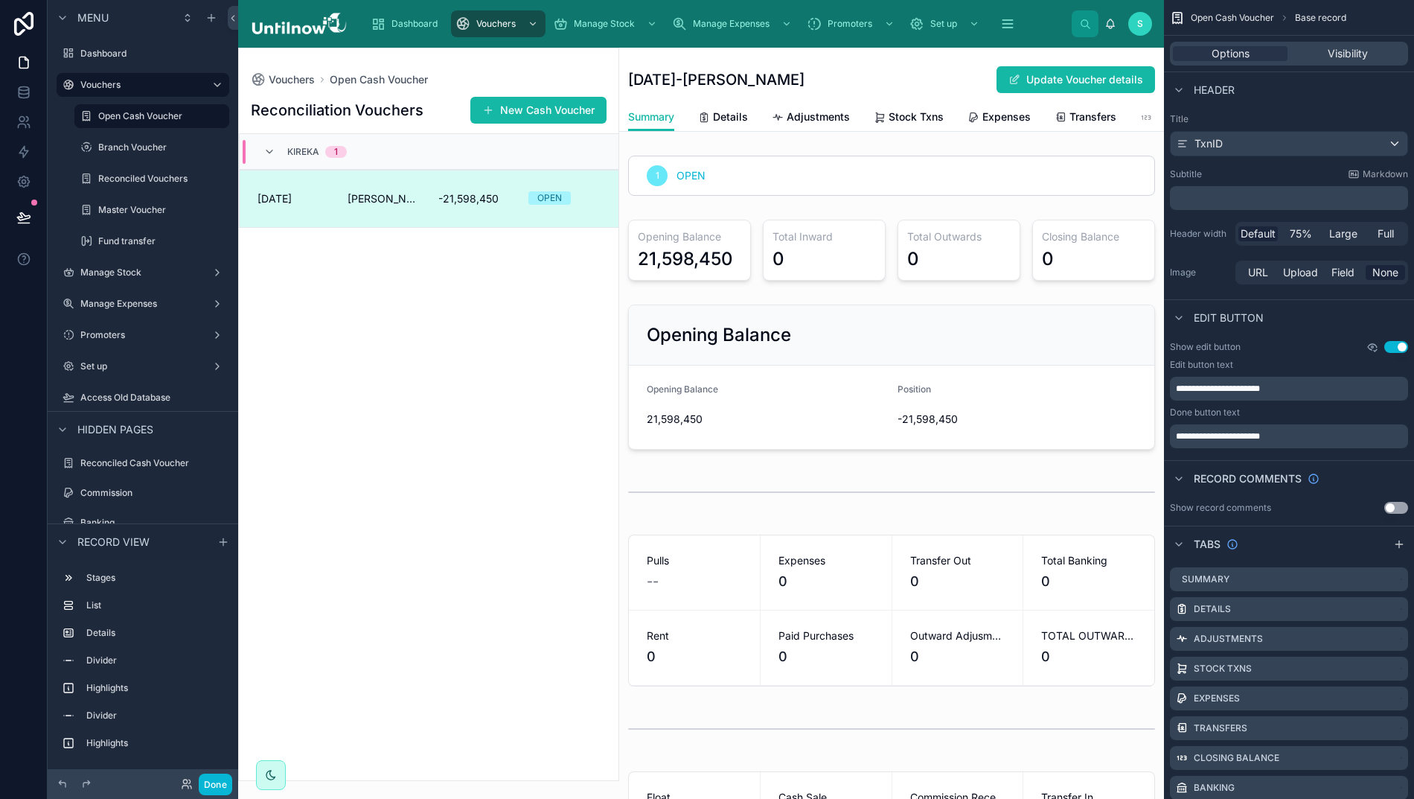
click at [1379, 347] on icon "scrollable content" at bounding box center [1373, 347] width 12 height 12
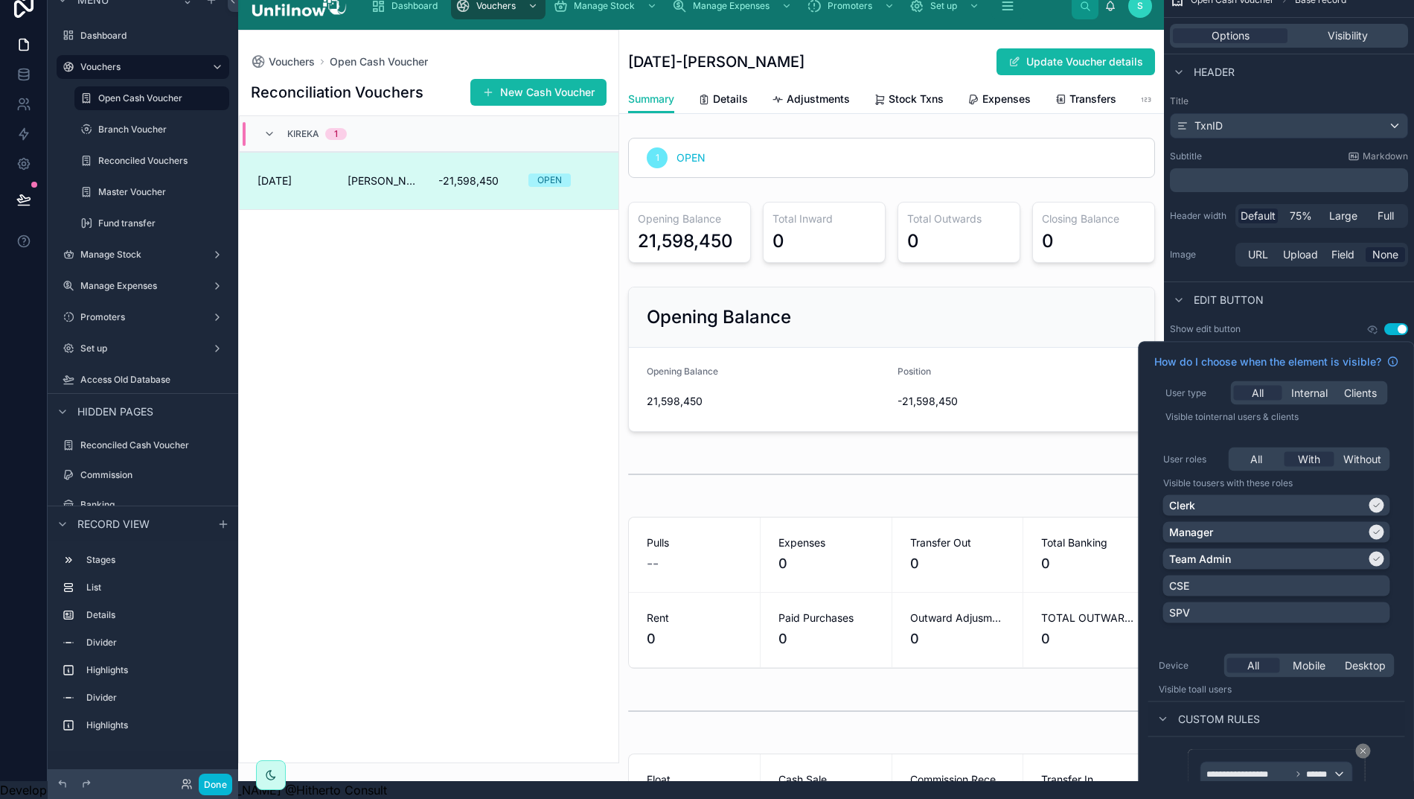
scroll to position [33, 0]
click at [532, 462] on div "Reconciliation Vouchers New Cash Voucher Kireka 1 01/09/2025 ADMIN KIREKA -21,5…" at bounding box center [429, 415] width 380 height 693
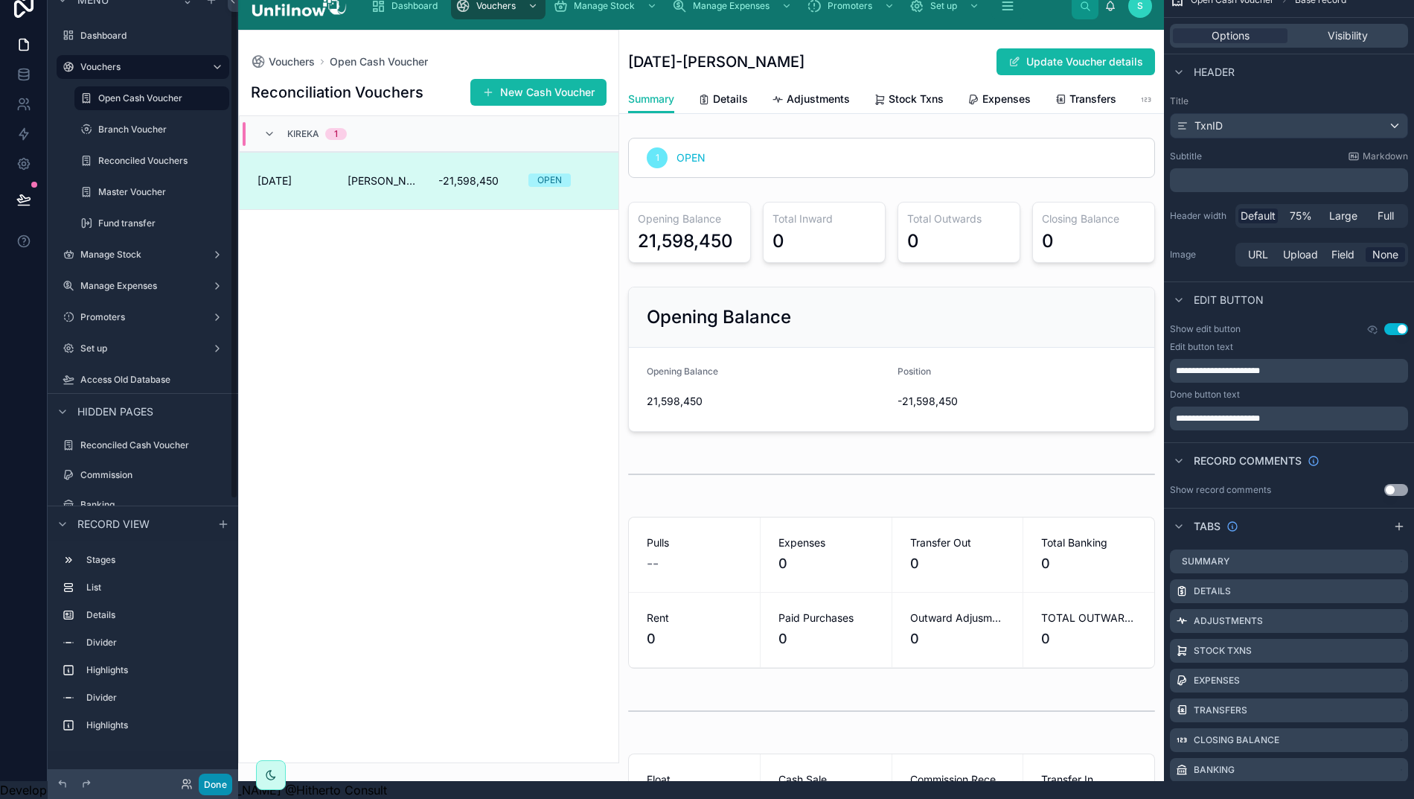
click at [207, 783] on button "Done" at bounding box center [215, 784] width 33 height 22
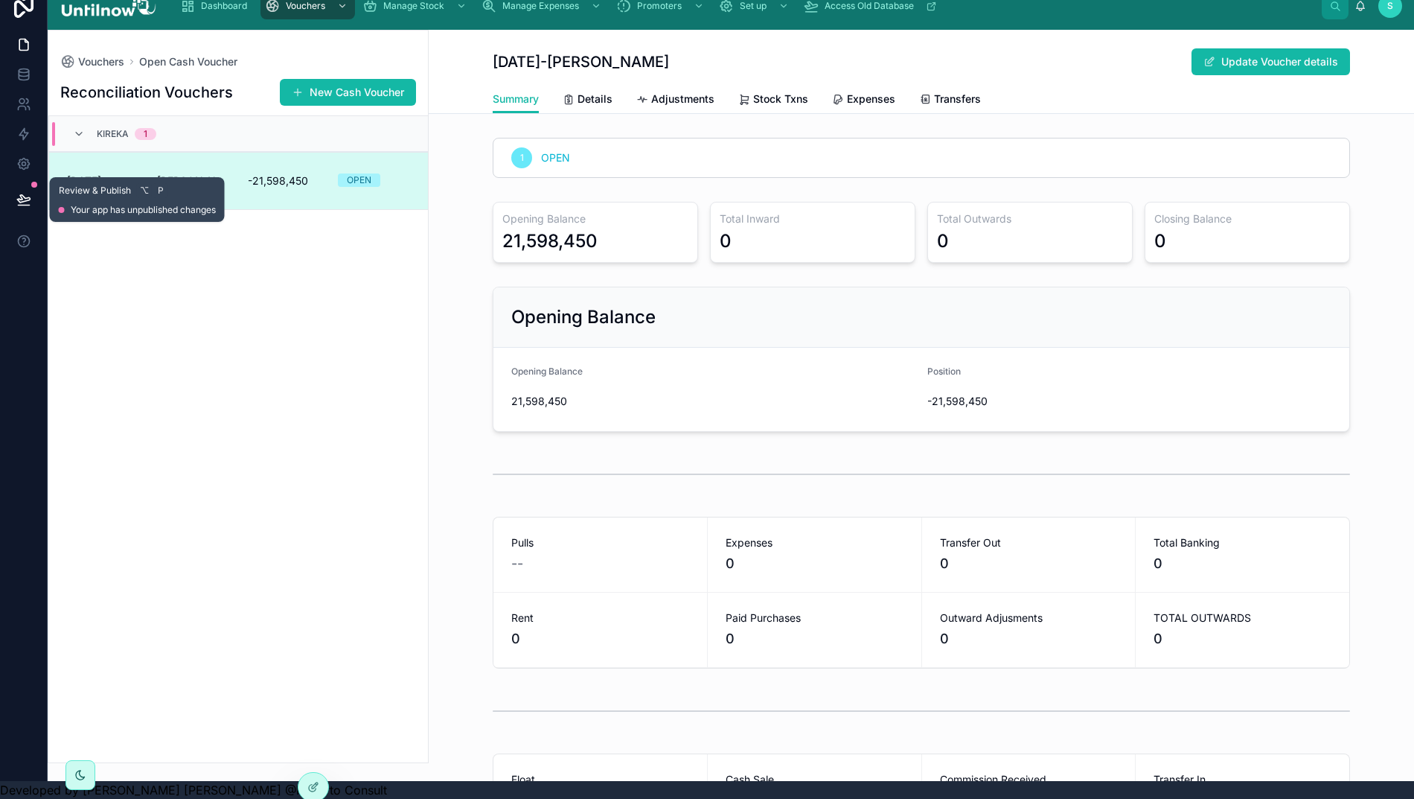
click at [22, 192] on icon at bounding box center [23, 199] width 15 height 15
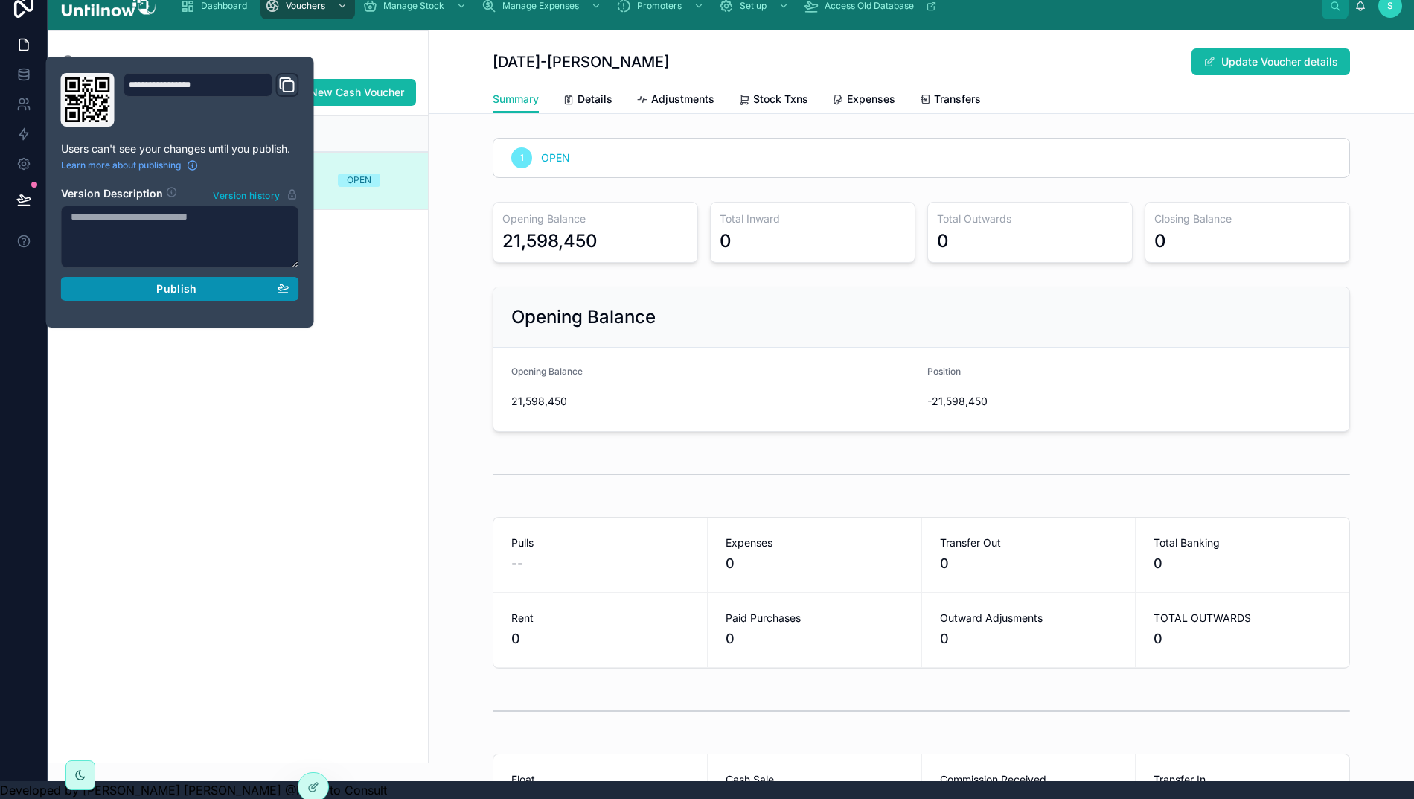
click at [147, 282] on div "Publish" at bounding box center [180, 288] width 219 height 13
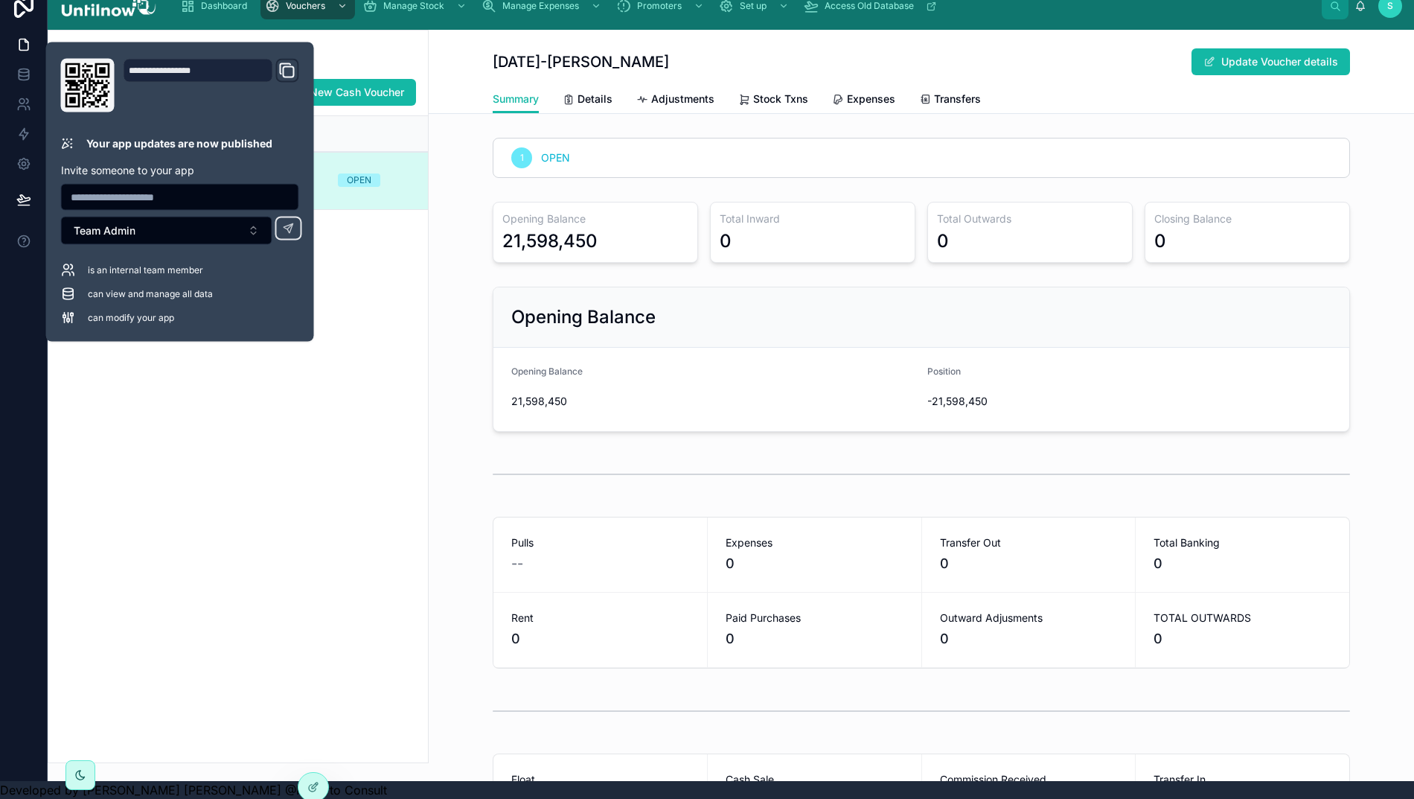
click at [372, 515] on div "Reconciliation Vouchers New Cash Voucher Kireka 1 01/09/2025 ADMIN KIREKA -21,5…" at bounding box center [238, 415] width 380 height 693
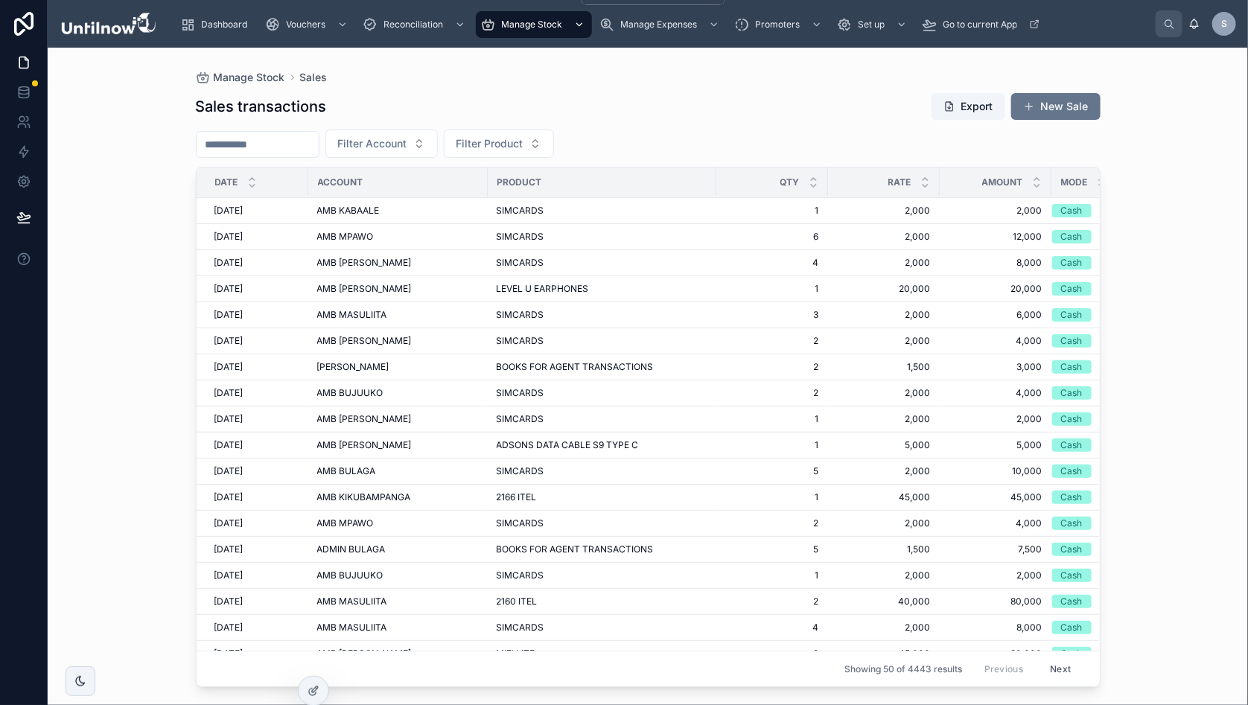
click at [564, 26] on div "Manage Stock" at bounding box center [533, 25] width 107 height 24
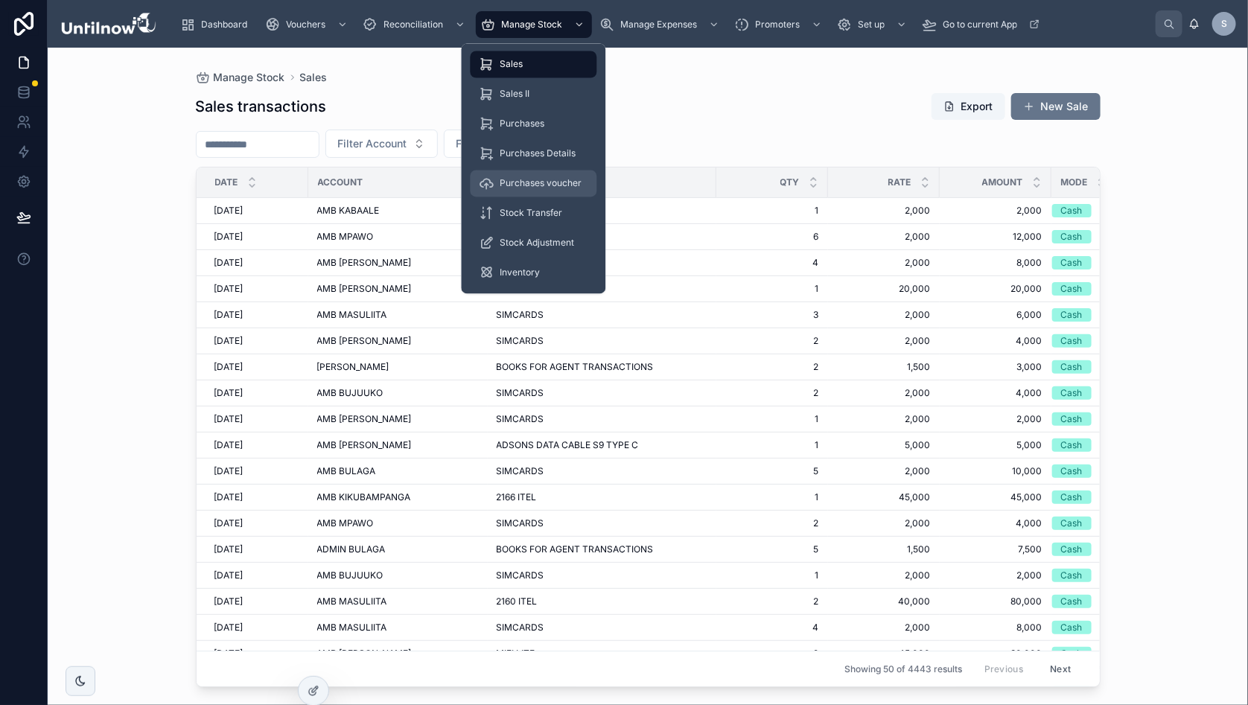
click at [517, 185] on span "Purchases voucher" at bounding box center [541, 184] width 82 height 12
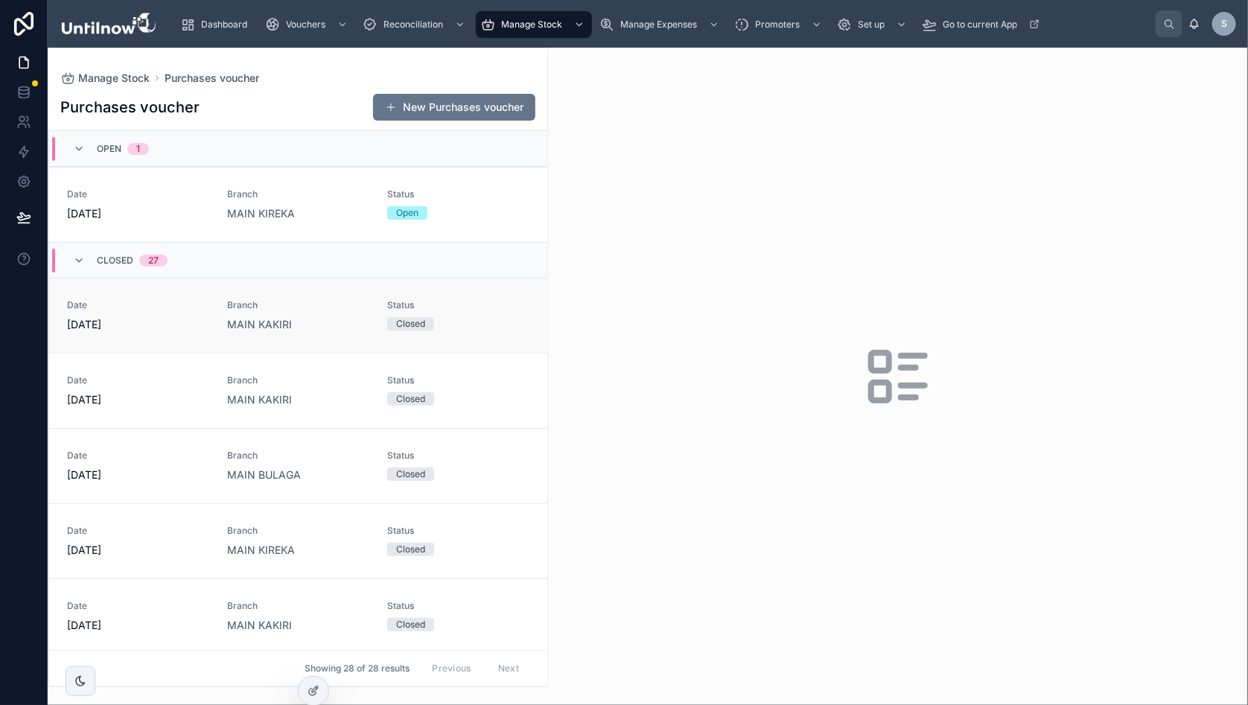
click at [201, 311] on div "Date 01/08/2025" at bounding box center [138, 315] width 142 height 33
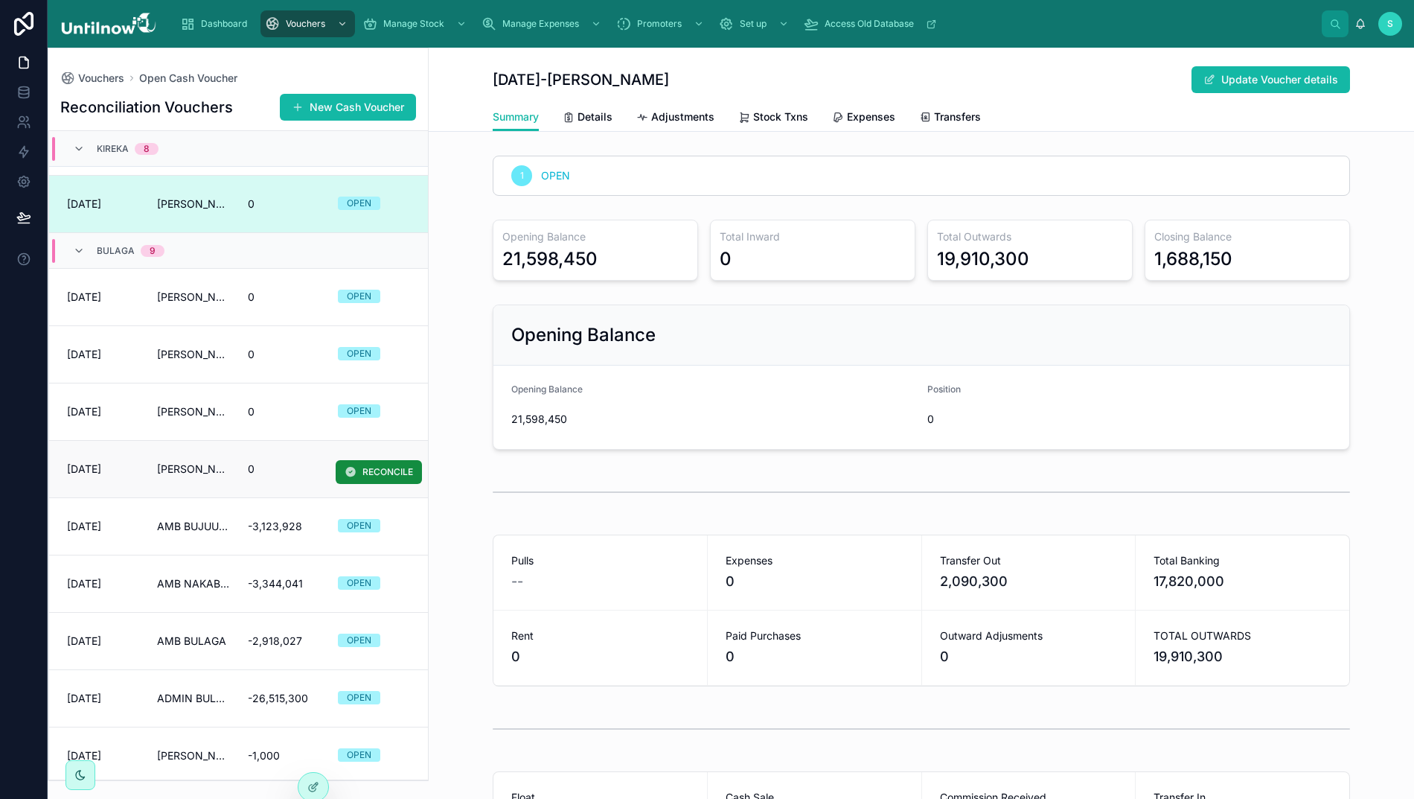
scroll to position [387, 0]
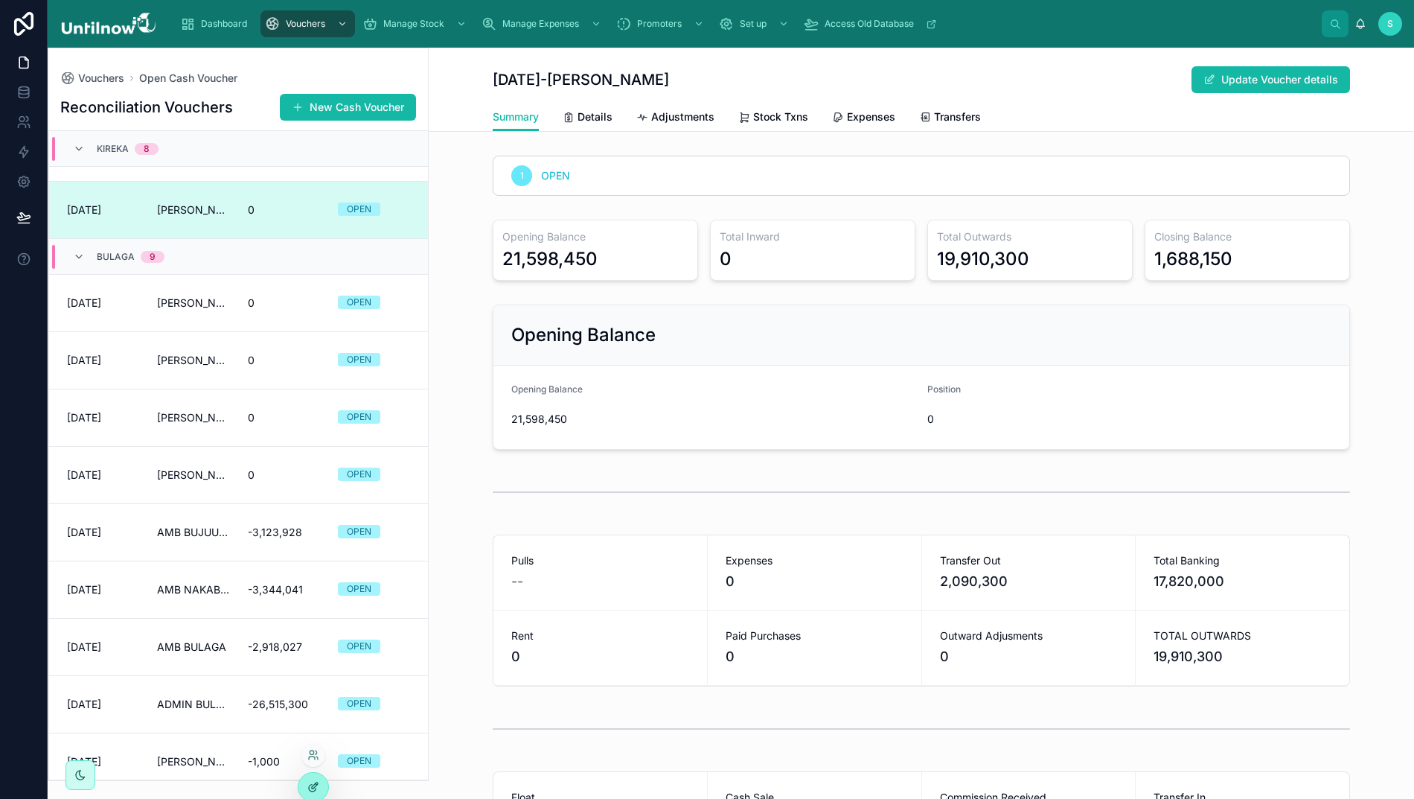
click at [310, 785] on icon at bounding box center [312, 788] width 7 height 7
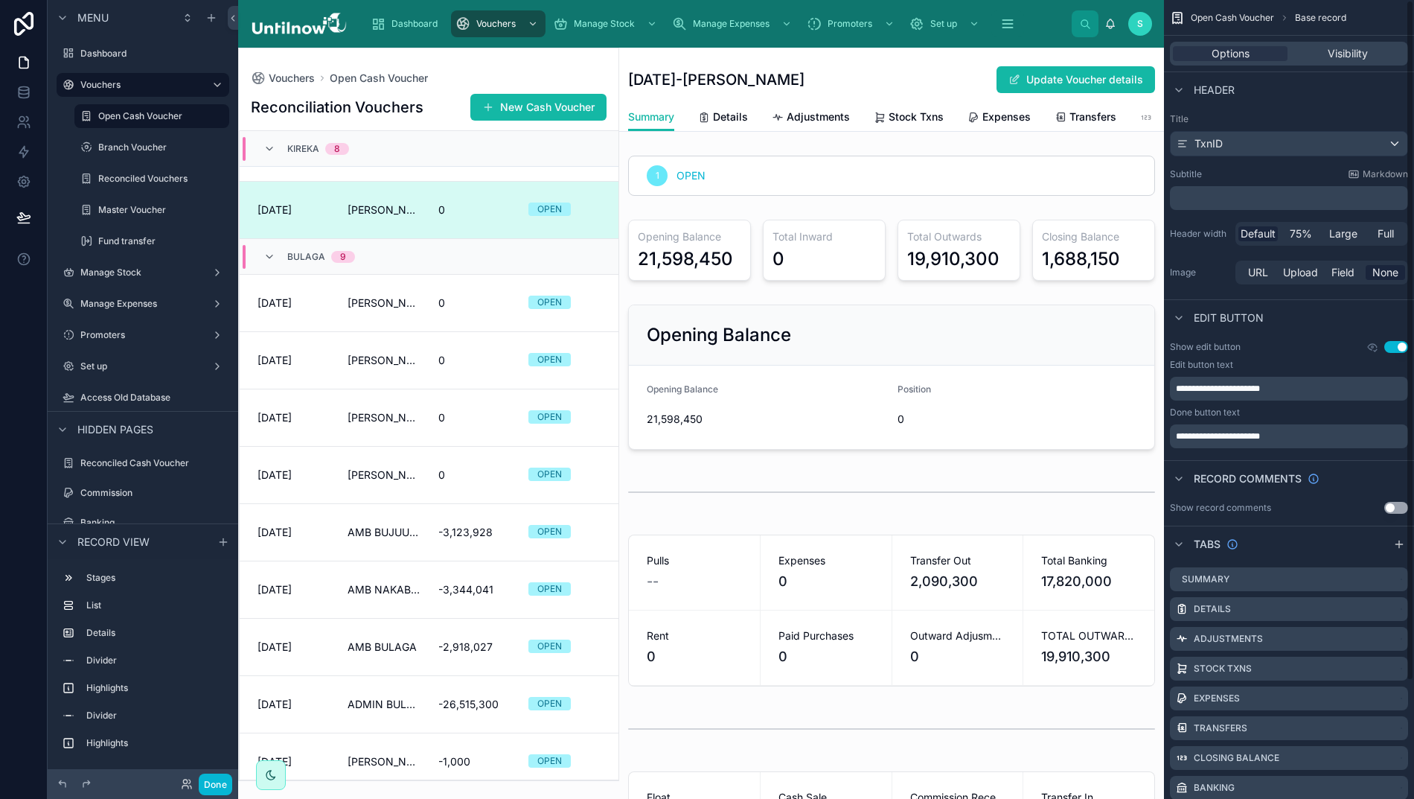
scroll to position [0, 0]
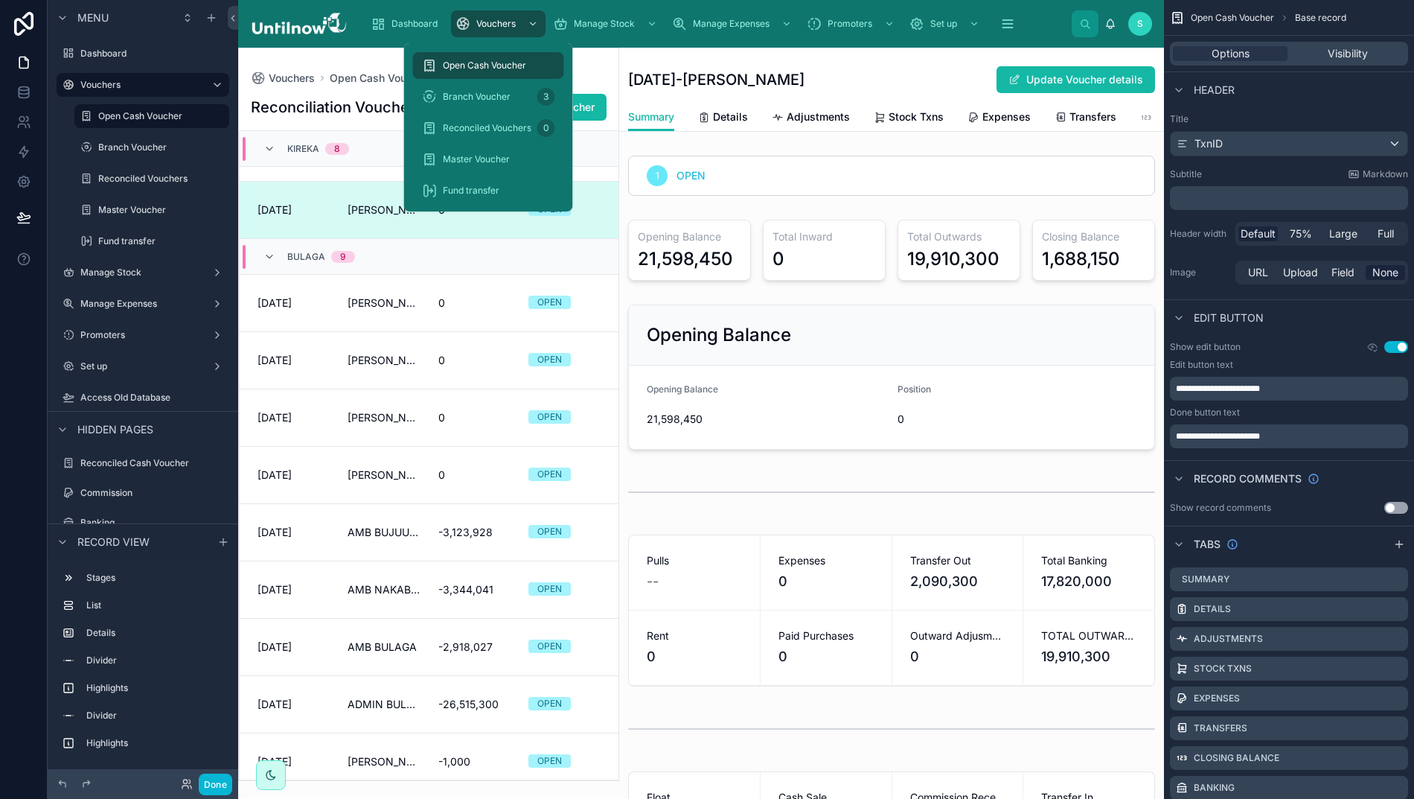
click at [471, 66] on span "Open Cash Voucher" at bounding box center [484, 66] width 83 height 12
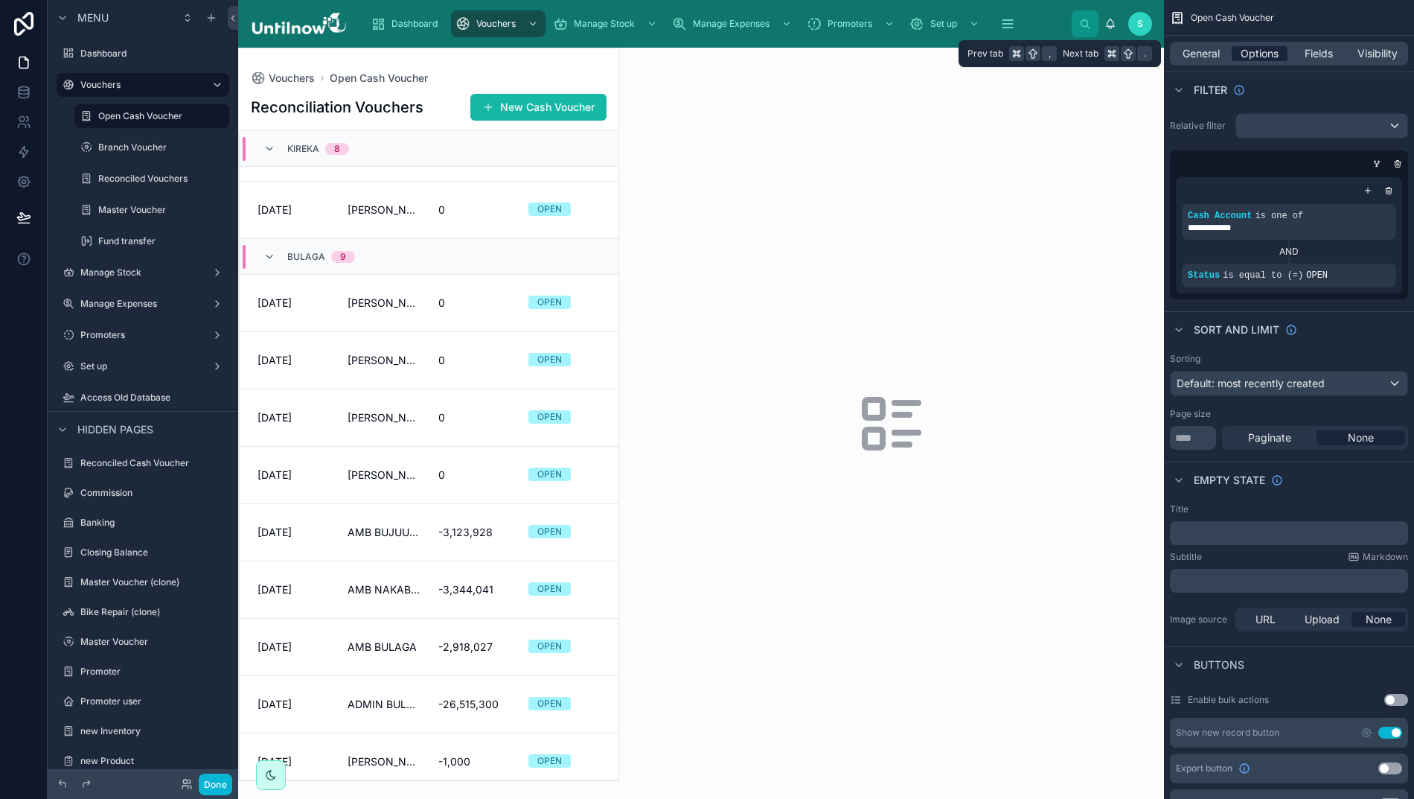
click at [1274, 54] on span "Options" at bounding box center [1260, 53] width 38 height 15
click at [1275, 391] on span "Default: most recently created" at bounding box center [1251, 383] width 148 height 15
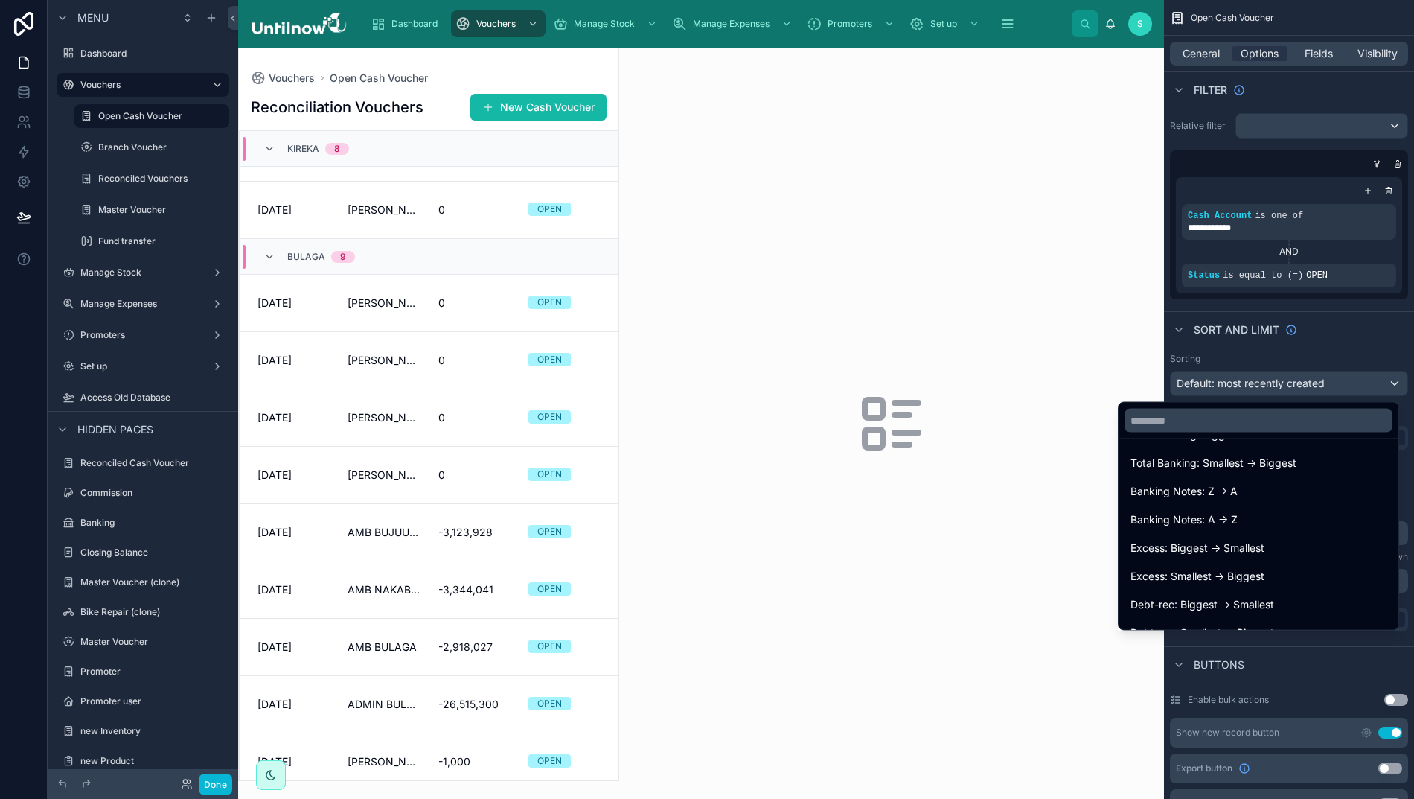
scroll to position [2579, 0]
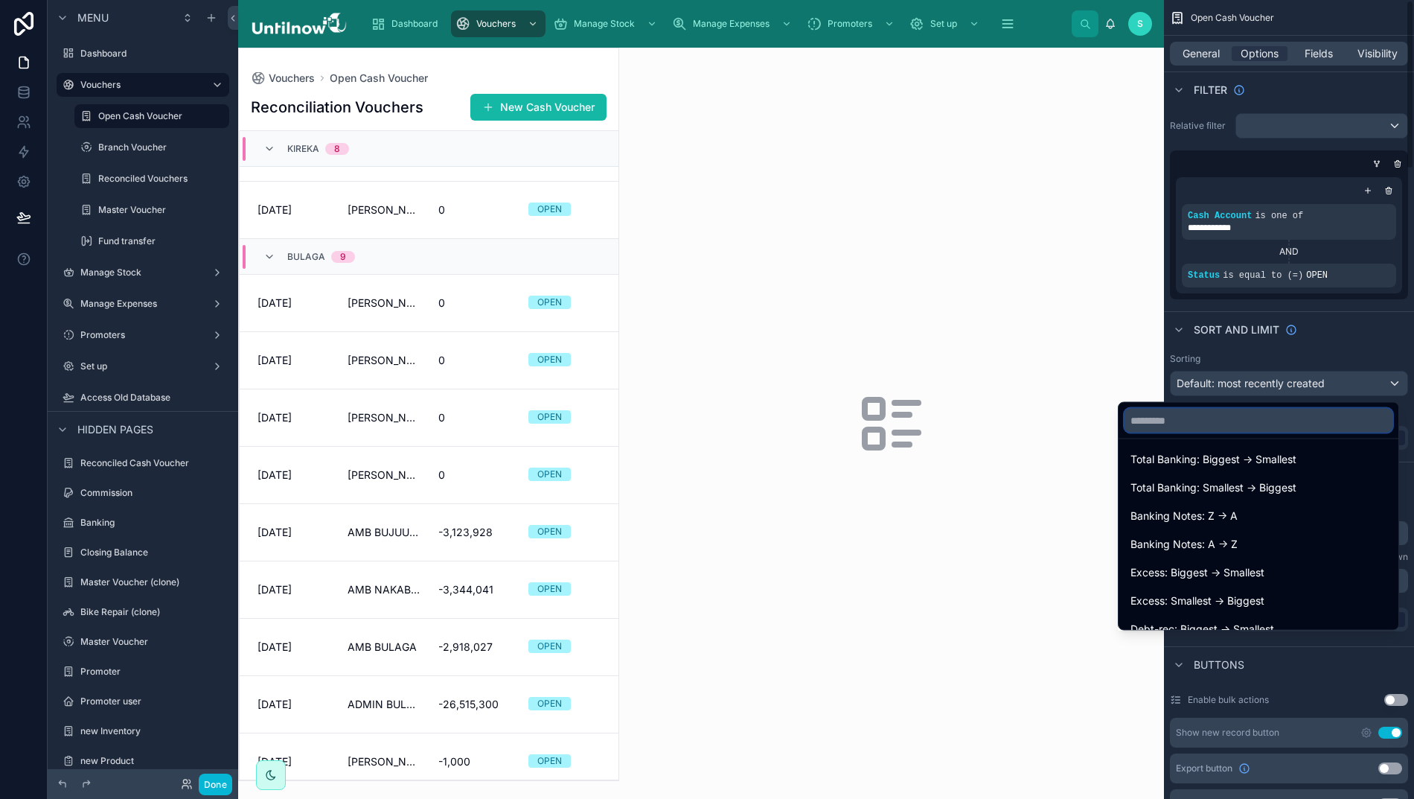
click at [1191, 424] on input "text" at bounding box center [1259, 421] width 268 height 24
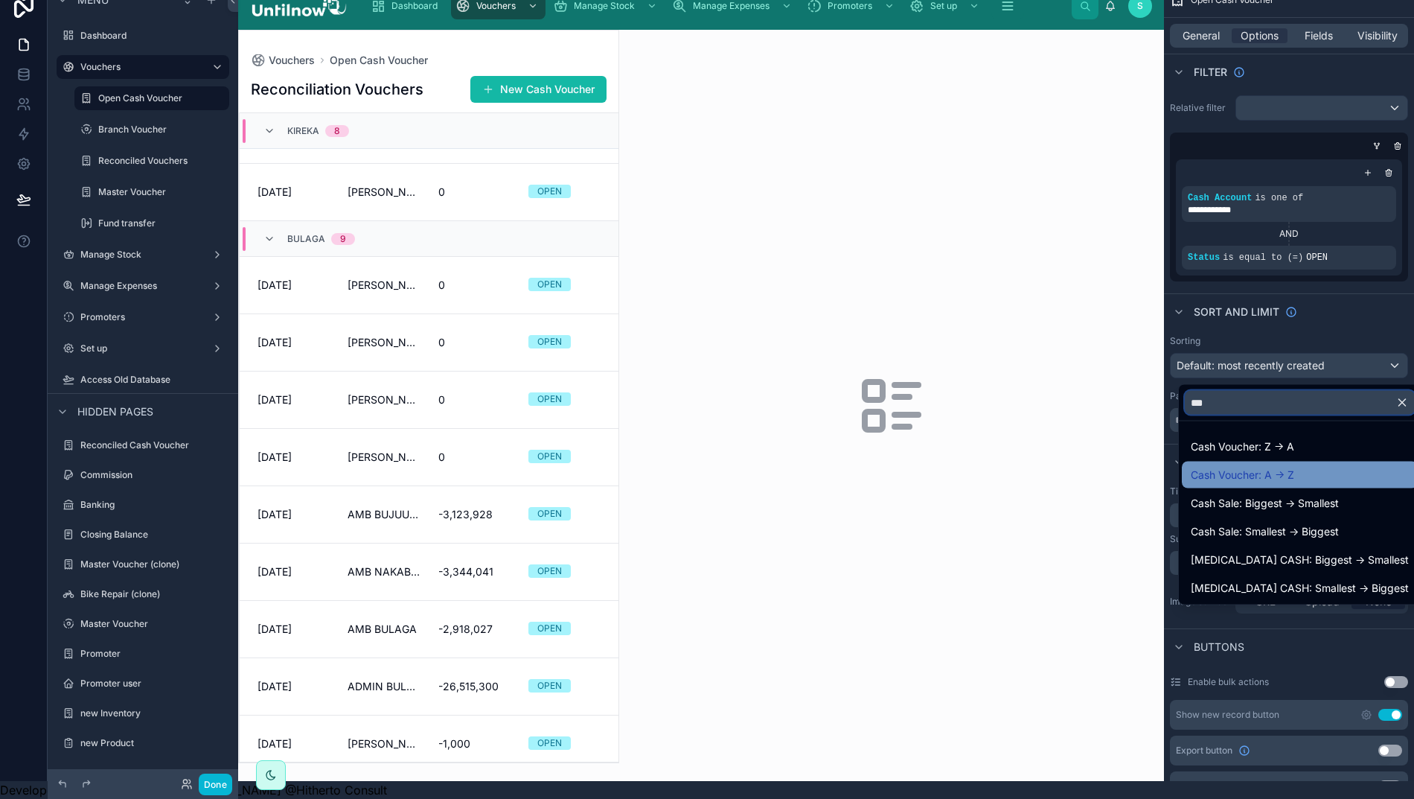
scroll to position [33, 0]
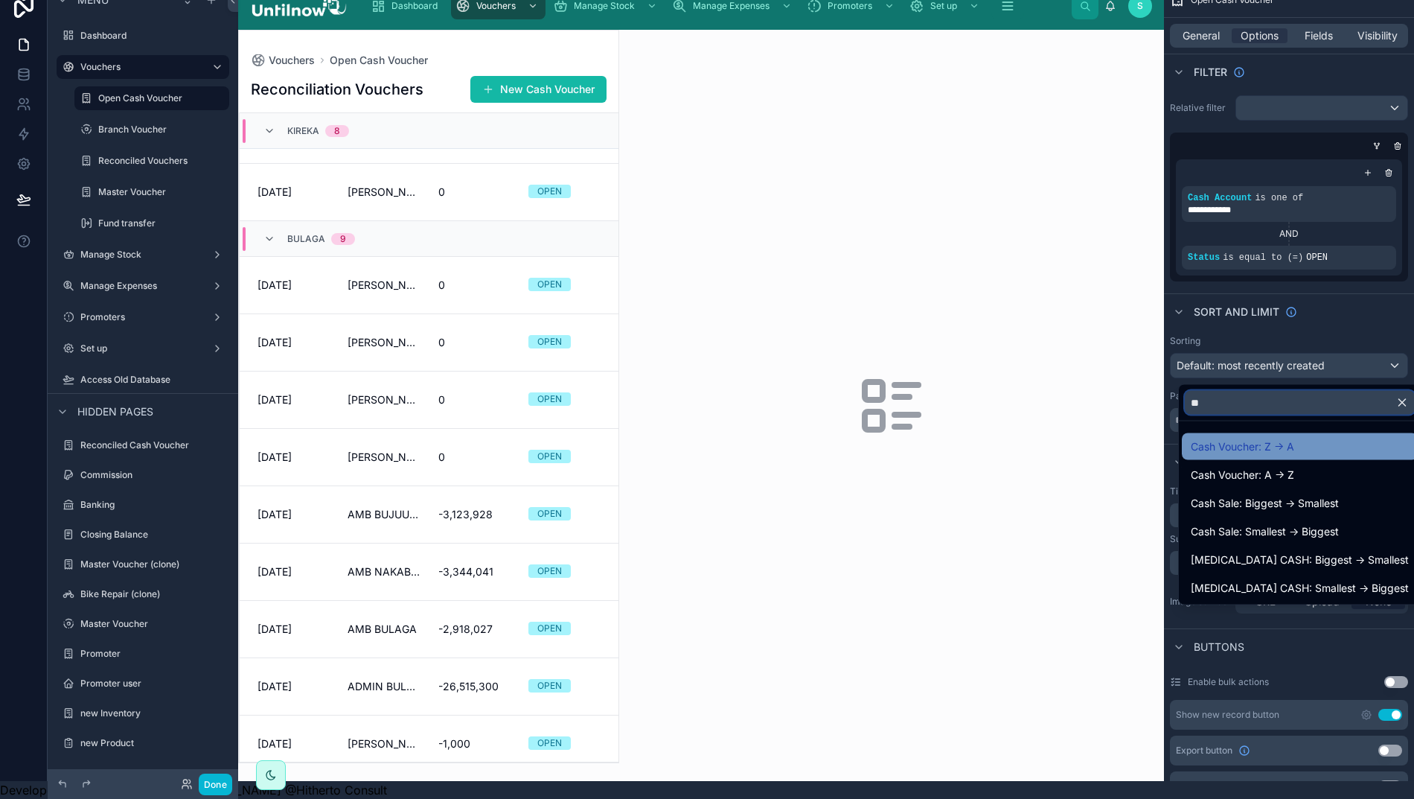
type input "*"
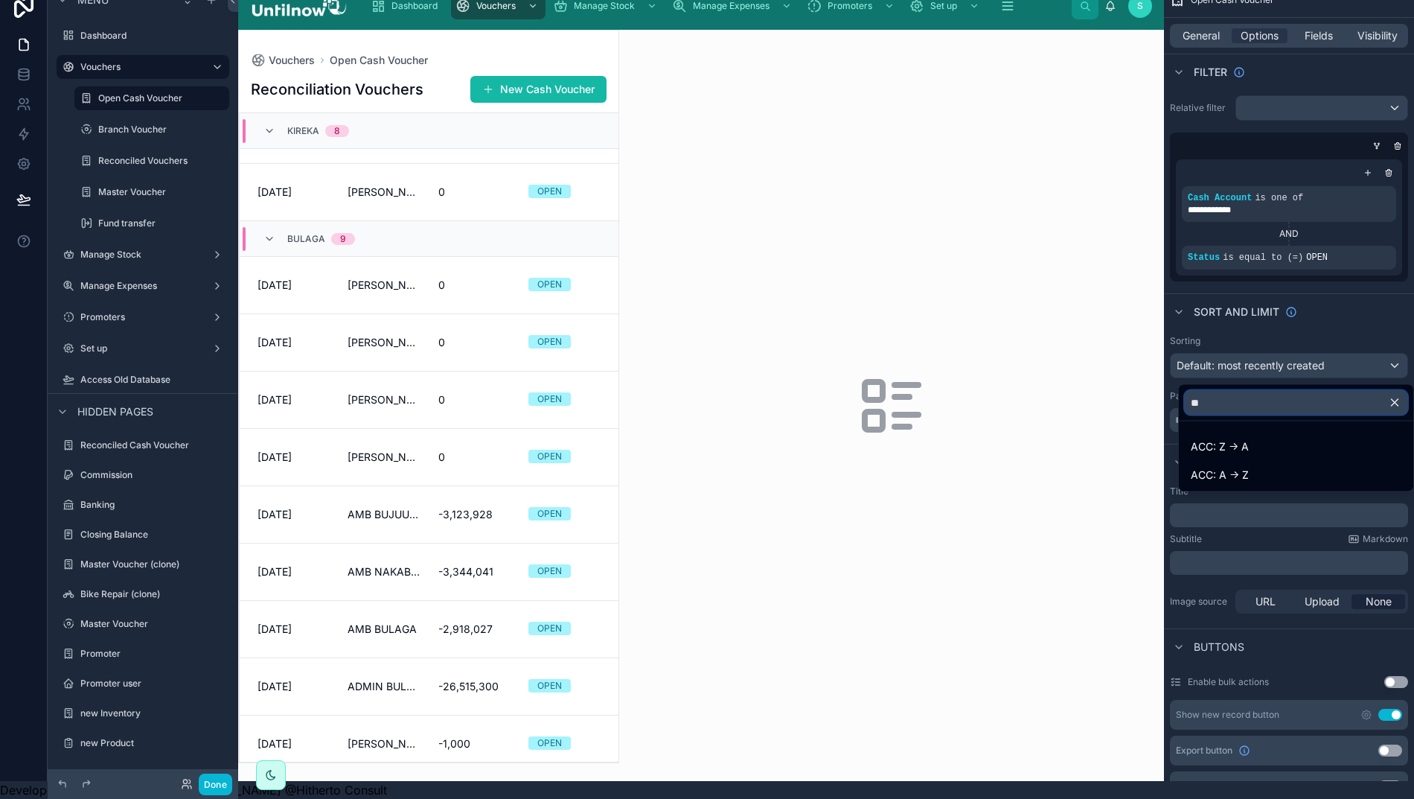
type input "***"
click at [1224, 466] on span "ACC: A -> Z" at bounding box center [1220, 475] width 58 height 18
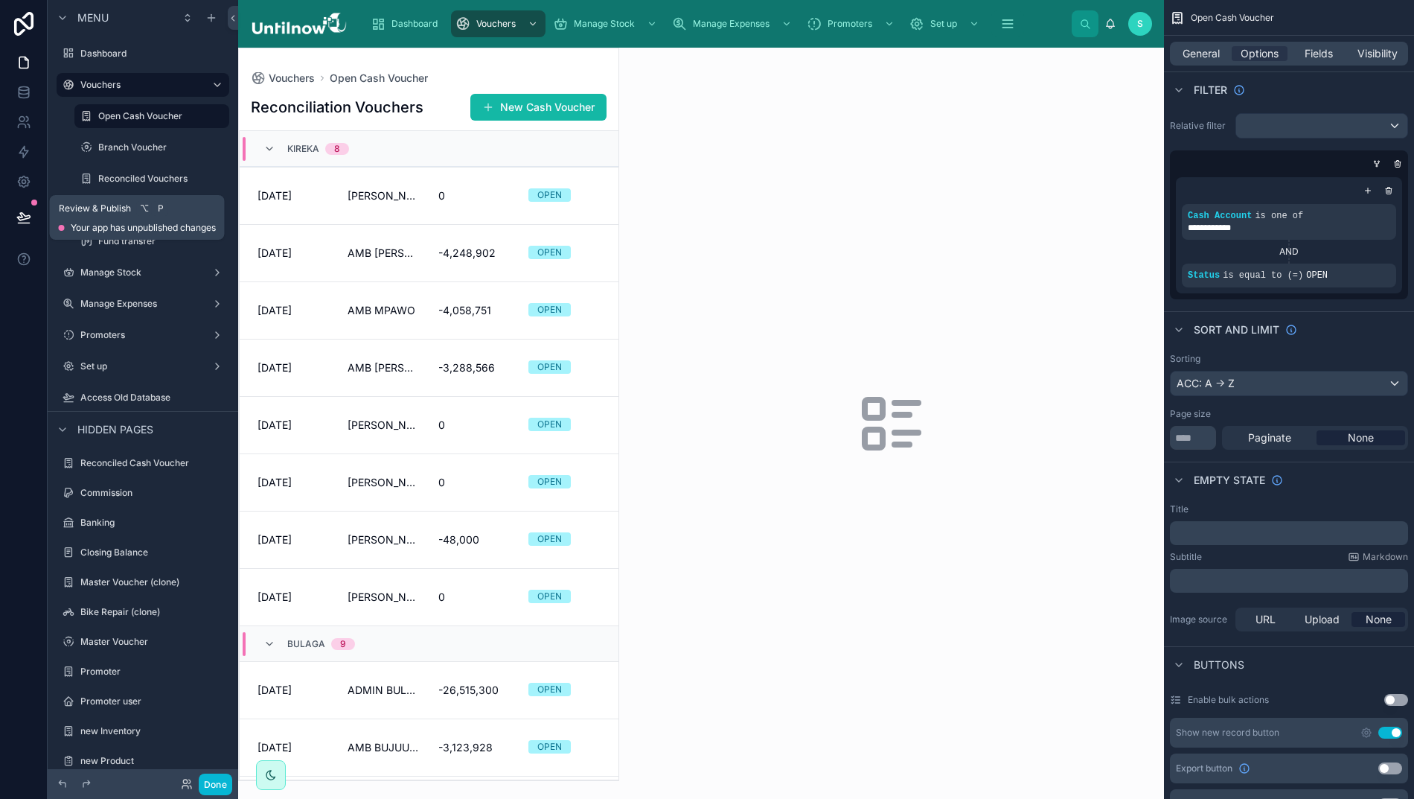
click at [22, 221] on icon at bounding box center [23, 217] width 15 height 15
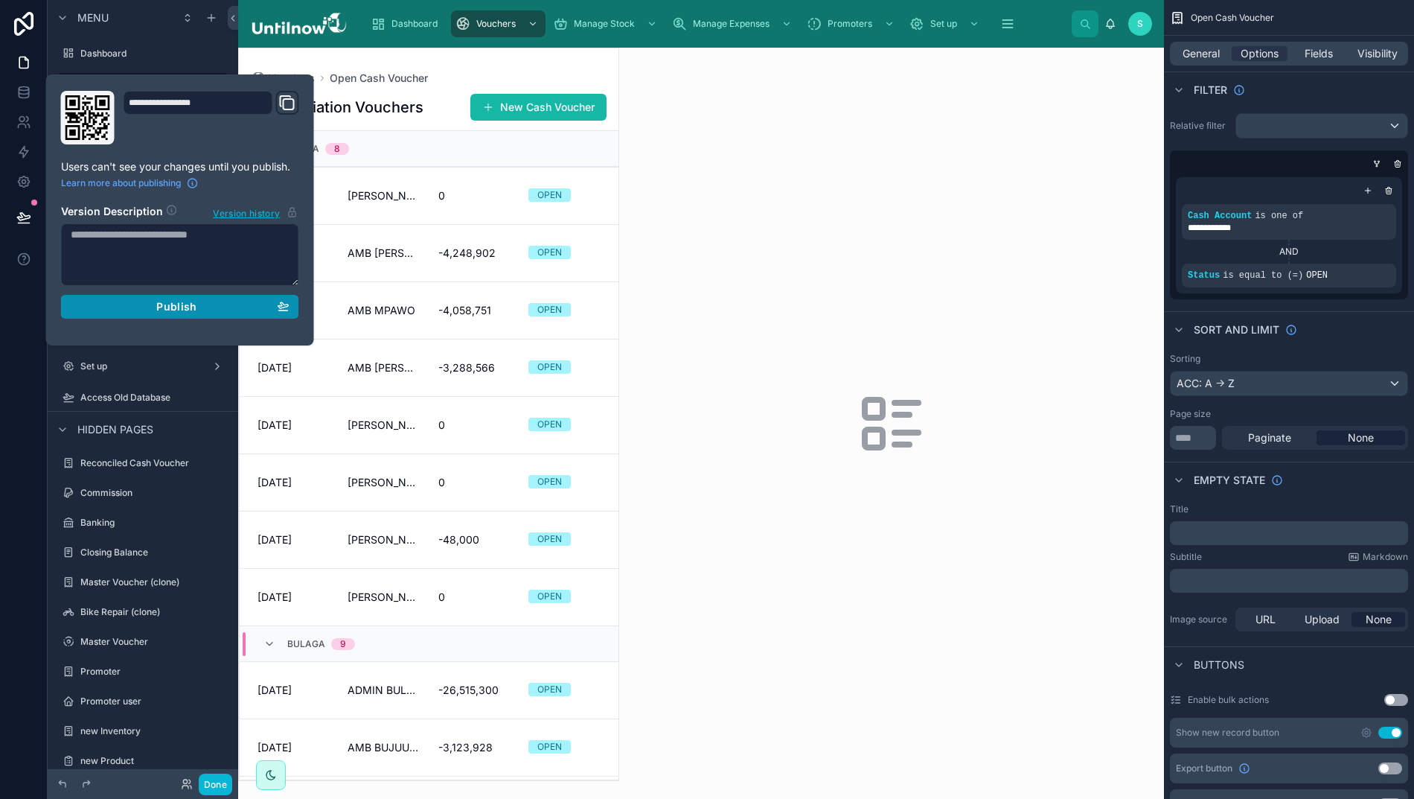
click at [138, 319] on button "Publish" at bounding box center [180, 307] width 238 height 24
click at [138, 319] on section "Version Description Version history" at bounding box center [180, 259] width 238 height 128
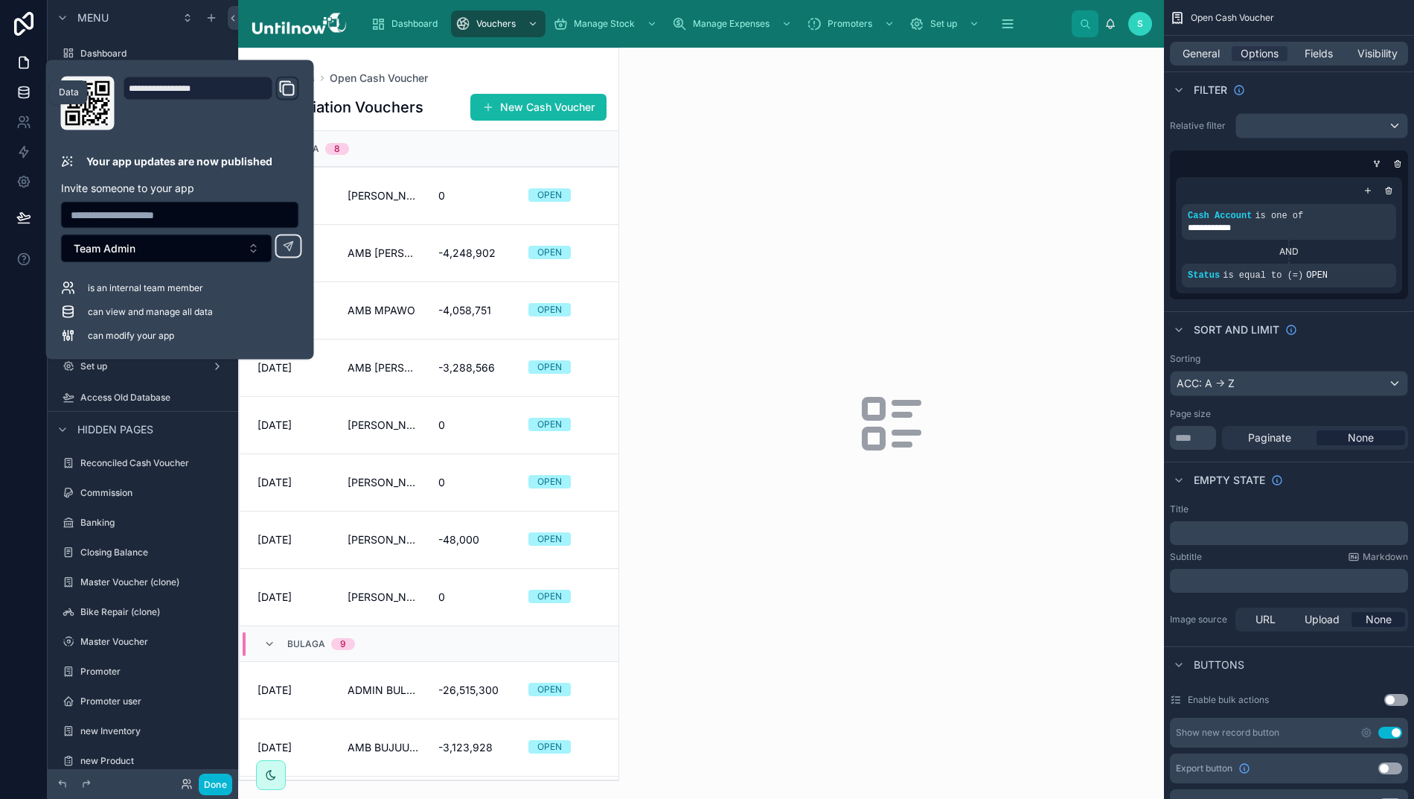
click at [19, 91] on icon at bounding box center [23, 92] width 15 height 15
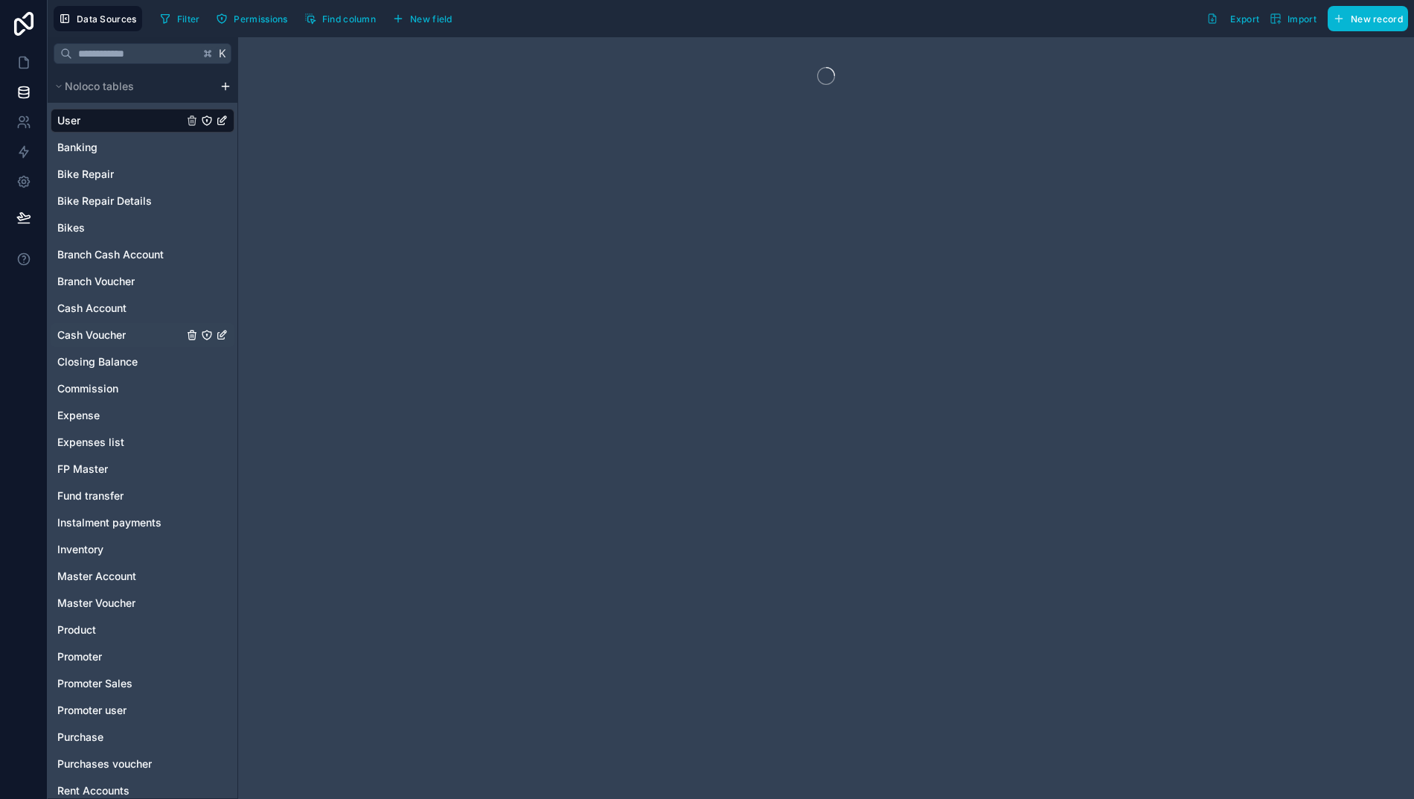
click at [92, 339] on span "Cash Voucher" at bounding box center [91, 335] width 68 height 15
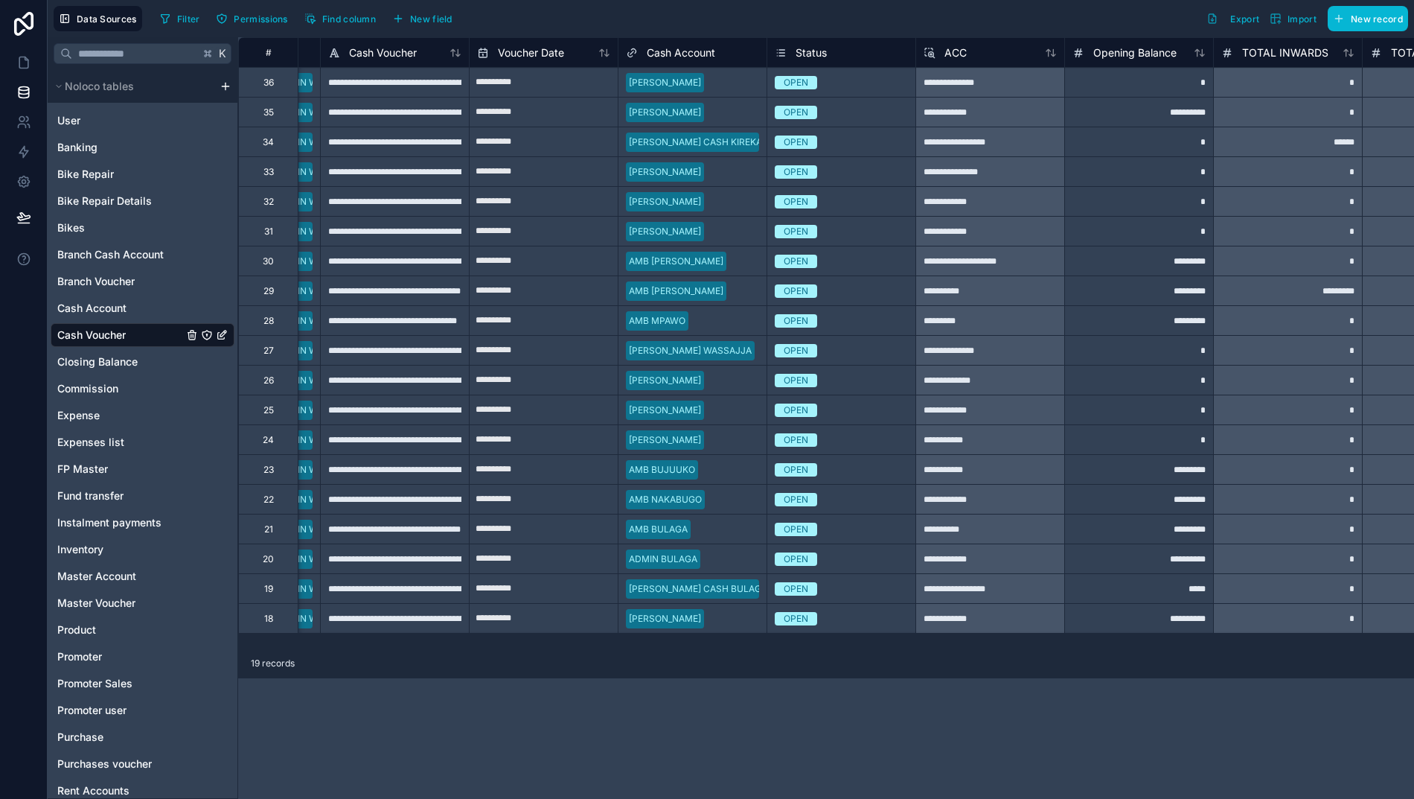
scroll to position [0, 150]
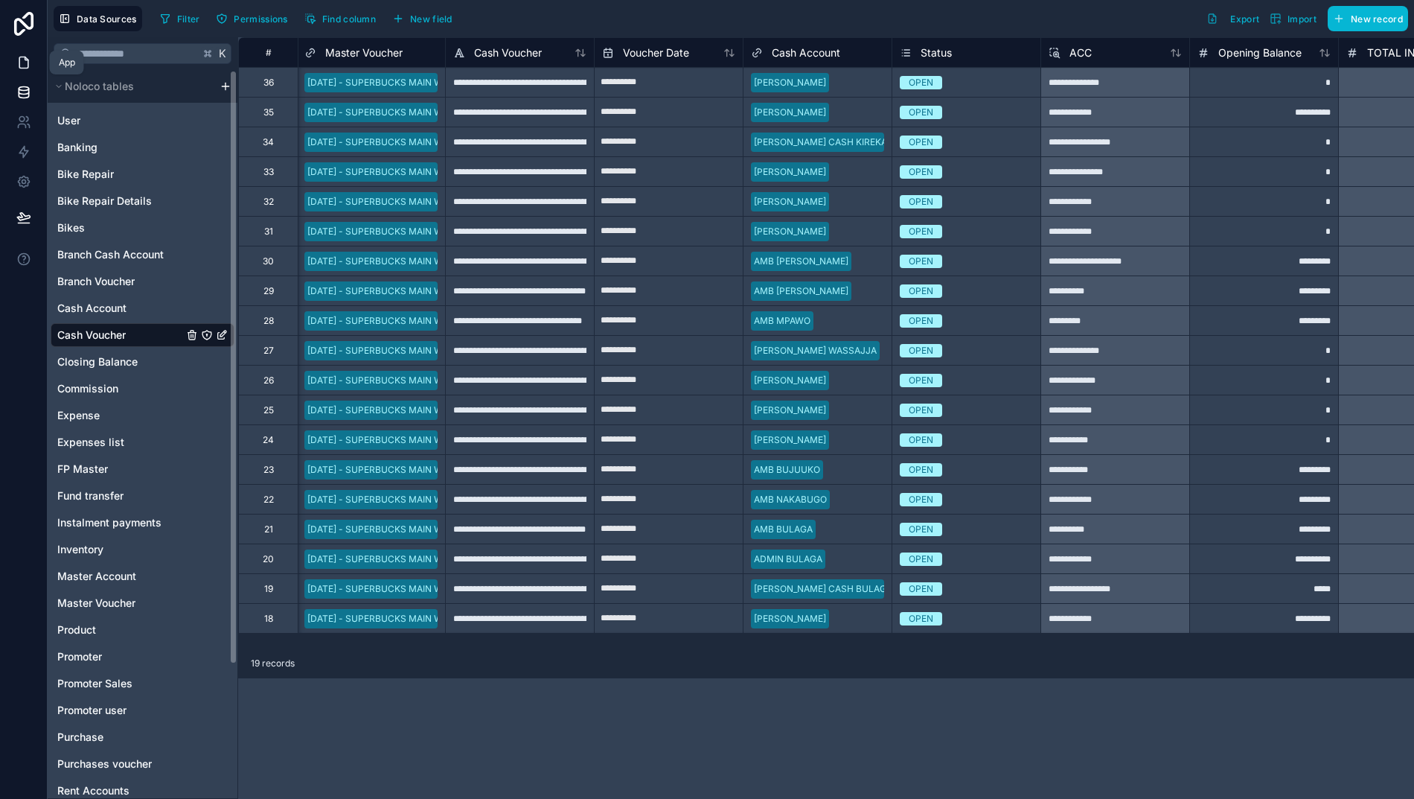
click at [18, 63] on icon at bounding box center [23, 62] width 15 height 15
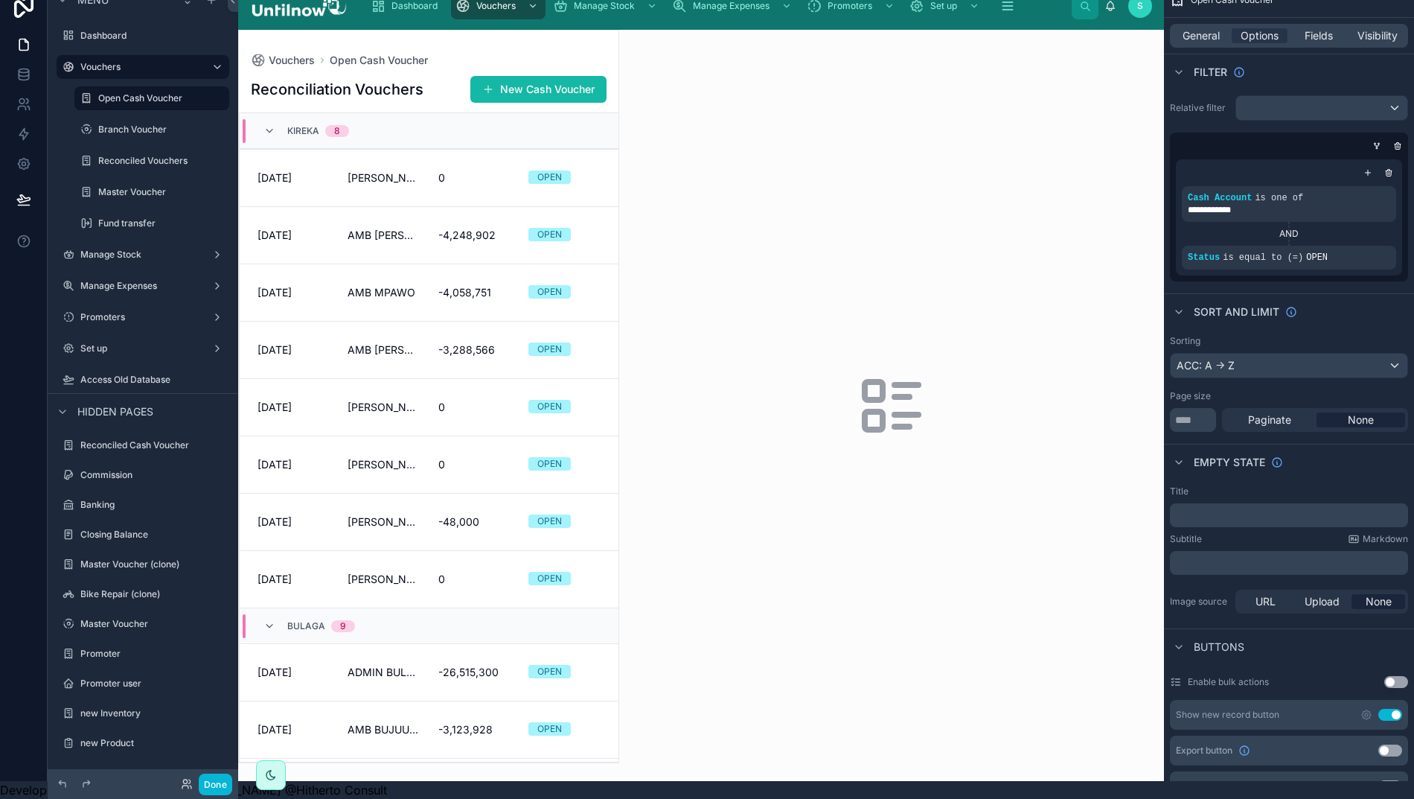
scroll to position [33, 0]
click at [271, 125] on icon at bounding box center [270, 131] width 12 height 12
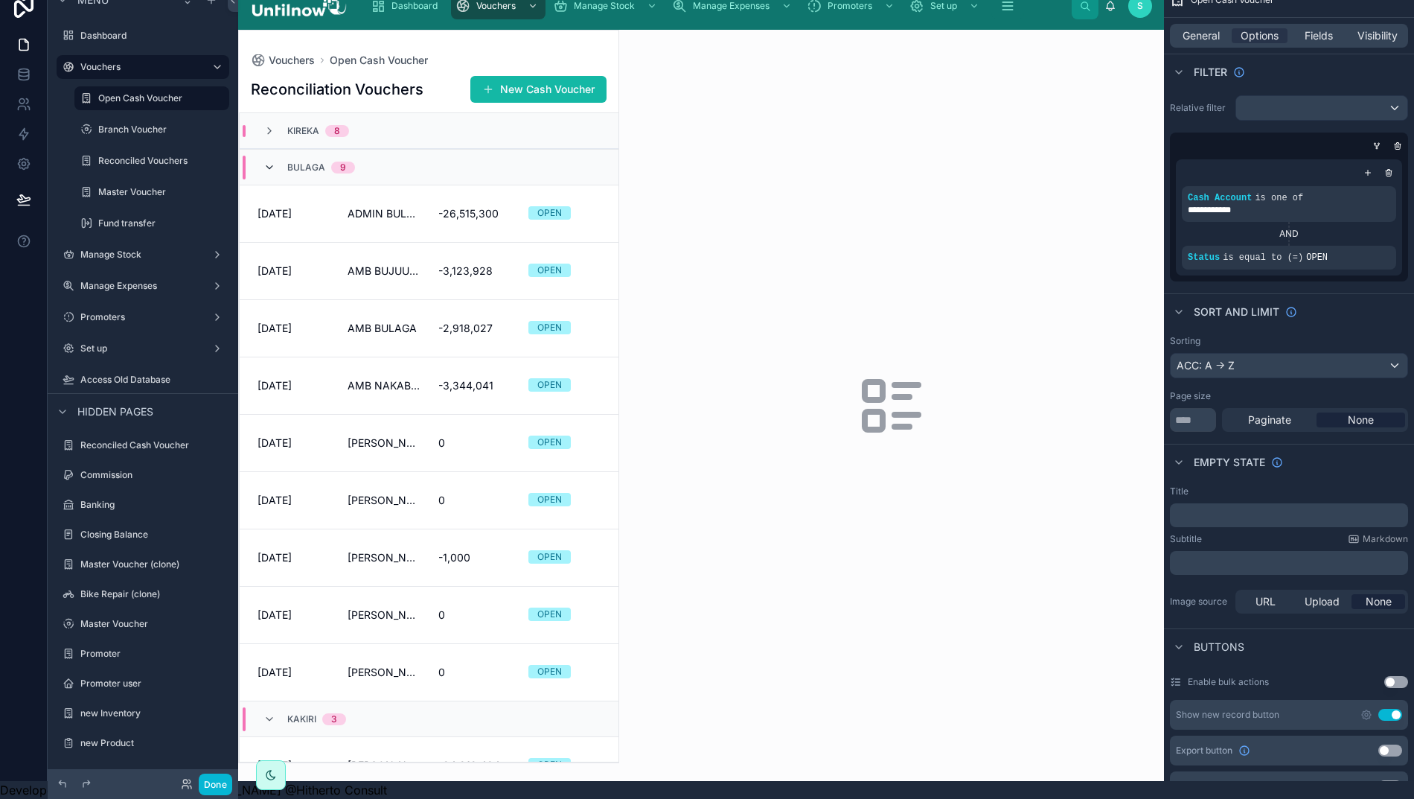
click at [266, 162] on icon at bounding box center [270, 168] width 12 height 12
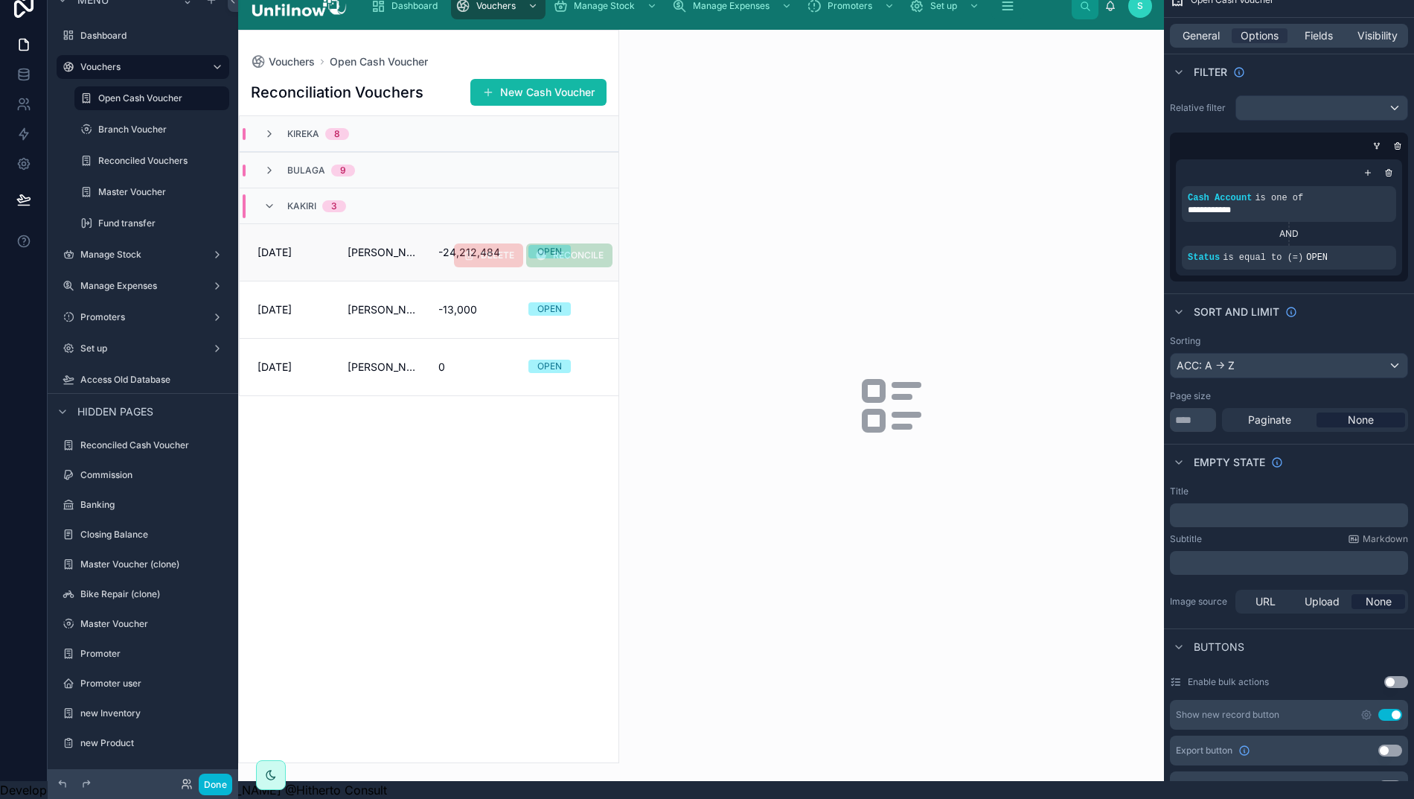
click at [354, 245] on span "ADMIN KAKIRI" at bounding box center [384, 252] width 72 height 15
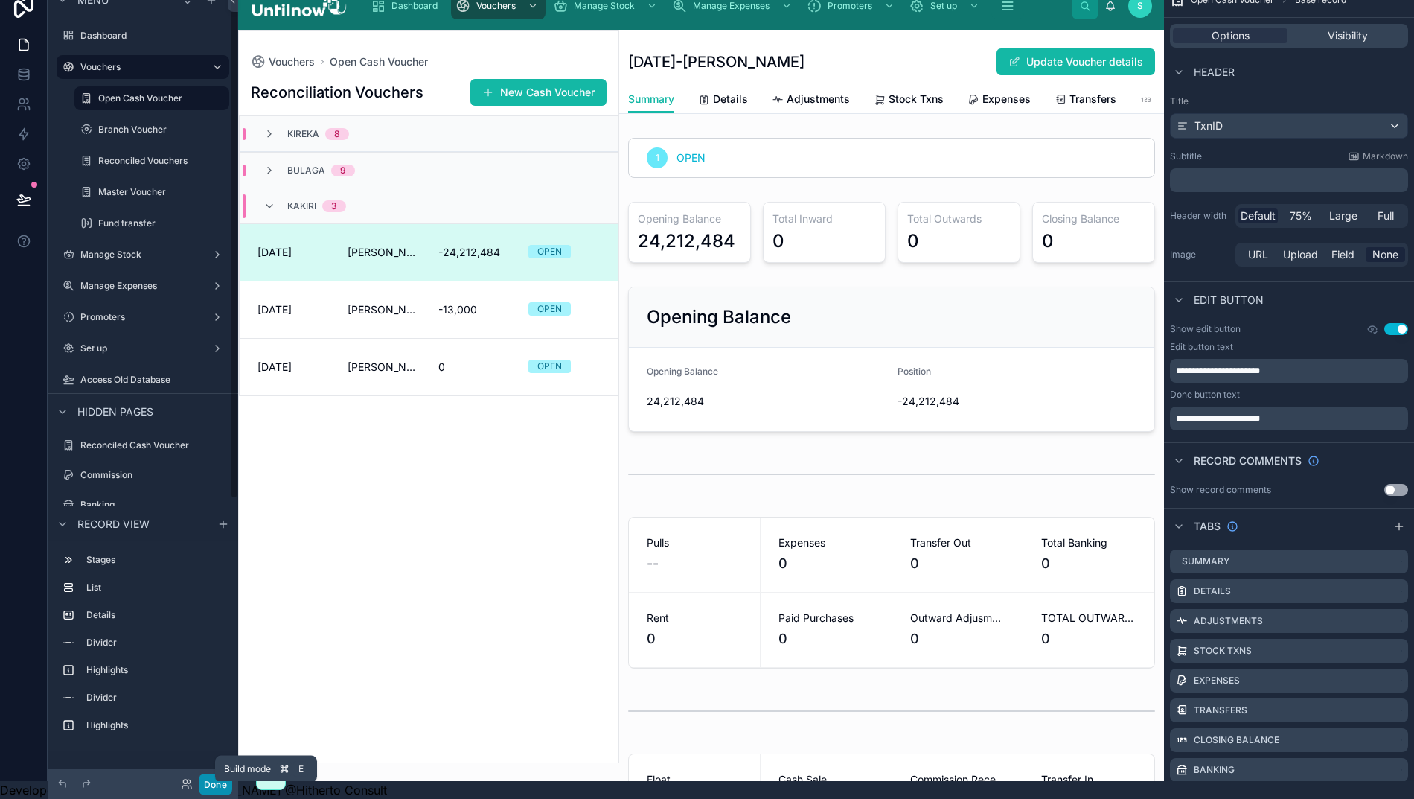
click at [208, 781] on button "Done" at bounding box center [215, 784] width 33 height 22
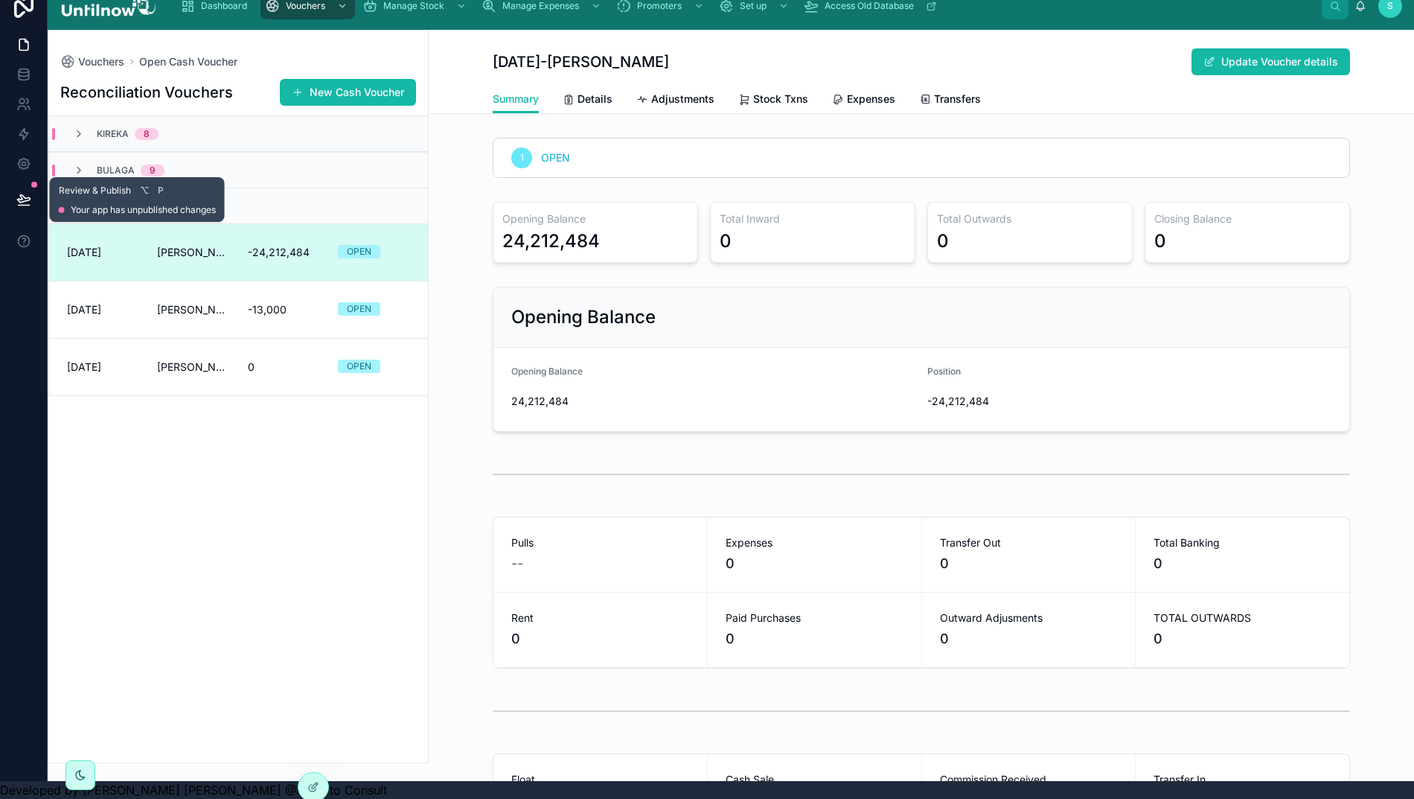
click at [28, 192] on icon at bounding box center [23, 199] width 15 height 15
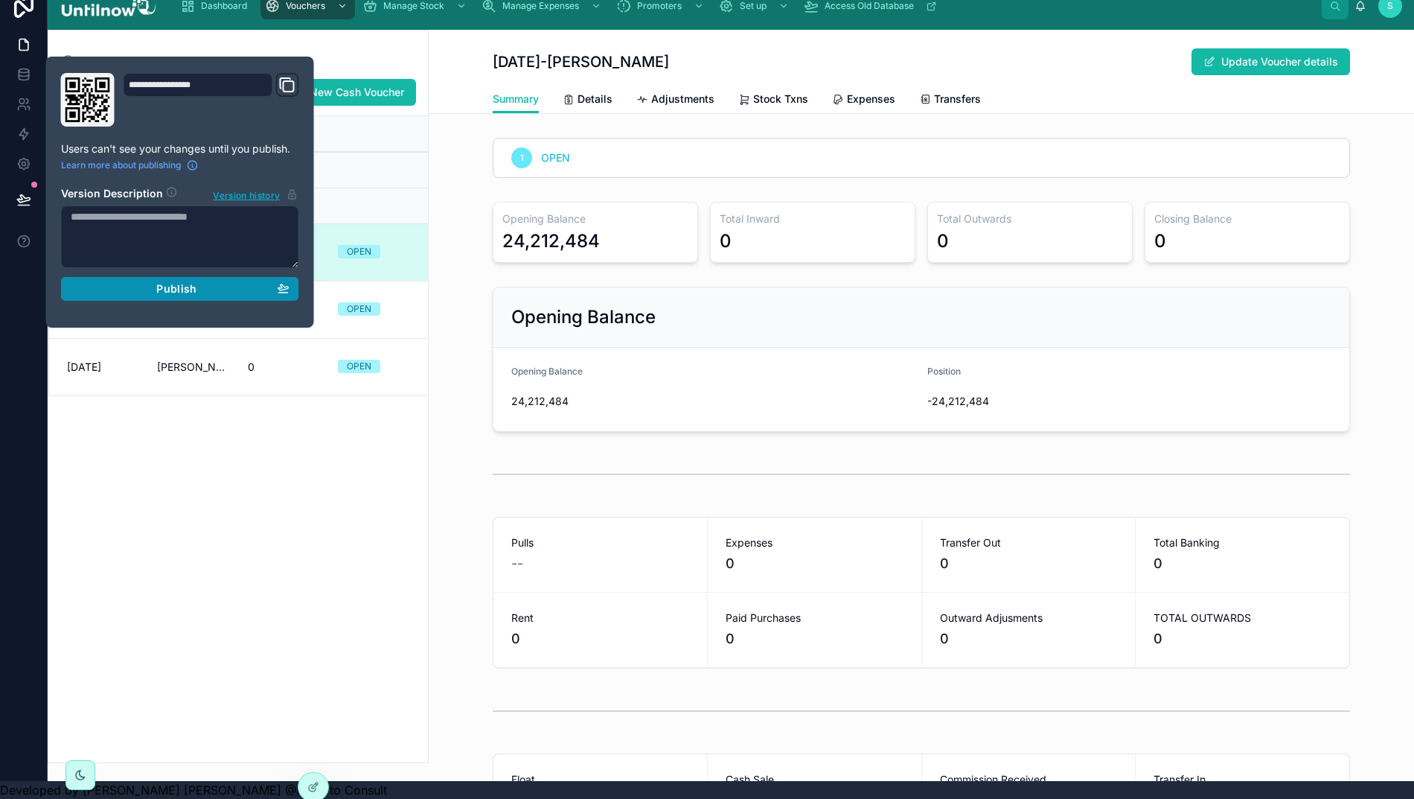
click at [144, 282] on div "Publish" at bounding box center [180, 288] width 219 height 13
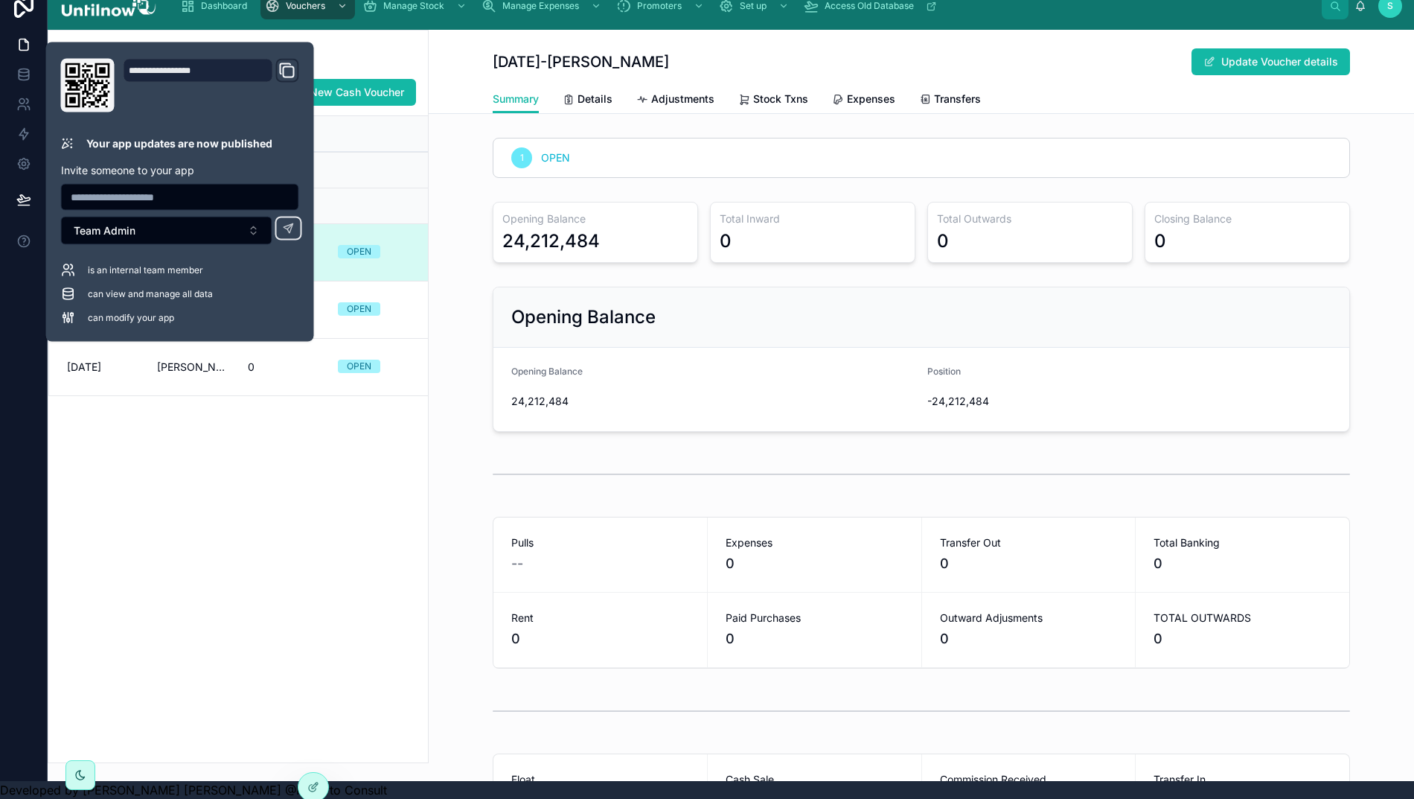
click at [1085, 55] on div "01/09/2025-ADMIN KAKIRI Update Voucher details" at bounding box center [922, 62] width 858 height 28
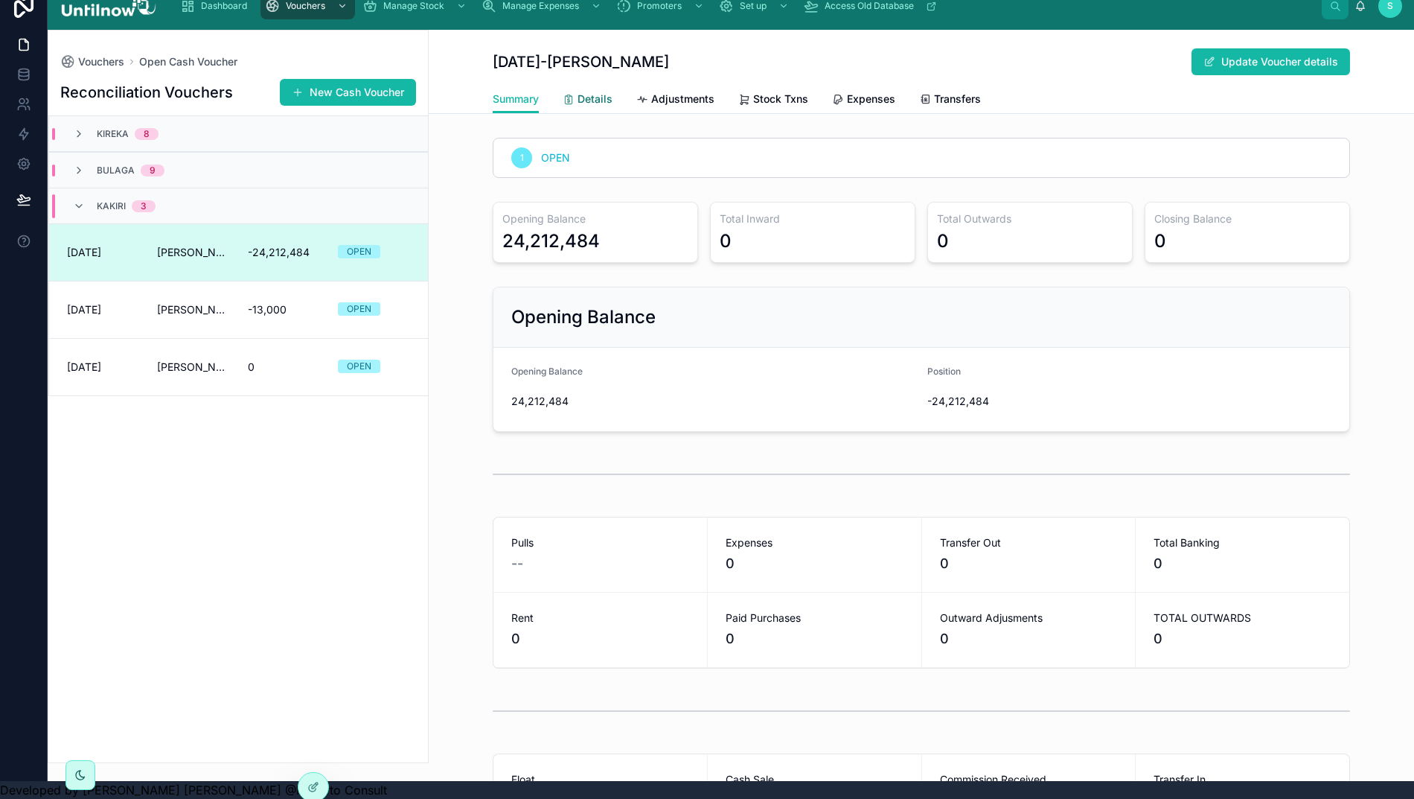
click at [587, 92] on span "Details" at bounding box center [595, 99] width 35 height 15
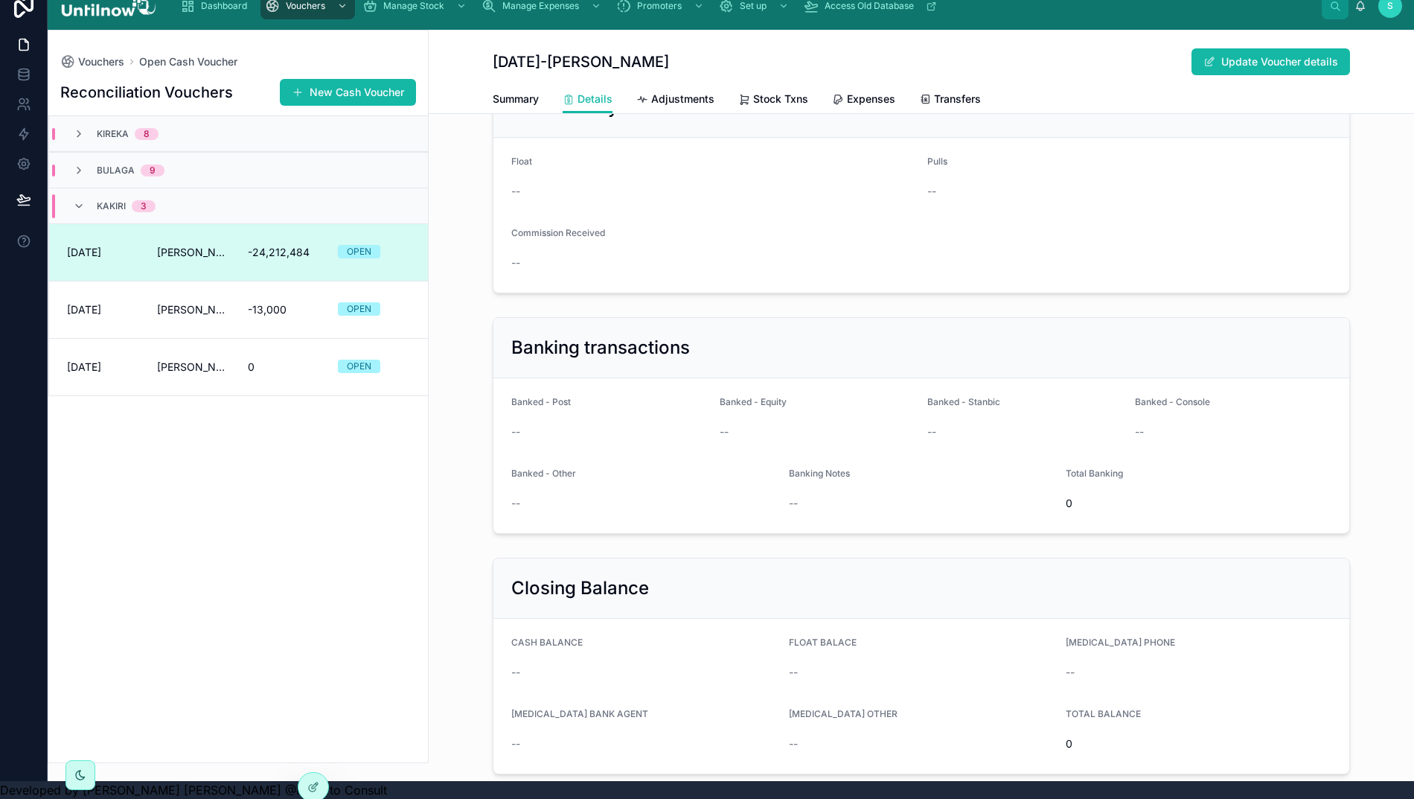
scroll to position [55, 0]
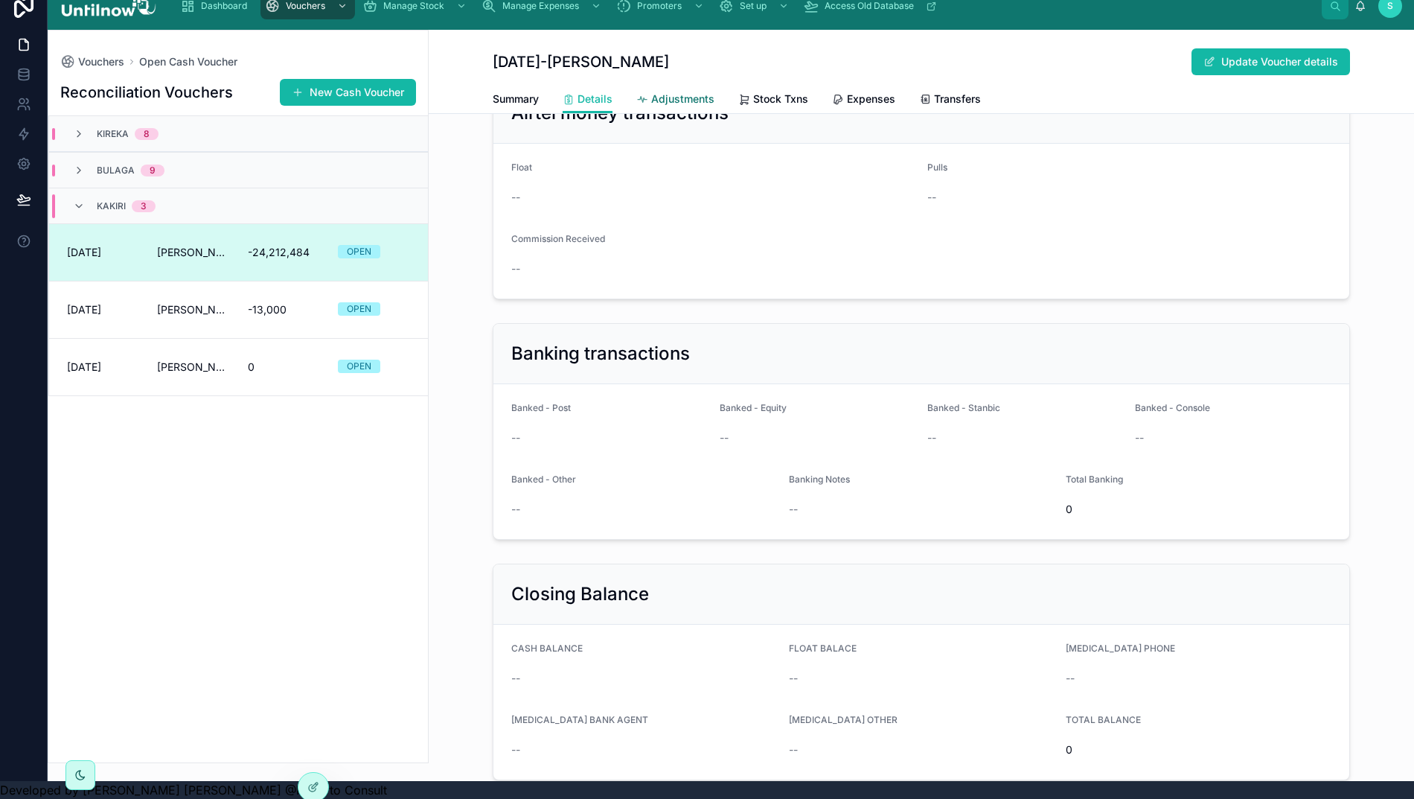
click at [671, 92] on span "Adjustments" at bounding box center [682, 99] width 63 height 15
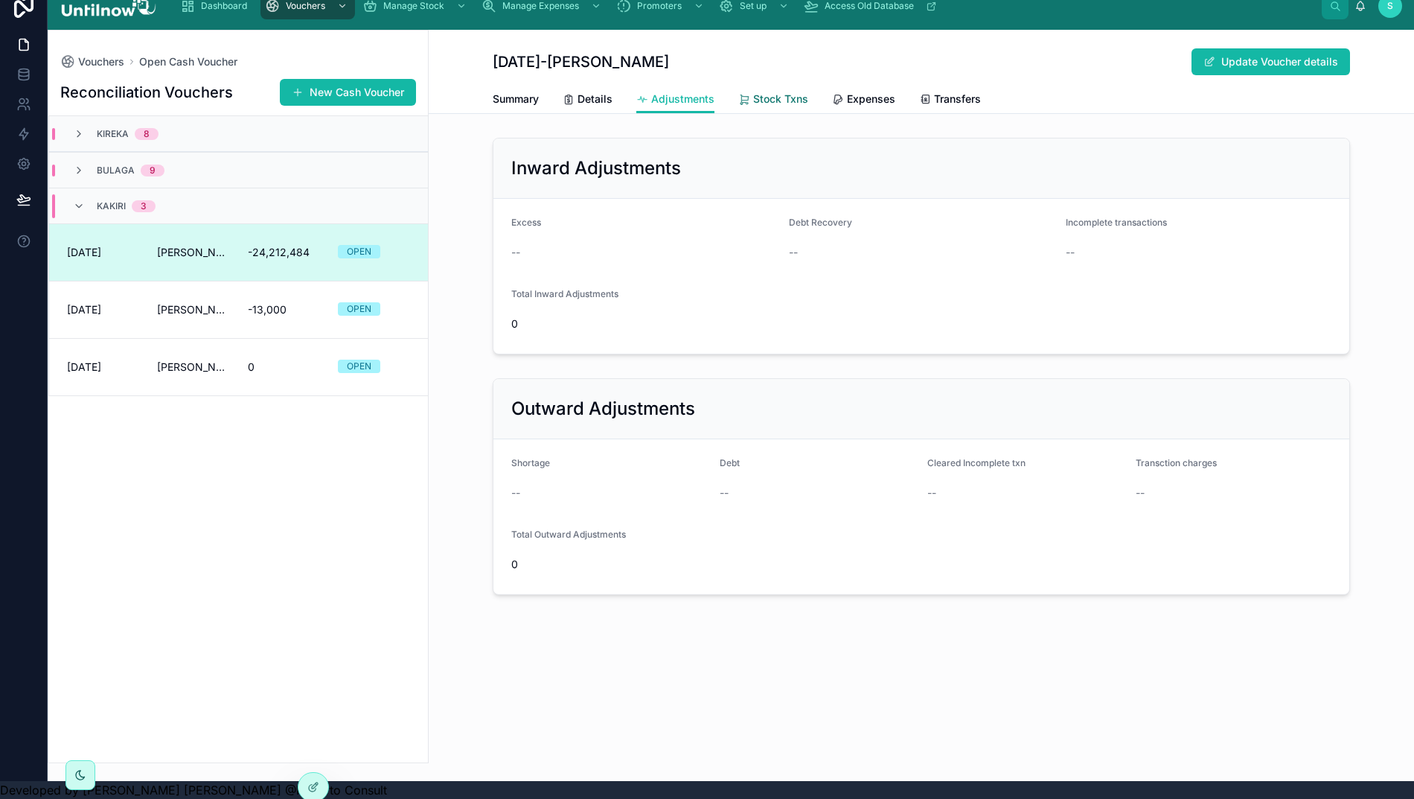
click at [778, 92] on span "Stock Txns" at bounding box center [780, 99] width 55 height 15
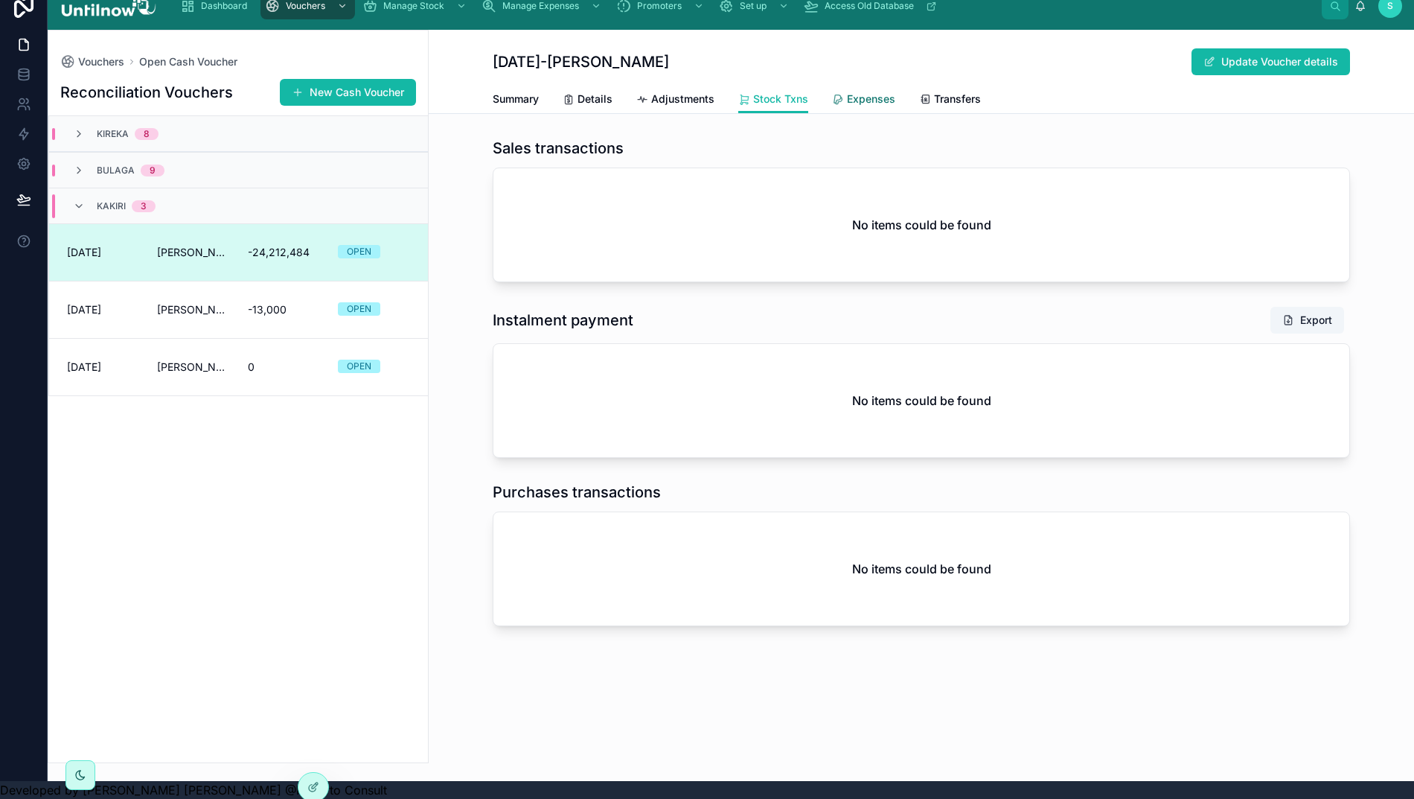
click at [874, 92] on span "Expenses" at bounding box center [871, 99] width 48 height 15
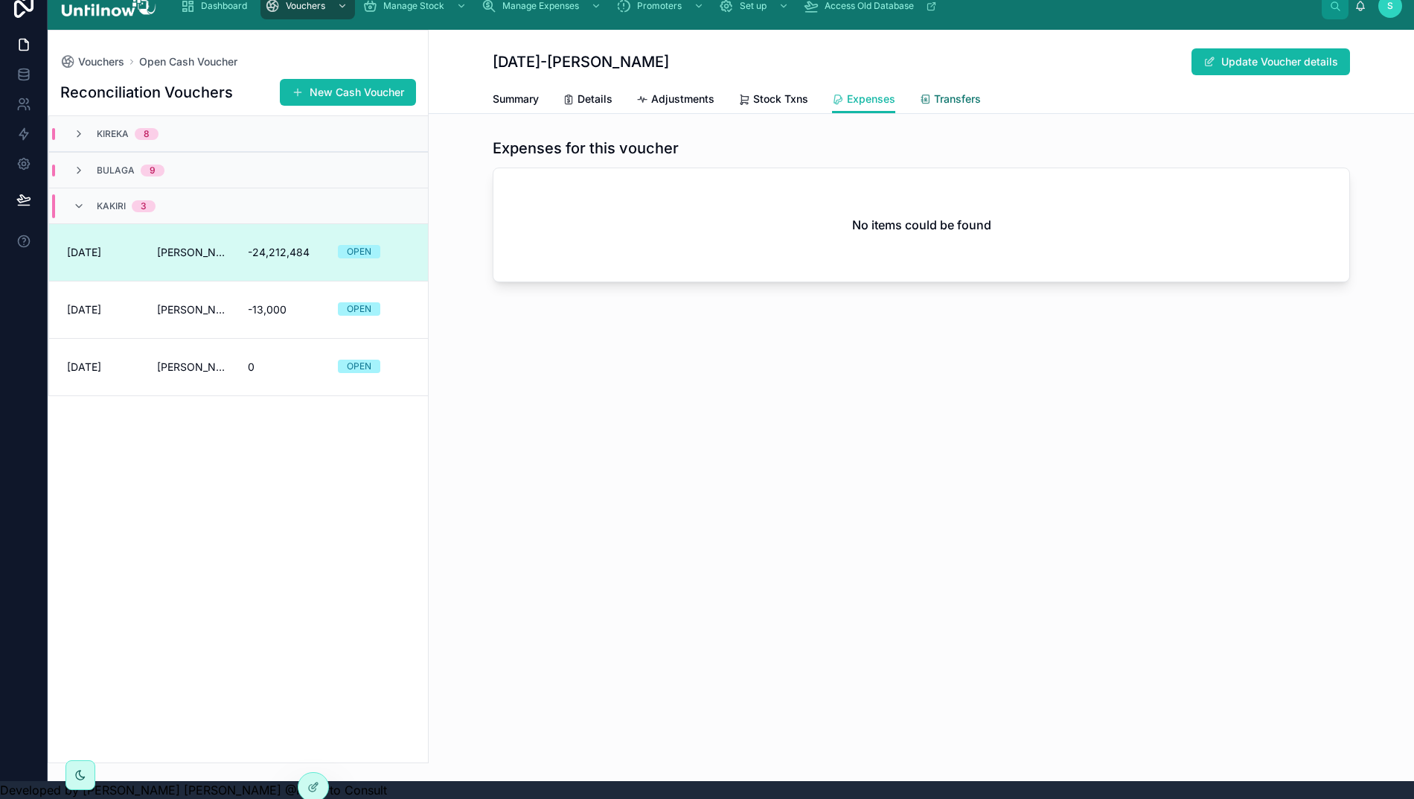
click at [959, 92] on span "Transfers" at bounding box center [957, 99] width 47 height 15
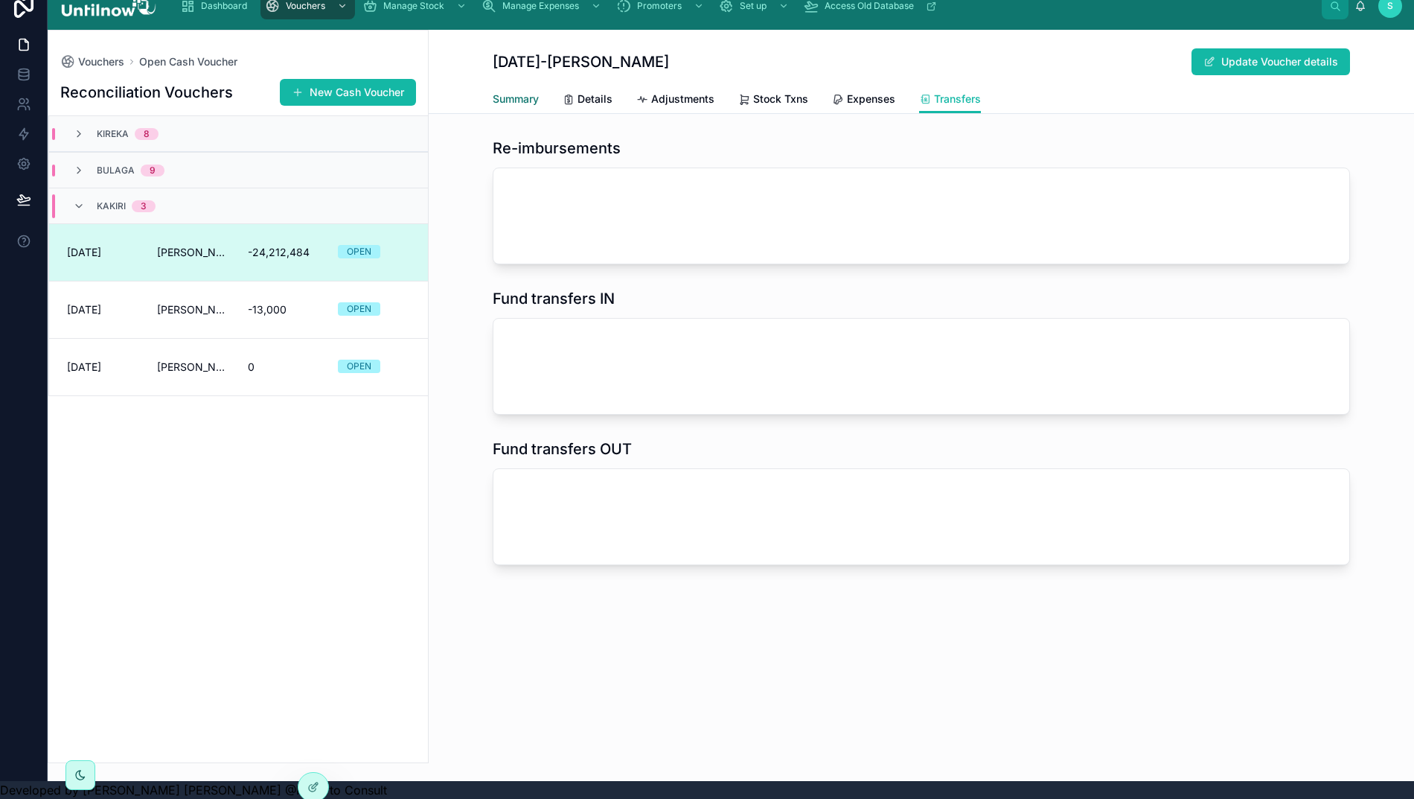
click at [510, 92] on span "Summary" at bounding box center [516, 99] width 46 height 15
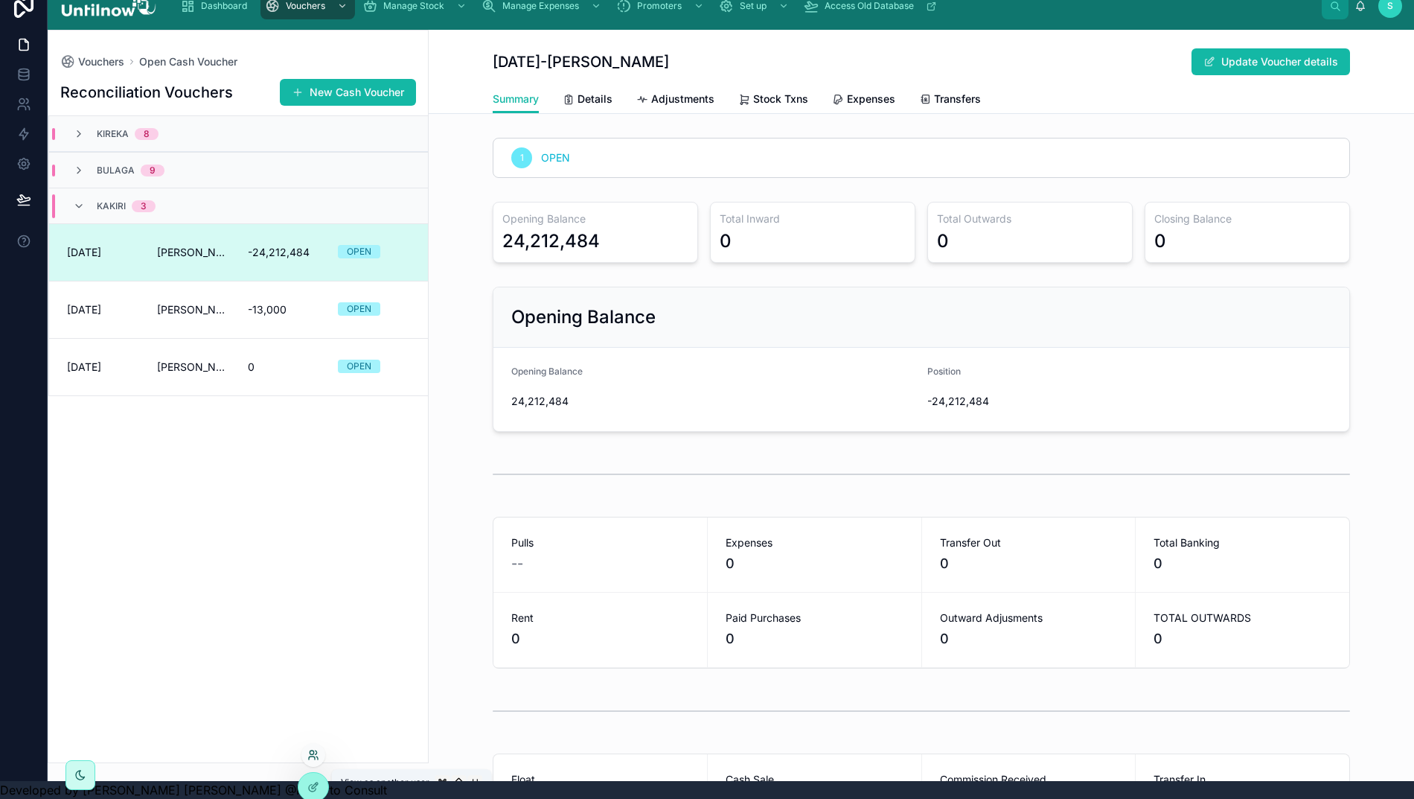
click at [308, 753] on icon at bounding box center [313, 755] width 12 height 12
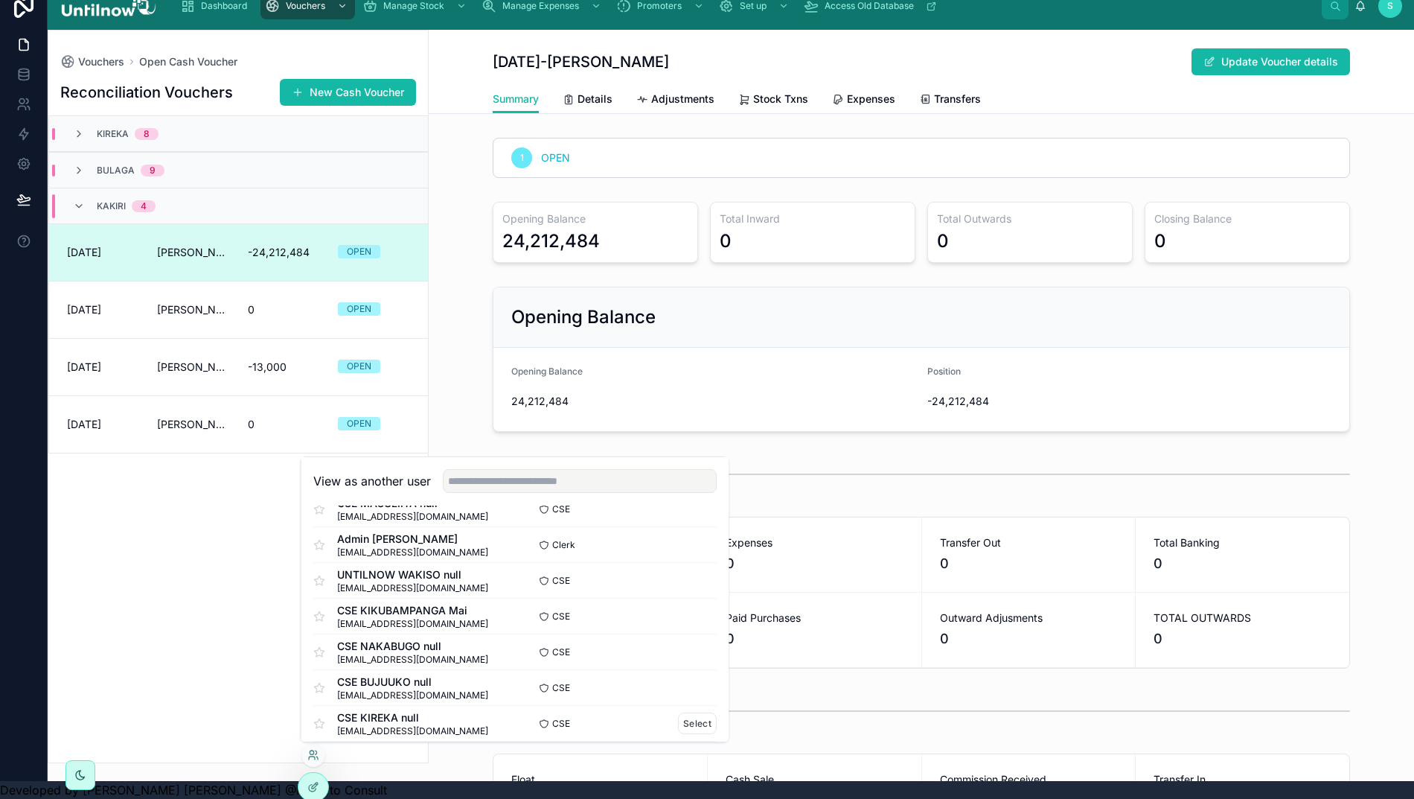
scroll to position [92, 0]
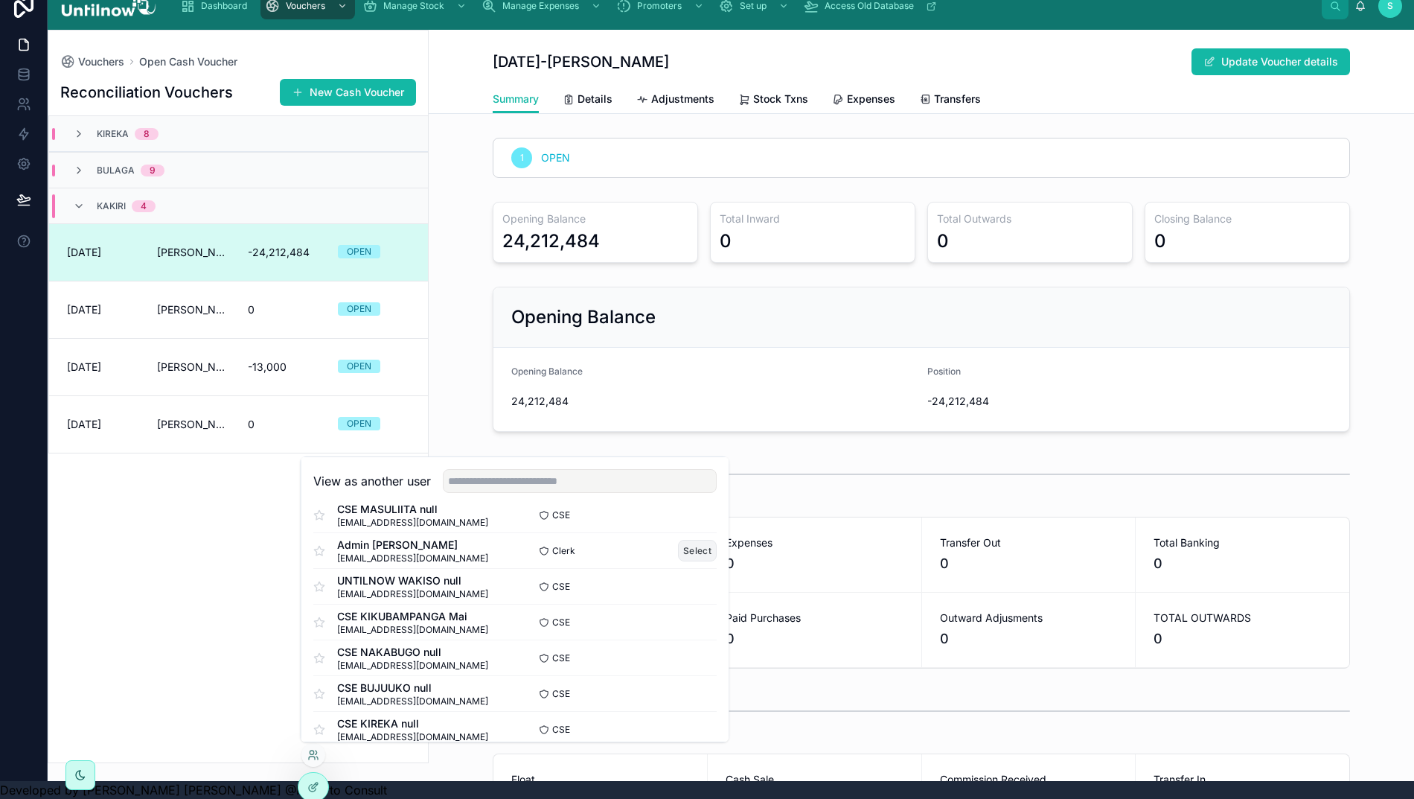
click at [680, 555] on button "Select" at bounding box center [697, 551] width 39 height 22
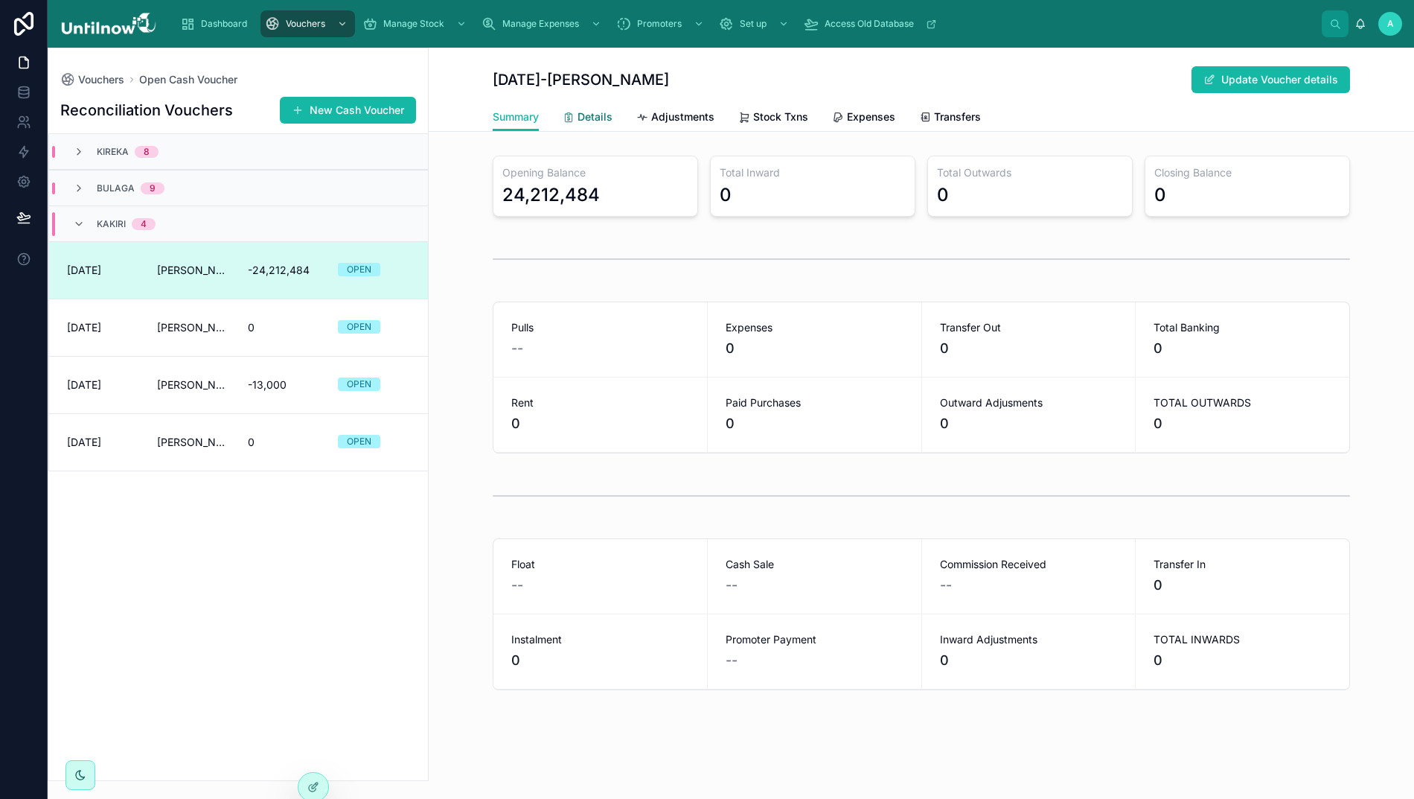
click at [602, 120] on span "Details" at bounding box center [595, 116] width 35 height 15
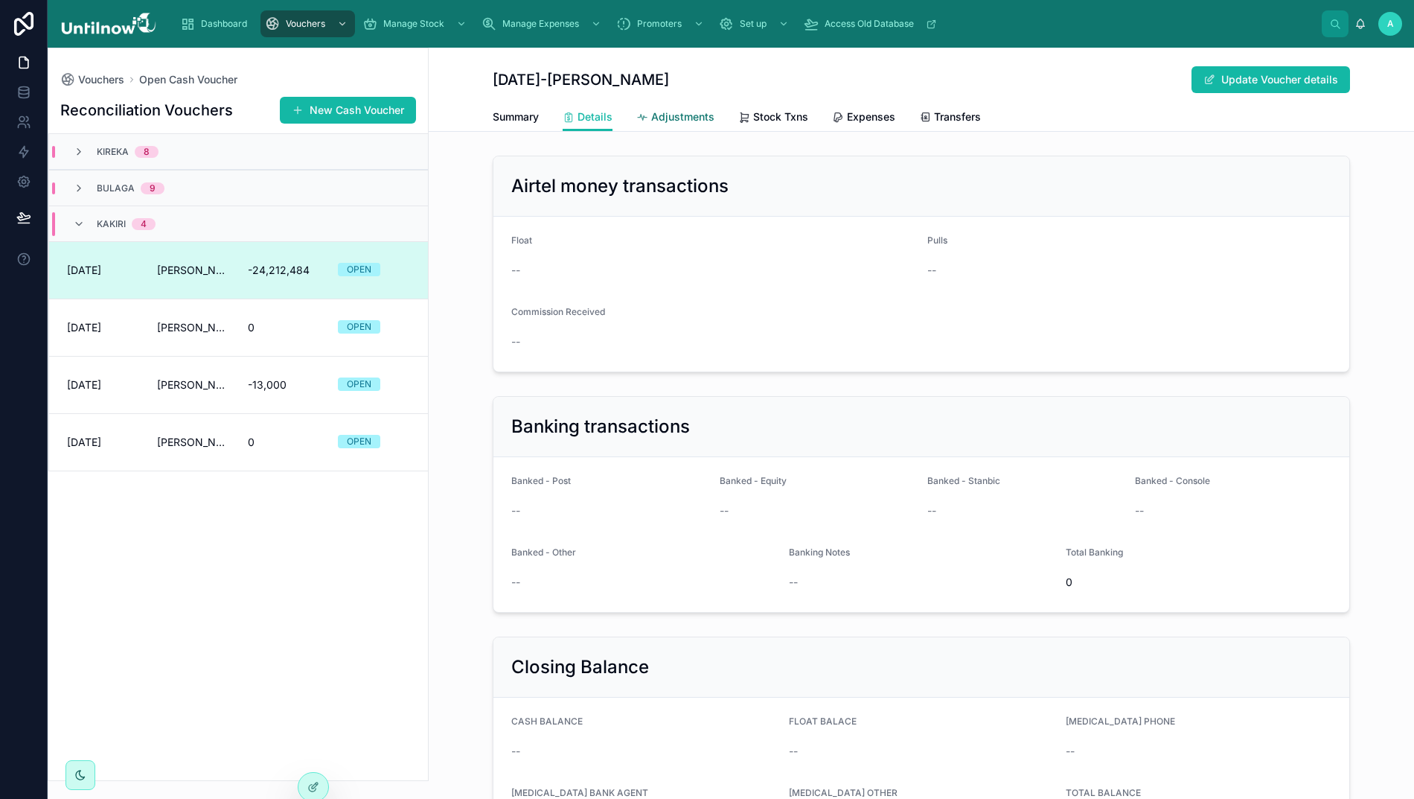
click at [670, 121] on span "Adjustments" at bounding box center [682, 116] width 63 height 15
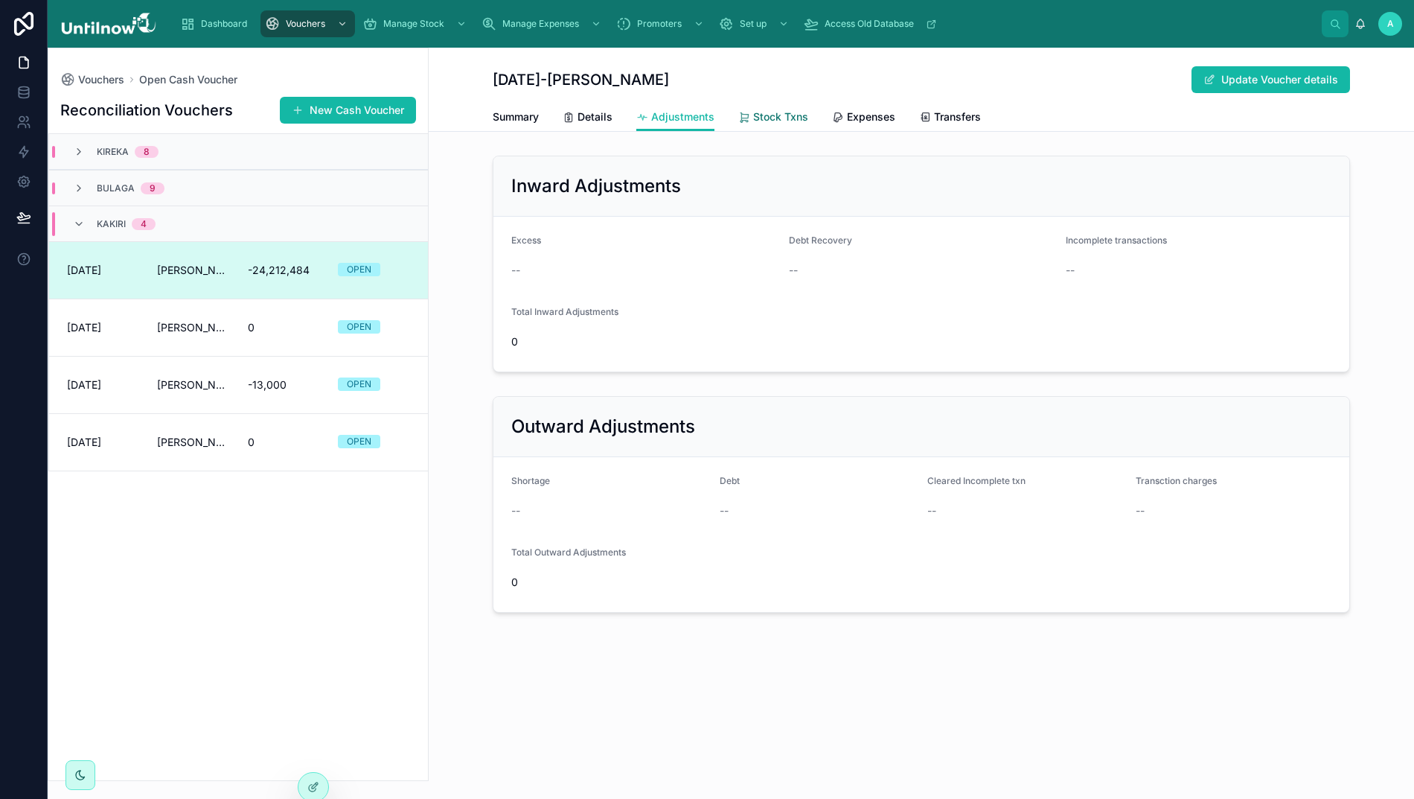
click at [772, 110] on span "Stock Txns" at bounding box center [780, 116] width 55 height 15
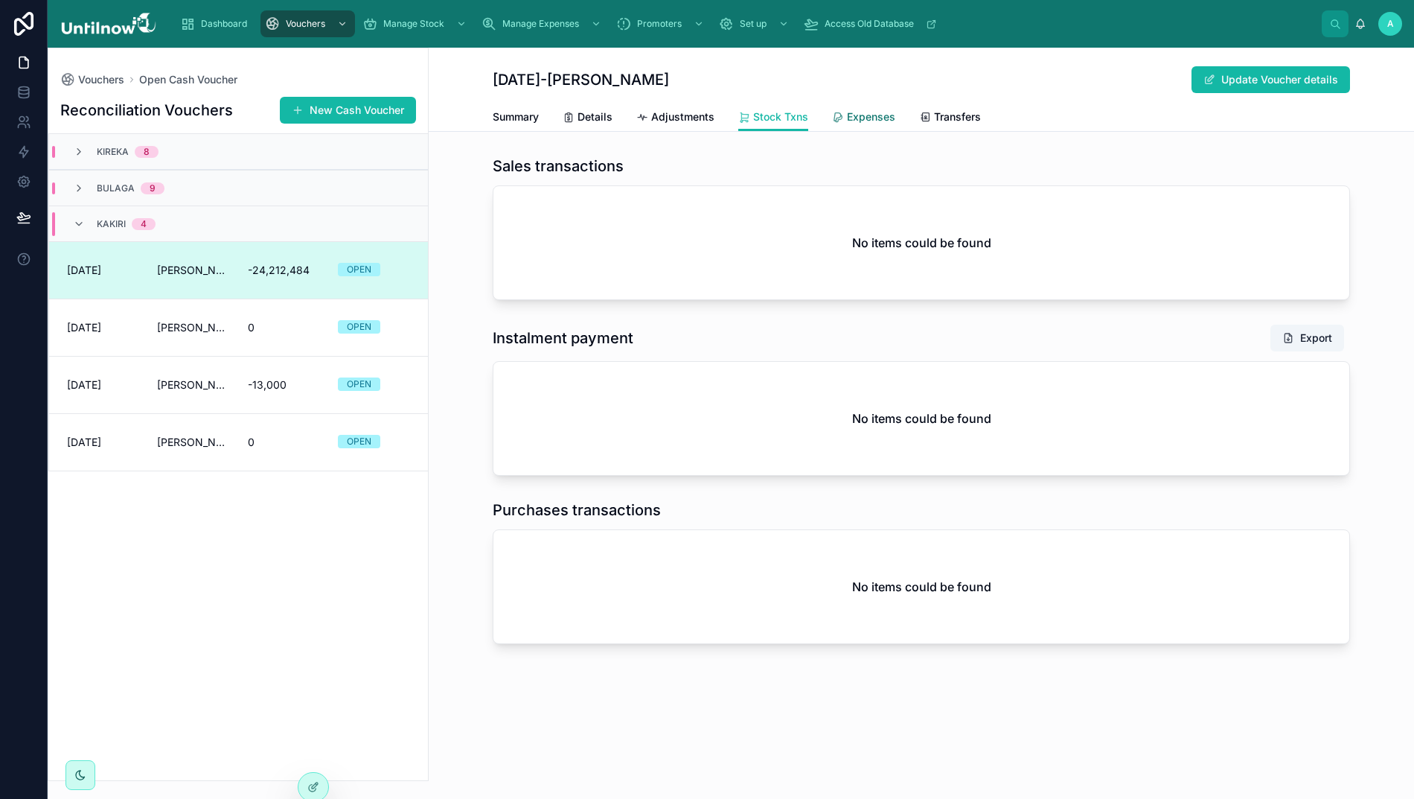
click at [869, 123] on span "Expenses" at bounding box center [871, 116] width 48 height 15
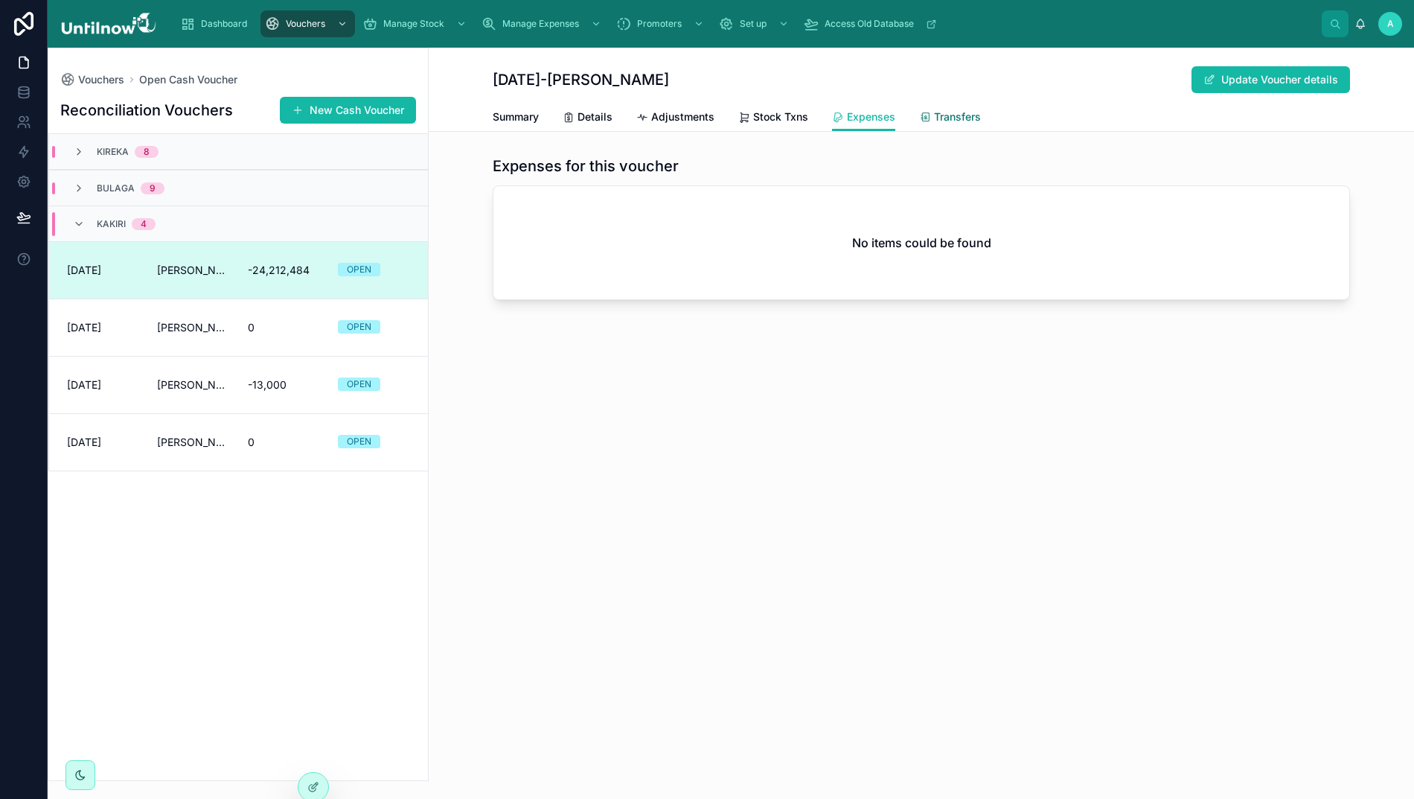
click at [968, 114] on span "Transfers" at bounding box center [957, 116] width 47 height 15
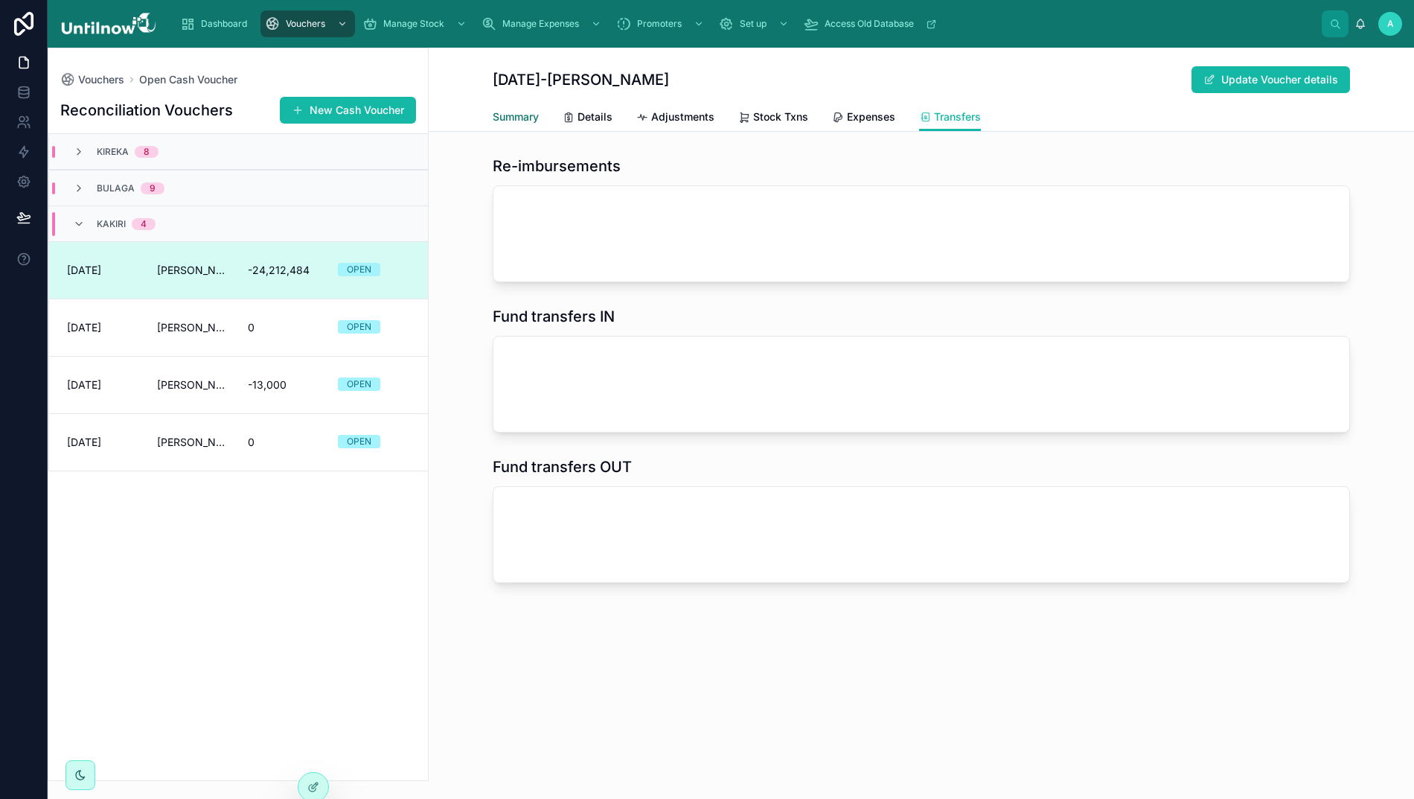
click at [531, 119] on span "Summary" at bounding box center [516, 116] width 46 height 15
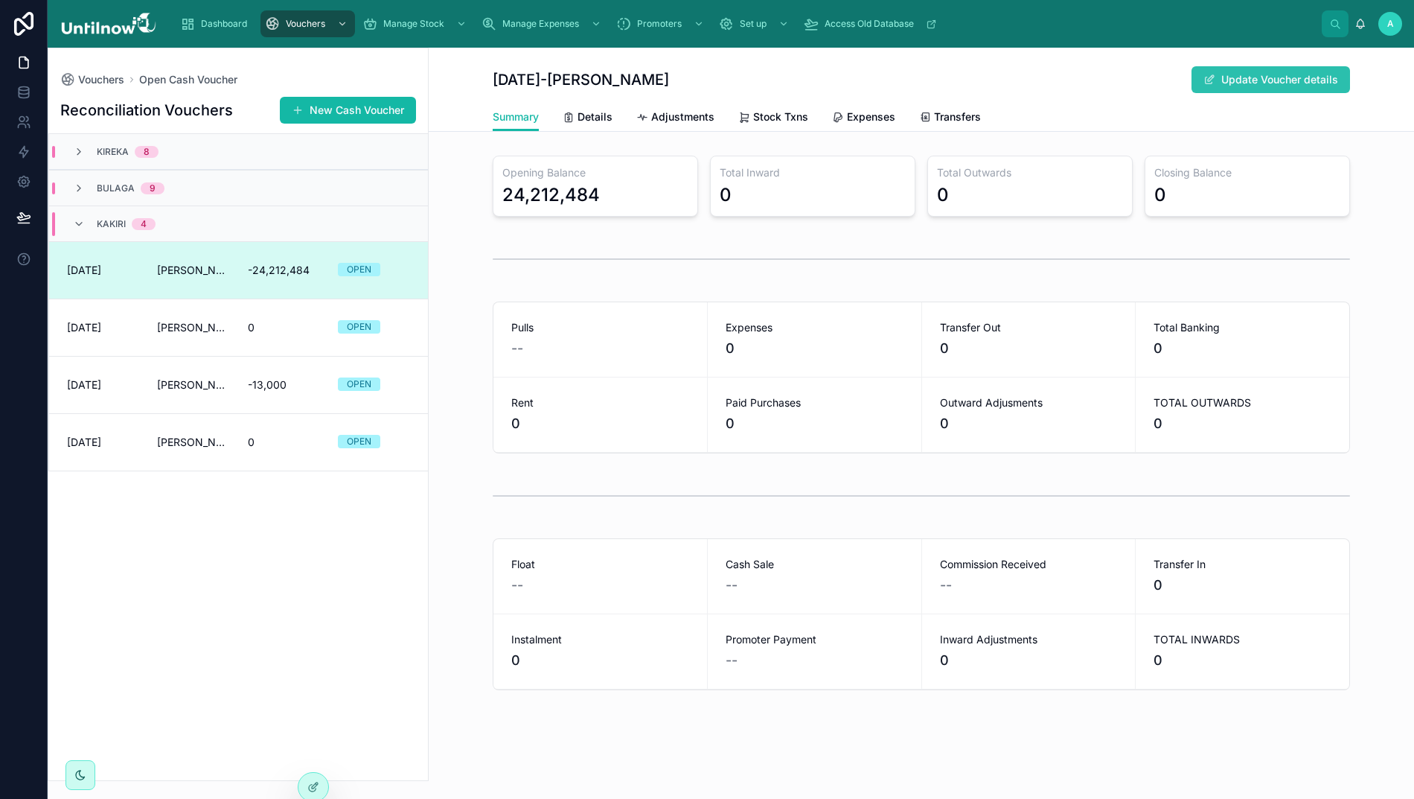
click at [1249, 75] on button "Update Voucher details" at bounding box center [1271, 79] width 159 height 27
click at [608, 116] on span "Details" at bounding box center [595, 116] width 35 height 15
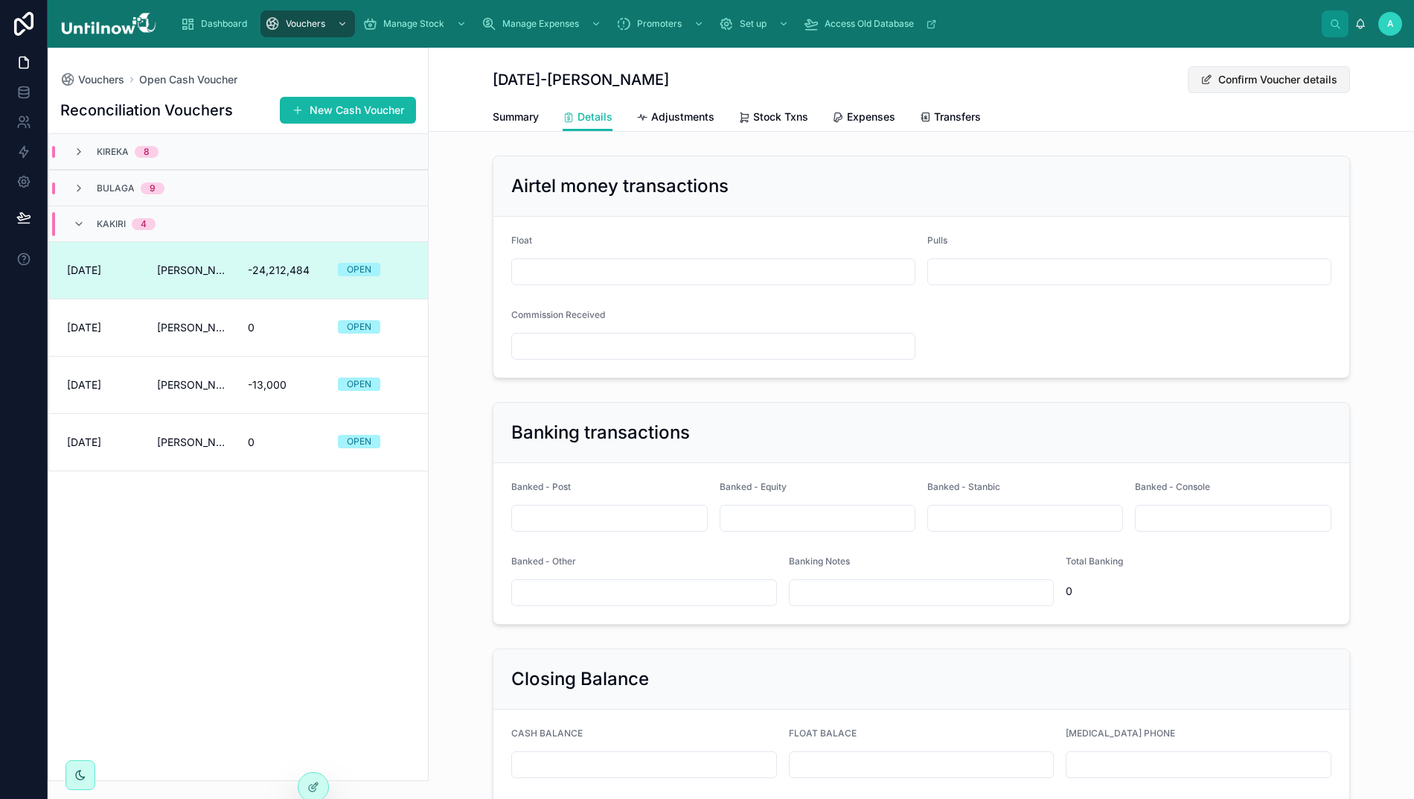
click at [1239, 83] on button "Confirm Voucher details" at bounding box center [1269, 79] width 162 height 27
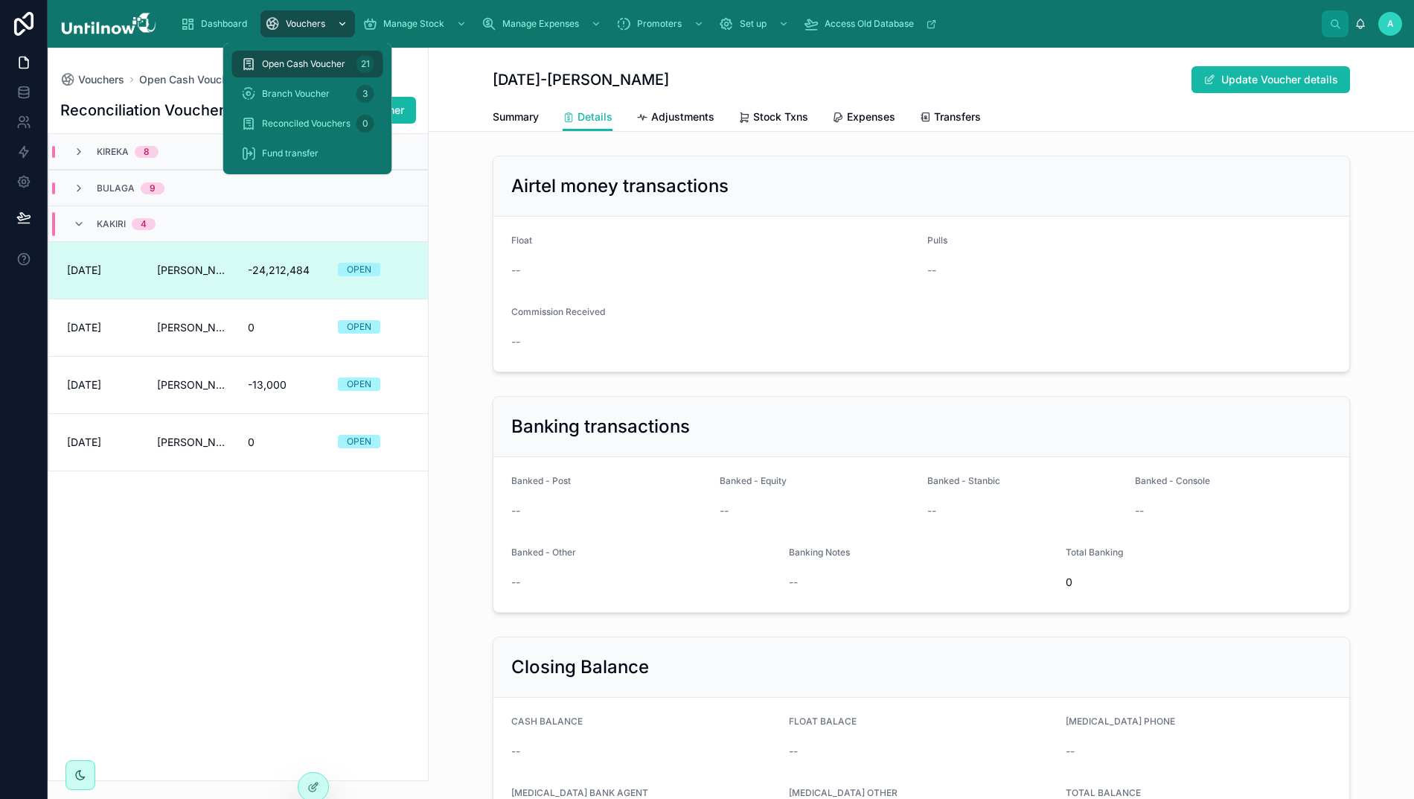
click at [338, 25] on icon "scrollable content" at bounding box center [342, 24] width 10 height 10
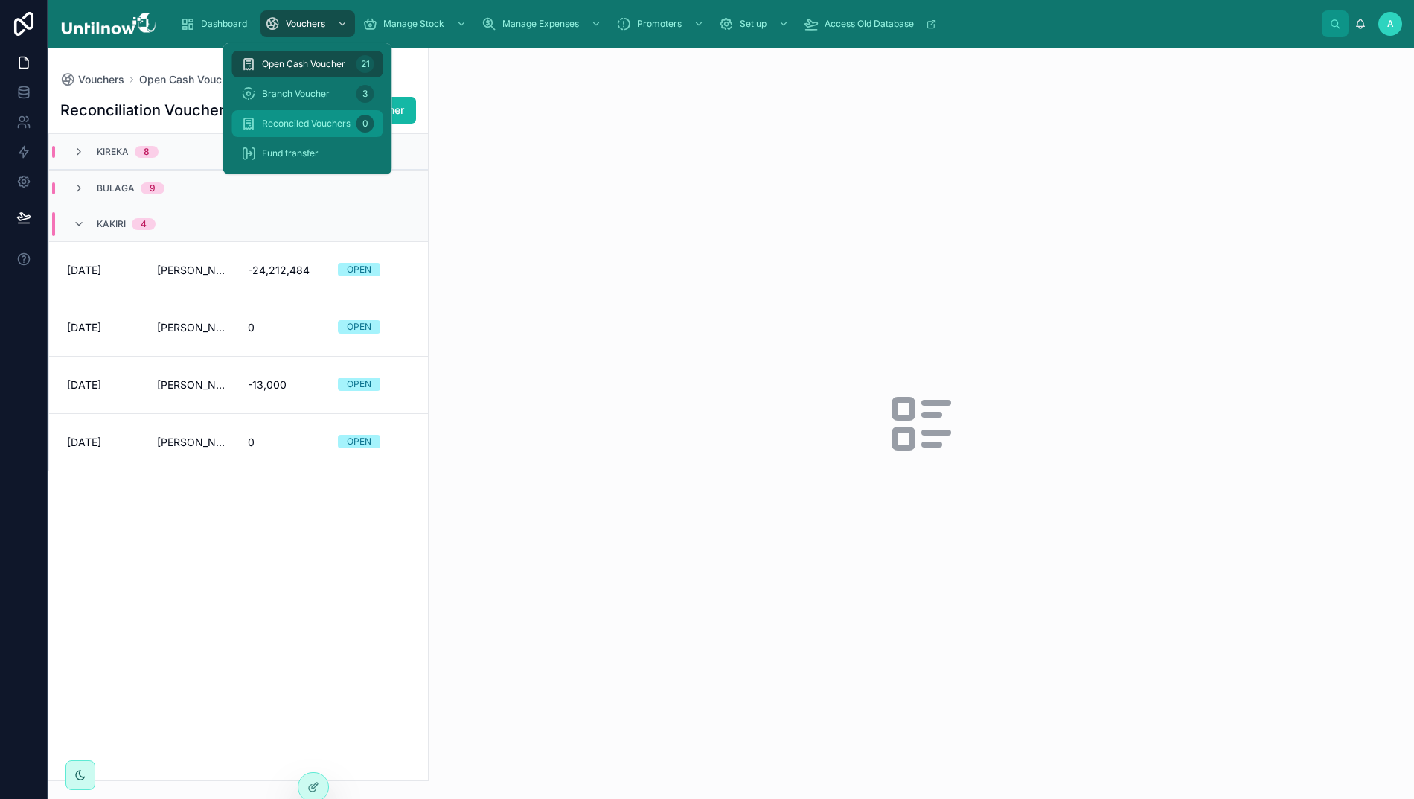
click at [299, 123] on span "Reconciled Vouchers" at bounding box center [306, 124] width 89 height 12
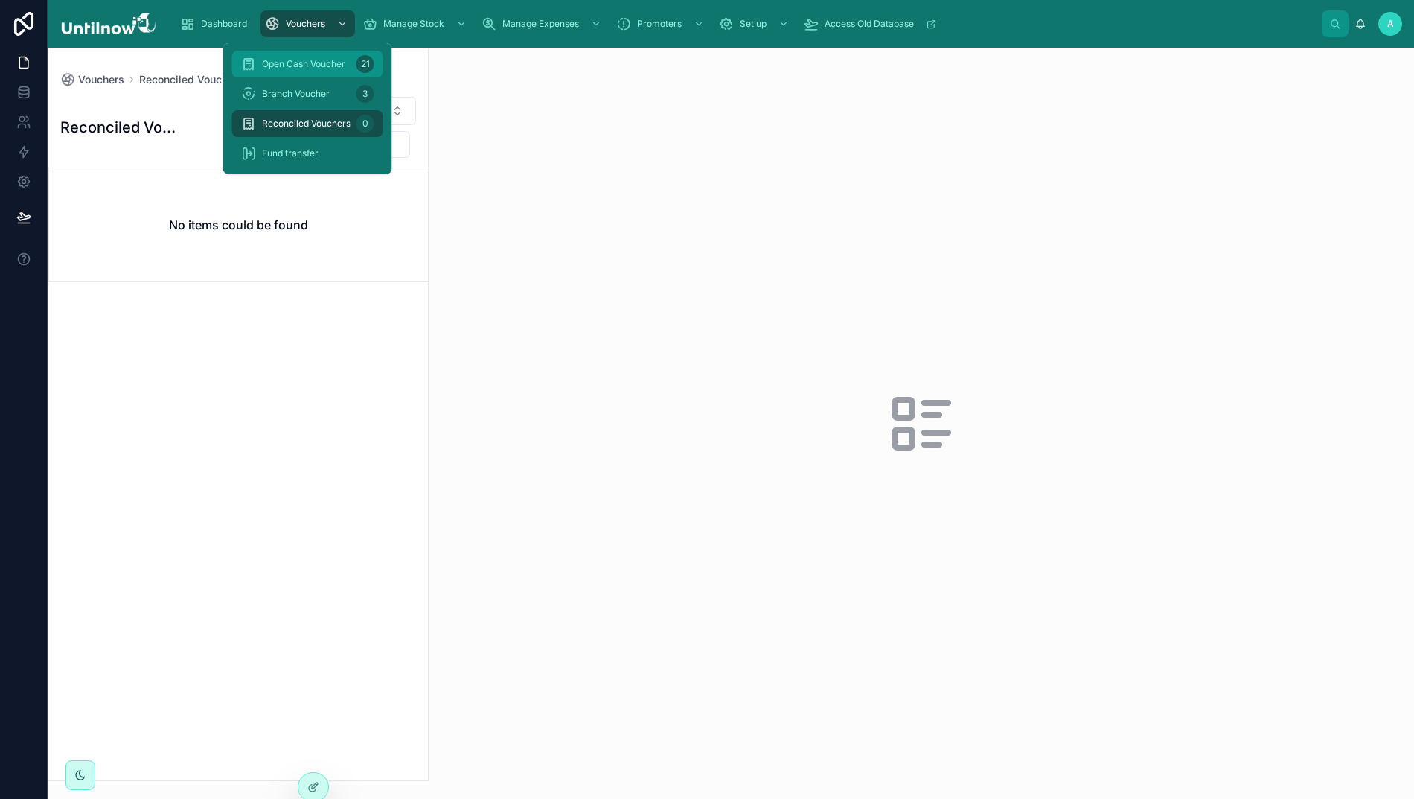
click at [310, 58] on span "Open Cash Voucher" at bounding box center [303, 64] width 83 height 12
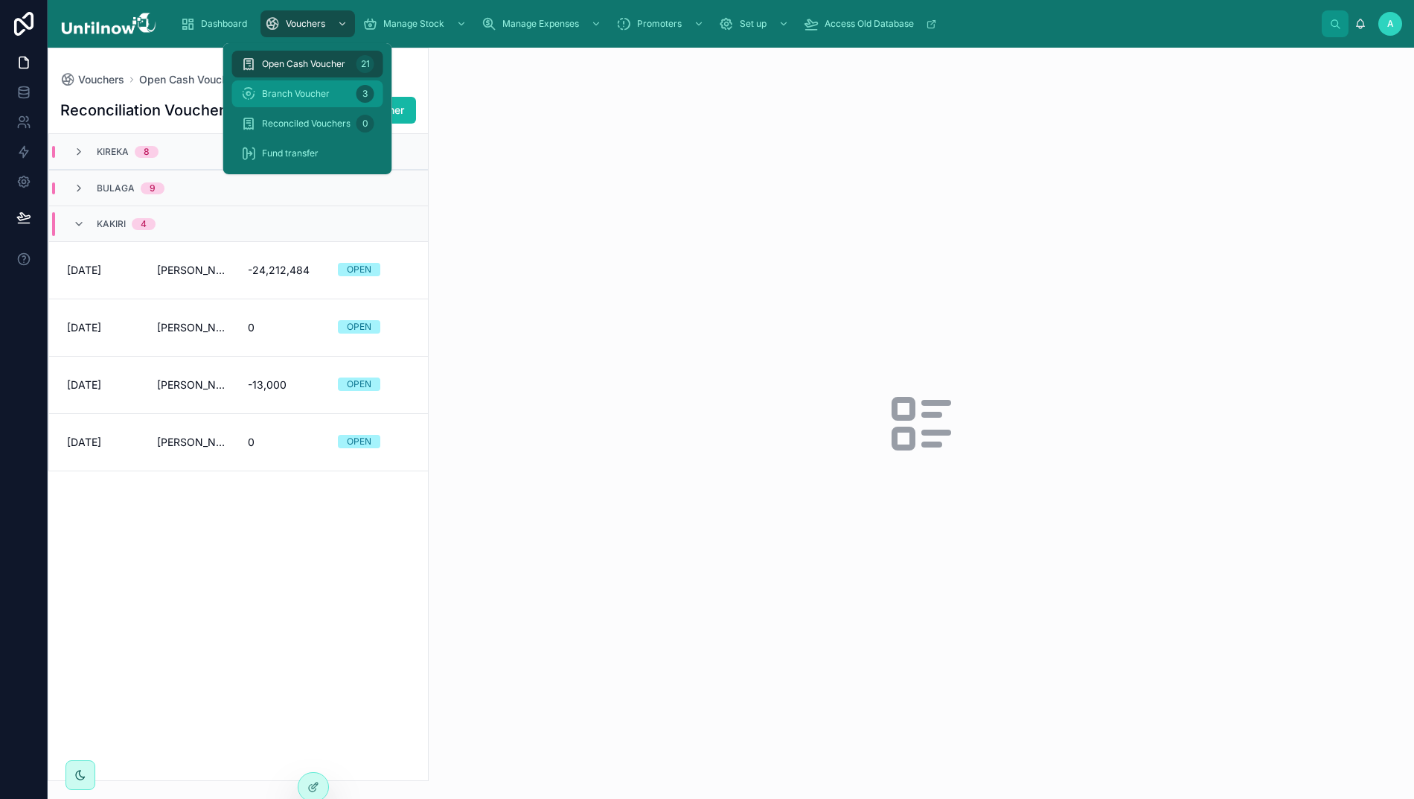
click at [299, 95] on span "Branch Voucher" at bounding box center [296, 94] width 68 height 12
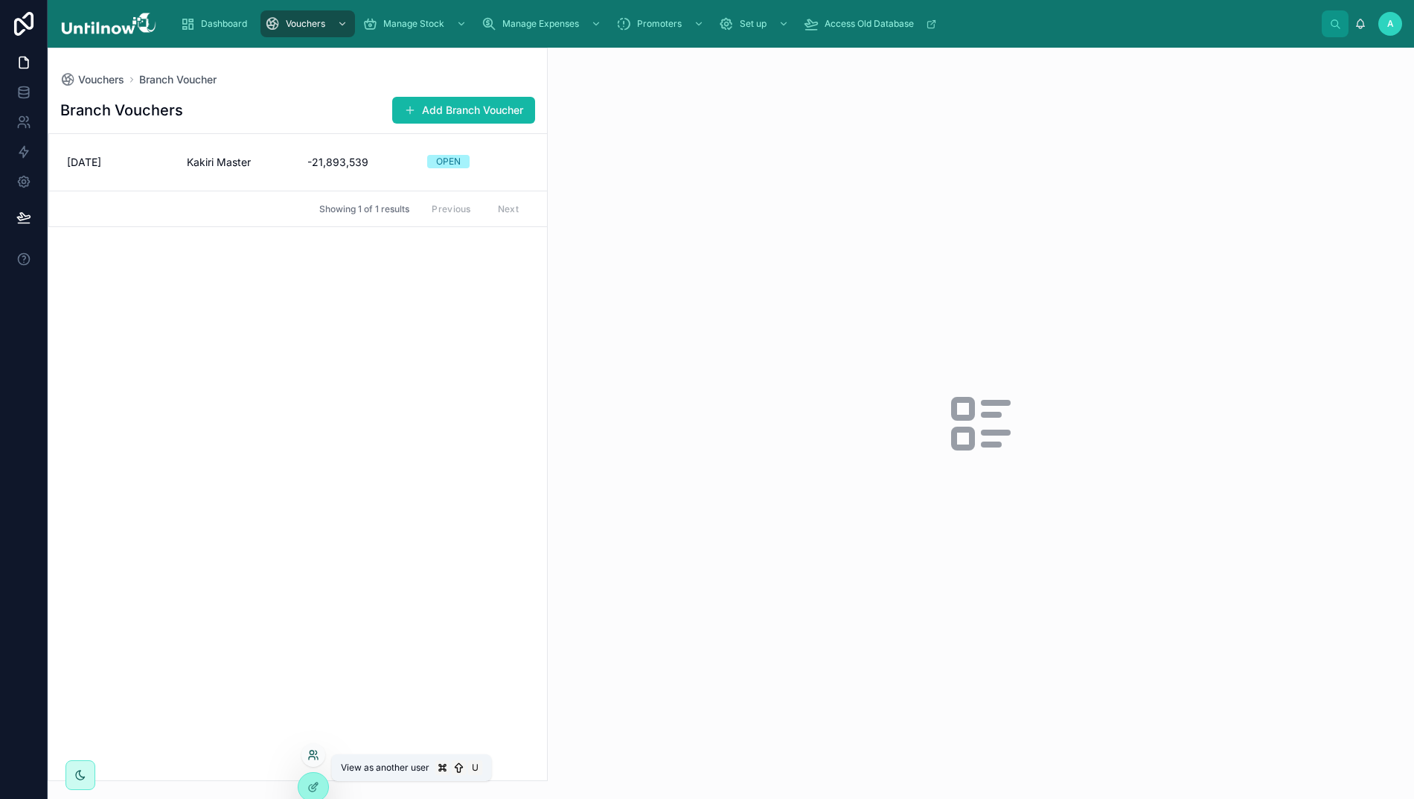
click at [313, 752] on icon at bounding box center [313, 755] width 12 height 12
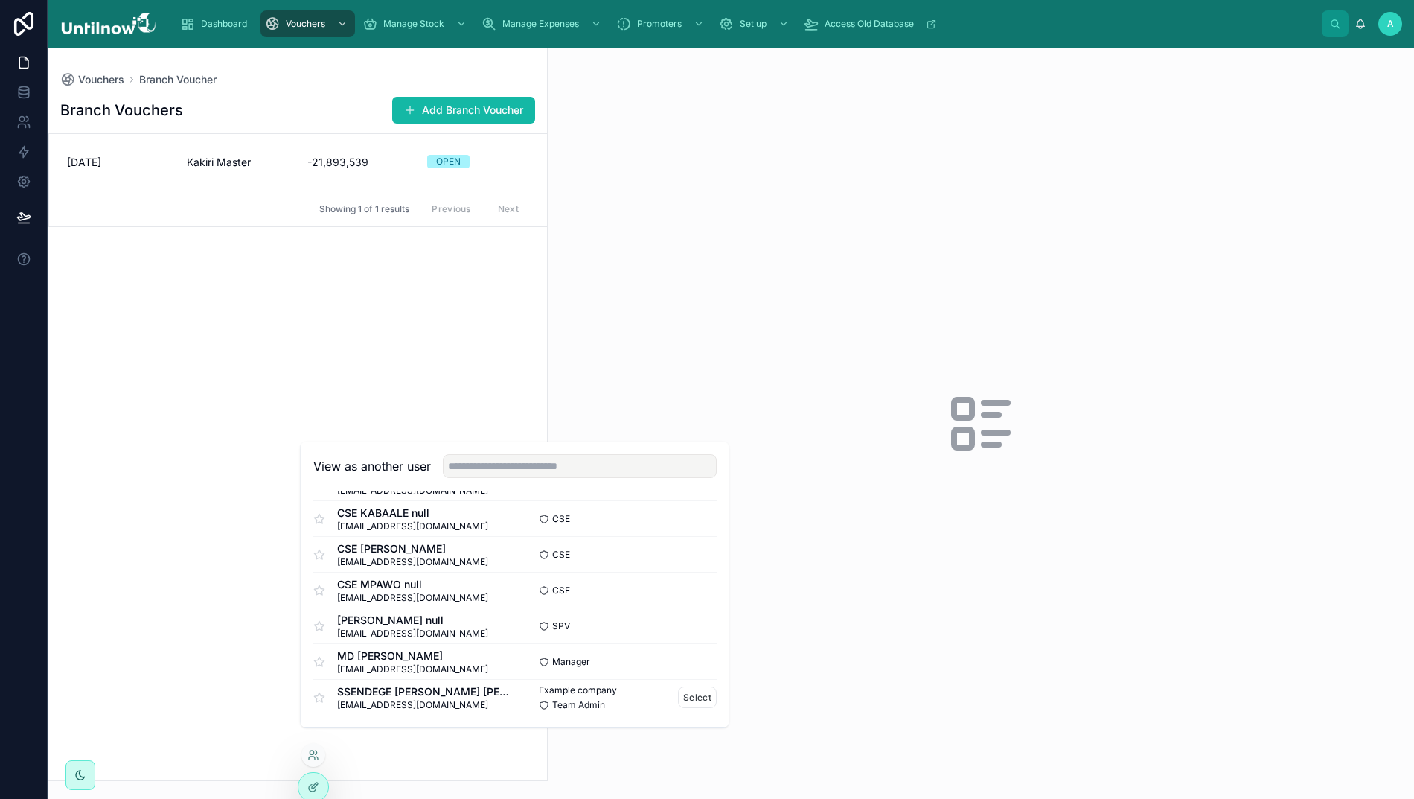
scroll to position [432, 0]
click at [678, 708] on button "Select" at bounding box center [697, 697] width 39 height 22
